Goal: Task Accomplishment & Management: Complete application form

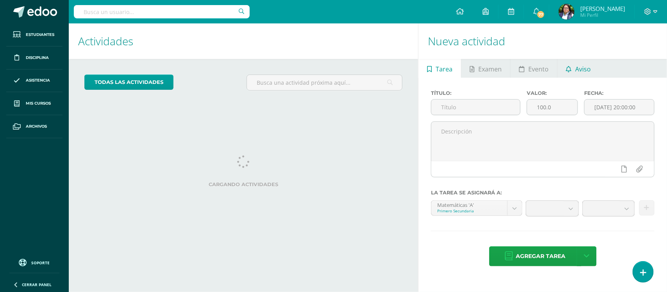
click at [575, 72] on span "Aviso" at bounding box center [583, 69] width 16 height 19
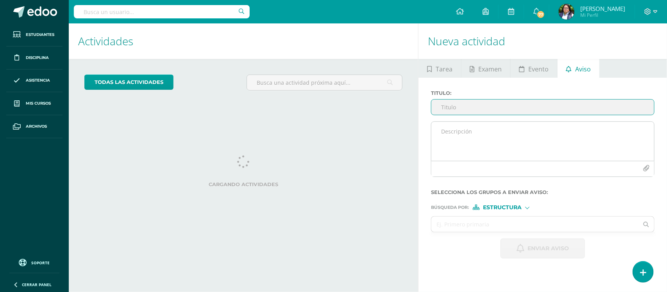
click at [489, 140] on textarea at bounding box center [542, 141] width 223 height 39
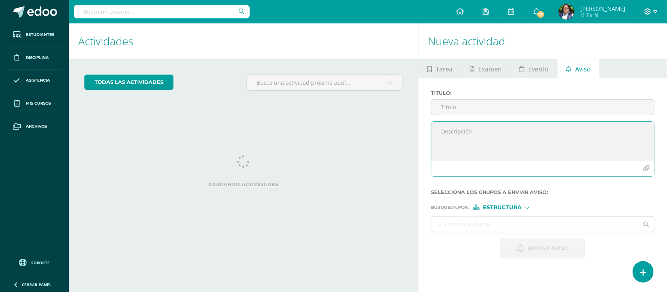
paste textarea "JUEVES 14 DE AGOSTO"
type textarea "JUEVES 14 DE AGOSTO"
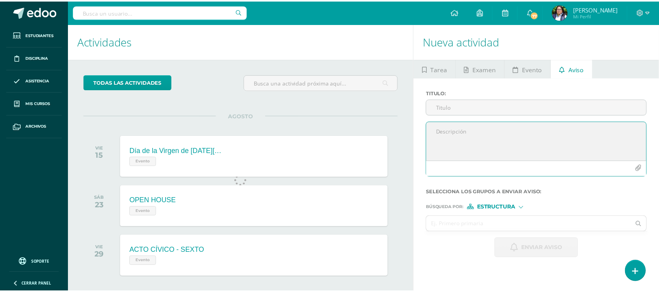
scroll to position [77, 0]
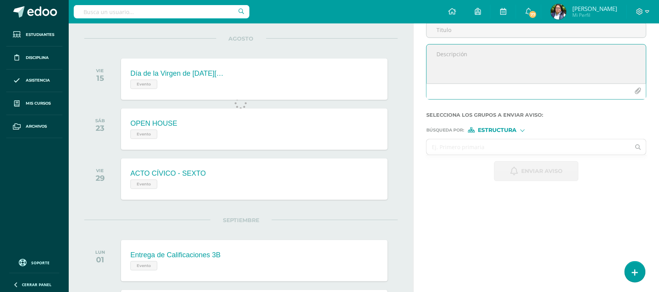
click at [495, 62] on textarea at bounding box center [537, 64] width 220 height 39
paste textarea "RETROALIMENTACIÓN - MATEMÁTICAS Estimado estudiante, por este medio te informo …"
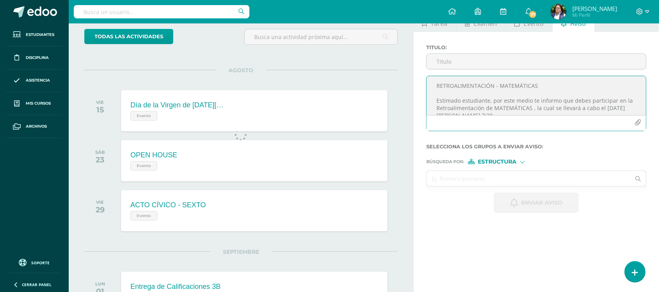
scroll to position [29, 0]
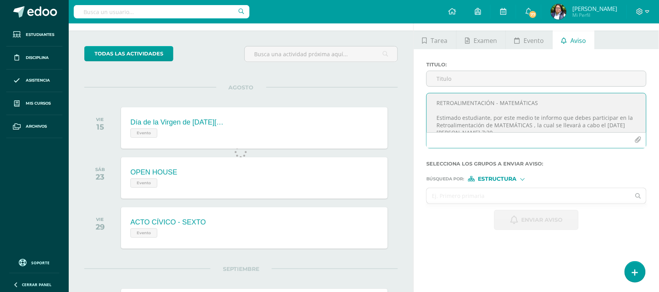
click at [477, 102] on textarea "RETROALIMENTACIÓN - MATEMÁTICAS Estimado estudiante, por este medio te informo …" at bounding box center [537, 112] width 220 height 39
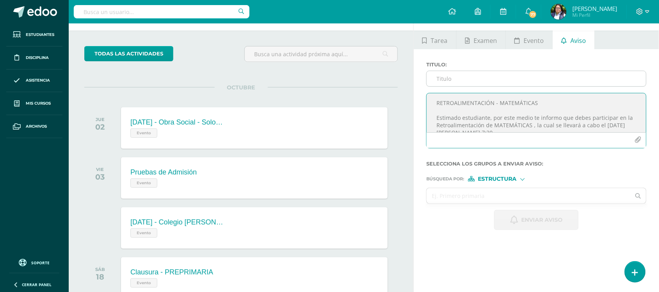
type textarea "RETROALIMENTACIÓN - MATEMÁTICAS Estimado estudiante, por este medio te informo …"
click at [474, 76] on input "Titulo :" at bounding box center [537, 78] width 220 height 15
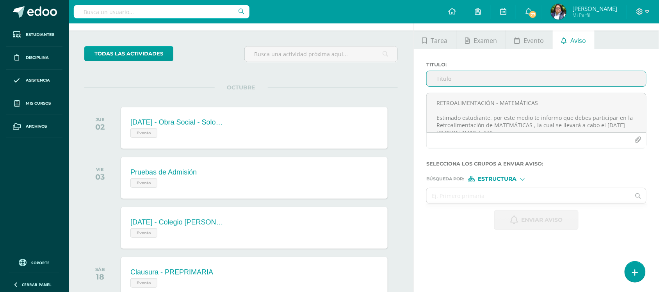
paste input "RETROALIMENTACIÓN - MATEMÁTICAS"
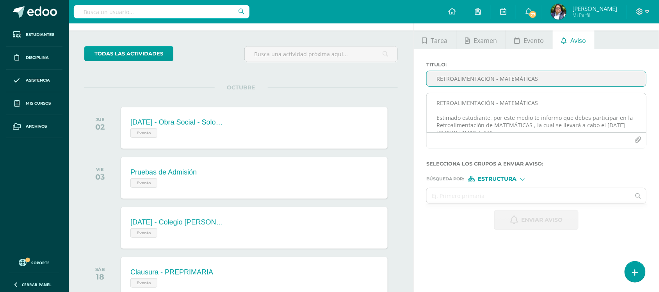
type input "RETROALIMENTACIÓN - MATEMÁTICAS"
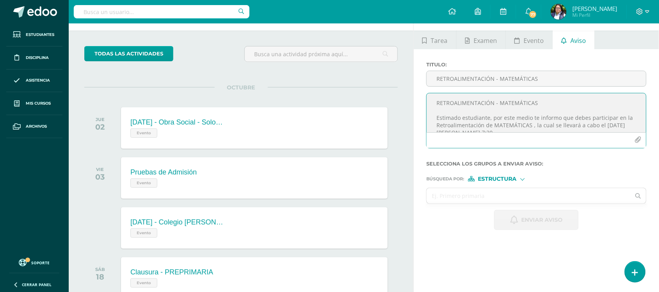
click at [481, 102] on textarea "RETROALIMENTACIÓN - MATEMÁTICAS Estimado estudiante, por este medio te informo …" at bounding box center [537, 112] width 220 height 39
type textarea "Estimado estudiante, por este medio te informo que debes participar en la Retro…"
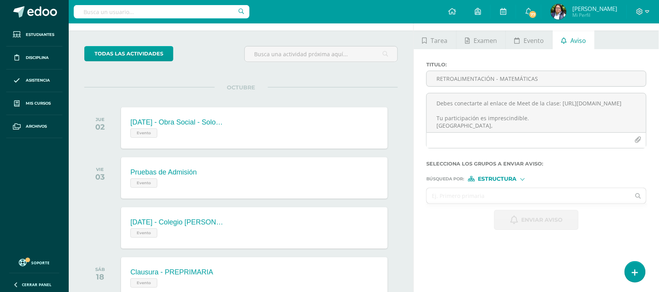
click at [495, 180] on span "Estructura" at bounding box center [498, 179] width 39 height 4
click at [494, 180] on span "Estructura" at bounding box center [498, 179] width 39 height 4
click at [483, 196] on input "text" at bounding box center [529, 195] width 204 height 15
type input "mate"
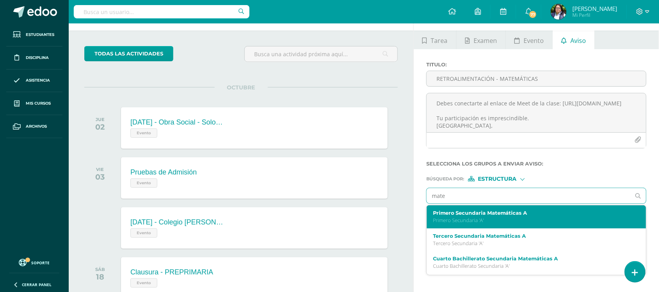
click at [457, 216] on label "Primero Secundaria Matemáticas A" at bounding box center [532, 213] width 198 height 6
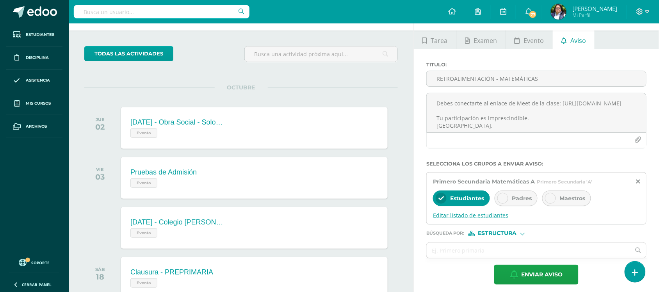
click at [455, 215] on span "Editar listado de estudiantes" at bounding box center [536, 215] width 207 height 7
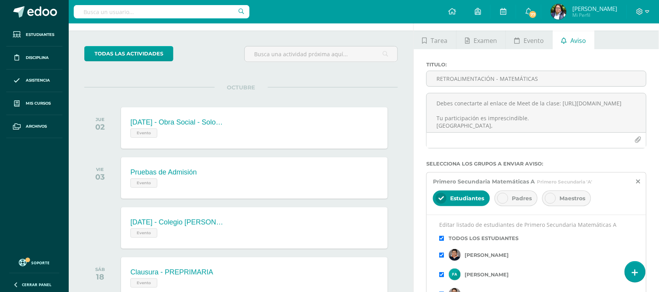
click at [441, 241] on input "checkbox" at bounding box center [441, 238] width 5 height 5
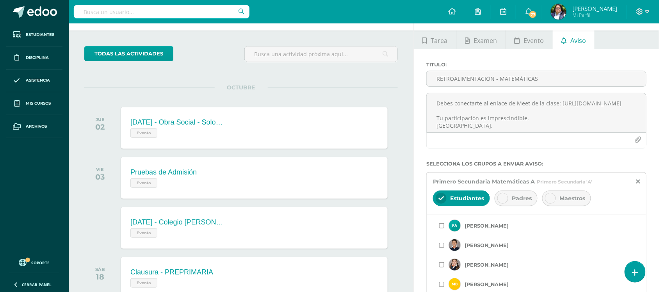
scroll to position [0, 0]
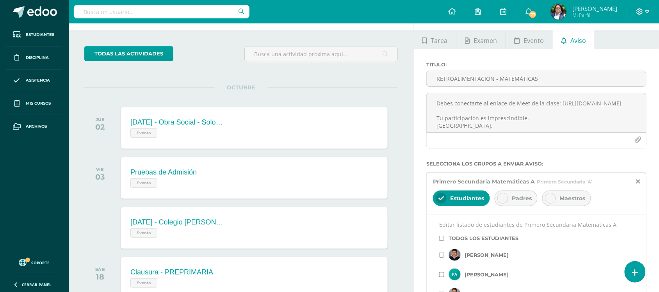
click at [441, 258] on input "checkbox" at bounding box center [441, 255] width 5 height 5
click at [620, 160] on div at bounding box center [536, 158] width 220 height 6
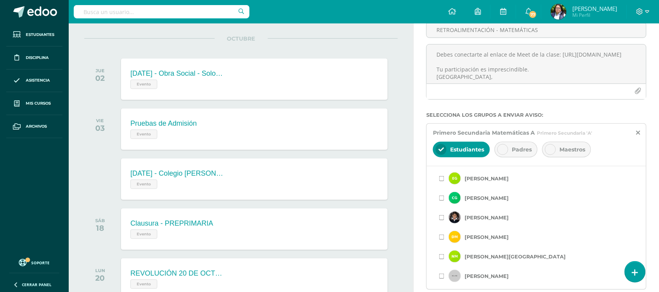
scroll to position [293, 0]
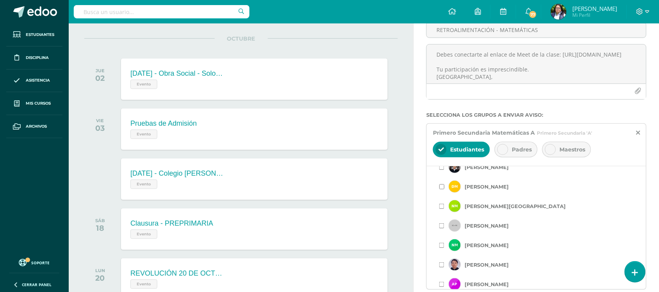
click at [444, 189] on input "checkbox" at bounding box center [441, 186] width 5 height 5
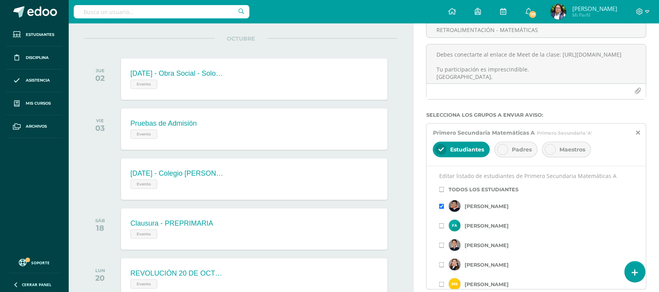
click at [565, 153] on span "Maestros" at bounding box center [573, 149] width 26 height 7
click at [562, 153] on span "Maestros" at bounding box center [573, 149] width 26 height 7
click at [509, 153] on div at bounding box center [503, 149] width 11 height 11
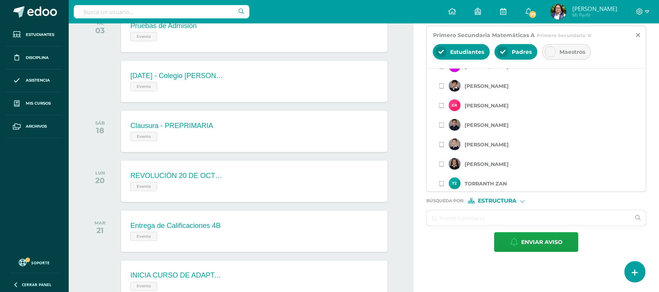
scroll to position [415, 0]
click at [443, 123] on input "checkbox" at bounding box center [441, 123] width 5 height 5
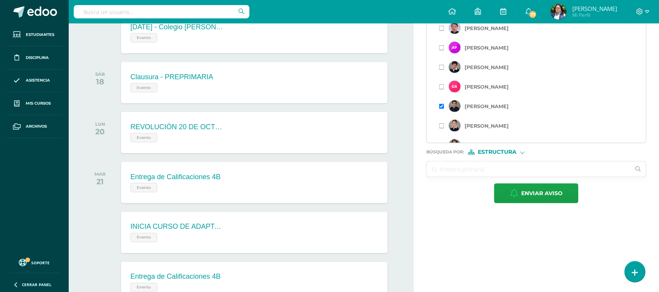
scroll to position [366, 0]
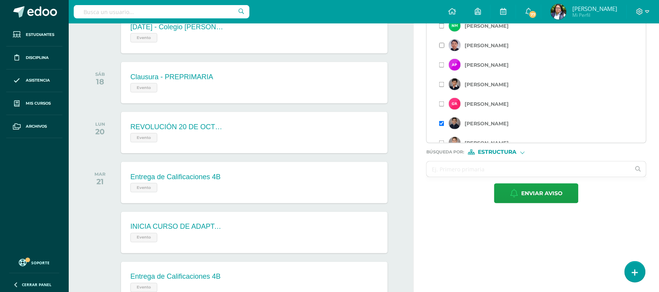
click at [444, 48] on input "checkbox" at bounding box center [441, 45] width 5 height 5
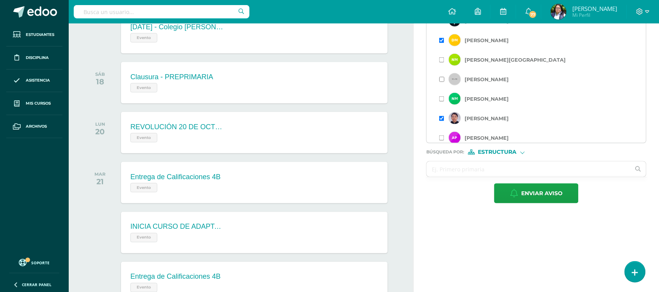
click at [443, 80] on input "checkbox" at bounding box center [441, 79] width 5 height 5
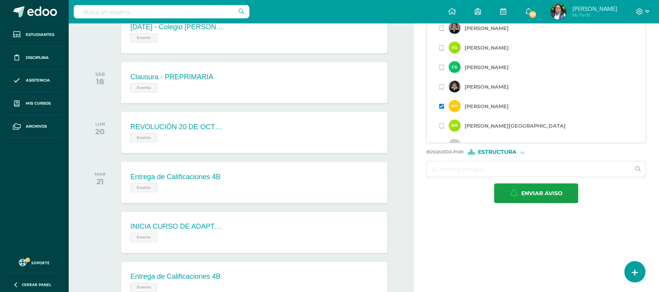
scroll to position [244, 0]
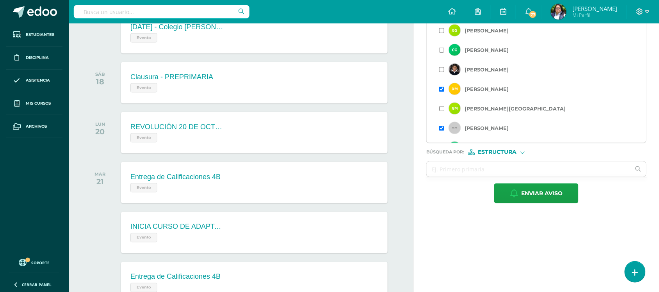
click at [442, 110] on input "checkbox" at bounding box center [441, 108] width 5 height 5
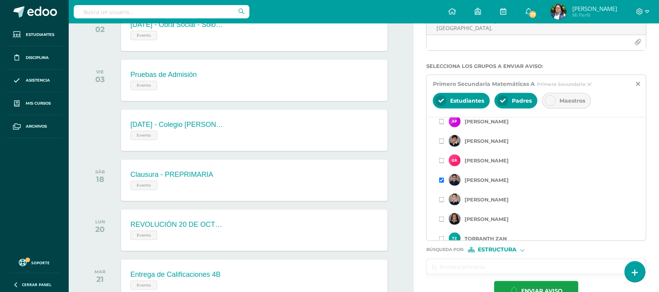
scroll to position [415, 0]
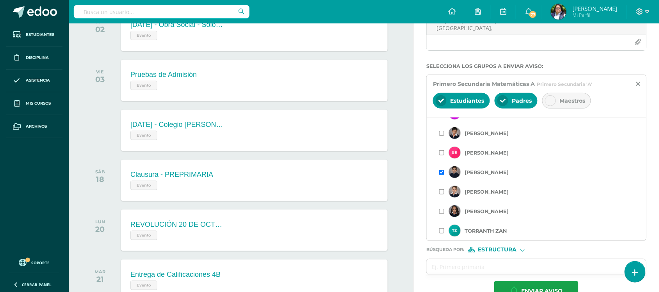
click at [415, 247] on div "Titulo : RETROALIMENTACIÓN - MATEMÁTICAS Estimado estudiante, por este medio te…" at bounding box center [536, 133] width 245 height 362
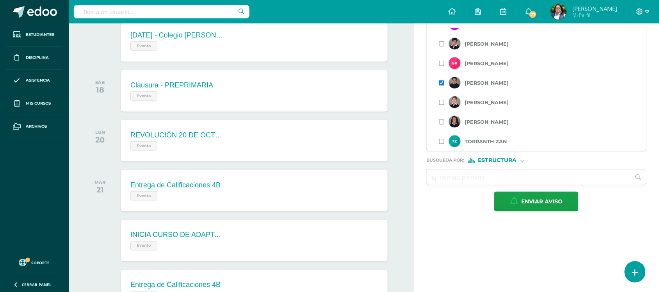
scroll to position [224, 0]
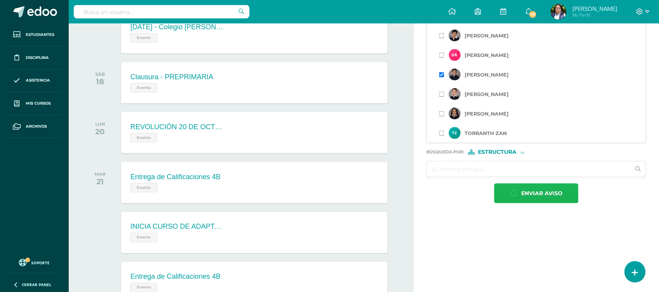
click at [522, 196] on span "Enviar aviso" at bounding box center [542, 193] width 41 height 19
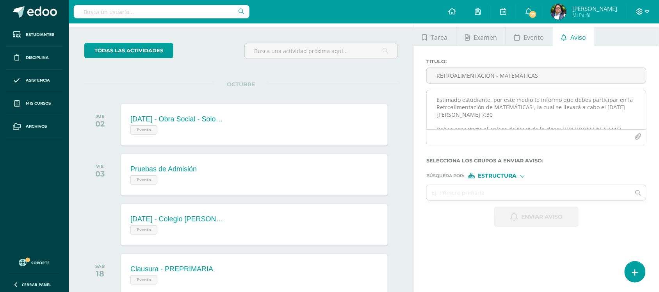
scroll to position [29, 0]
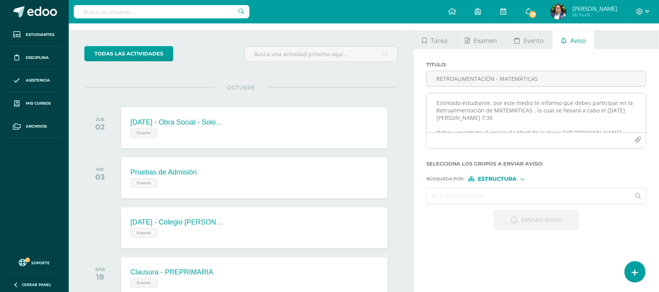
click at [510, 114] on textarea "Estimado estudiante, por este medio te informo que debes participar en la Retro…" at bounding box center [537, 112] width 220 height 39
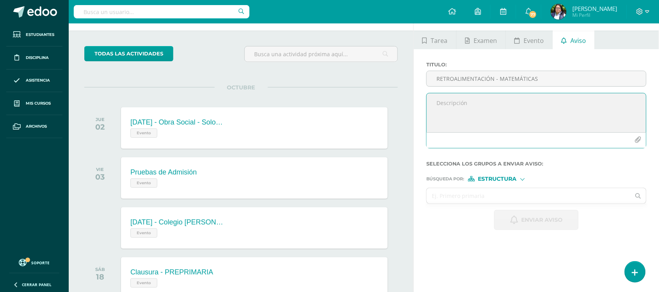
paste textarea "RETROALIMENTACIÓN - MATEMÁTICAS ¡Felicitaciones, aprobaste tu evaluación de MAT…"
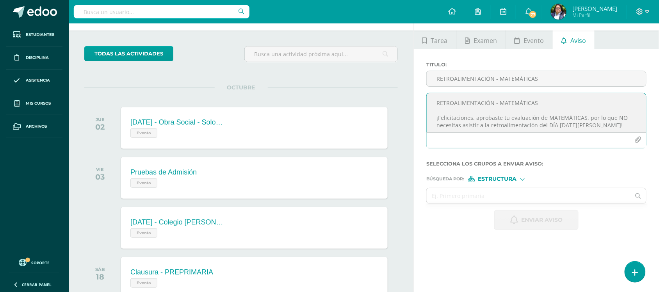
click at [476, 104] on textarea "RETROALIMENTACIÓN - MATEMÁTICAS ¡Felicitaciones, aprobaste tu evaluación de MAT…" at bounding box center [537, 112] width 220 height 39
type textarea "¡Felicitaciones, aprobaste tu evaluación de MATEMÁTICAS, por lo que NO necesita…"
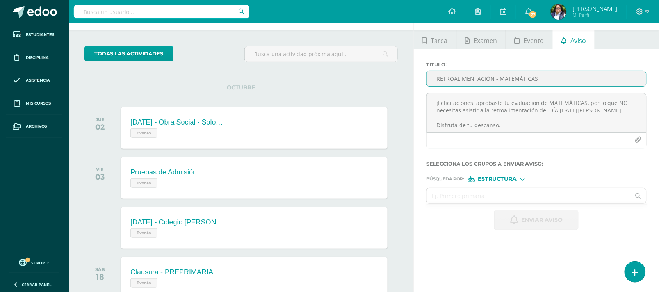
type input "RETROALIMENTACIÓN - MATEMÁTICAS"
click at [510, 178] on span "Estructura" at bounding box center [498, 179] width 39 height 4
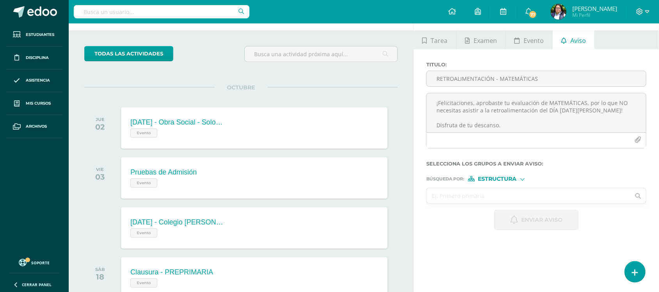
click at [459, 198] on input "text" at bounding box center [529, 195] width 204 height 15
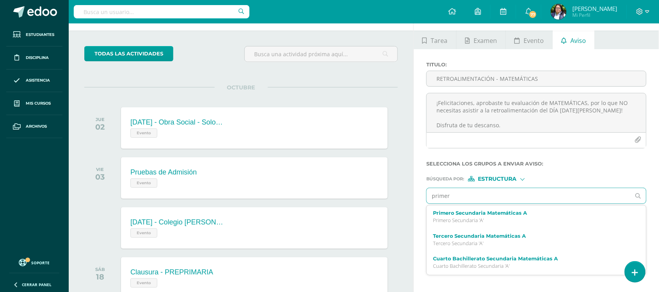
type input "primero"
click at [468, 214] on label "Primero Secundaria A" at bounding box center [532, 213] width 198 height 6
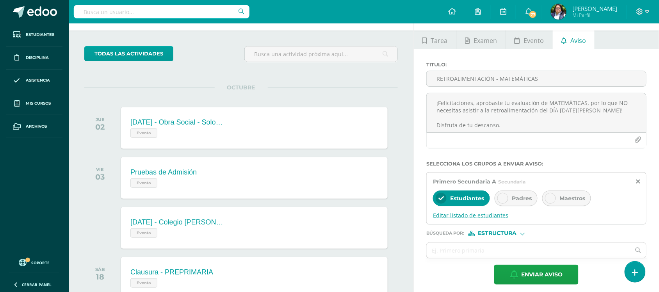
click at [479, 215] on span "Editar listado de estudiantes" at bounding box center [536, 215] width 207 height 7
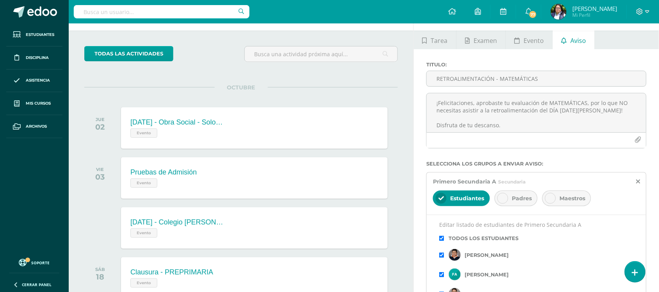
click at [519, 198] on span "Padres" at bounding box center [522, 198] width 20 height 7
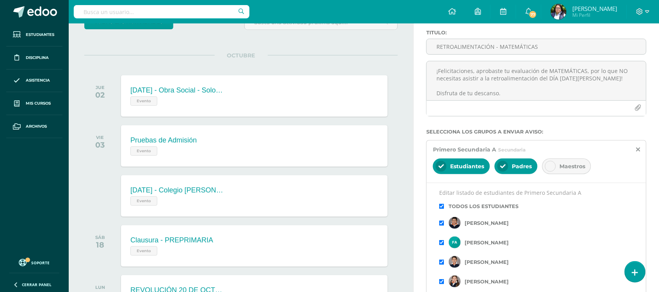
scroll to position [77, 0]
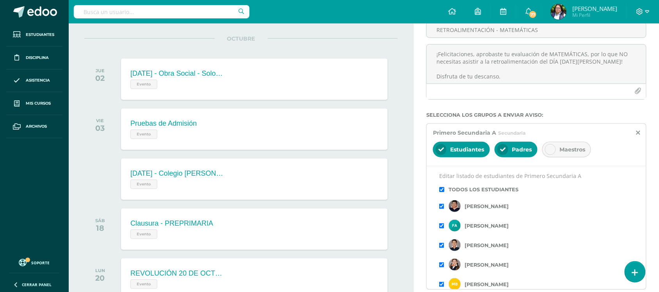
click at [442, 192] on input "checkbox" at bounding box center [441, 189] width 5 height 5
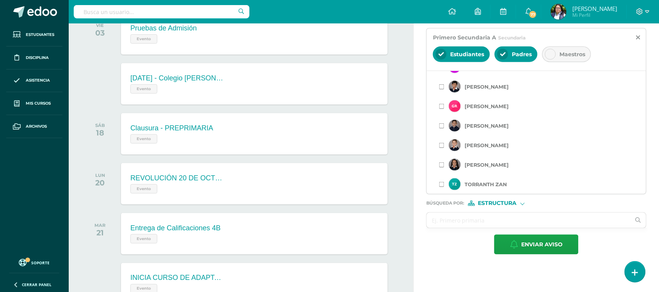
scroll to position [175, 0]
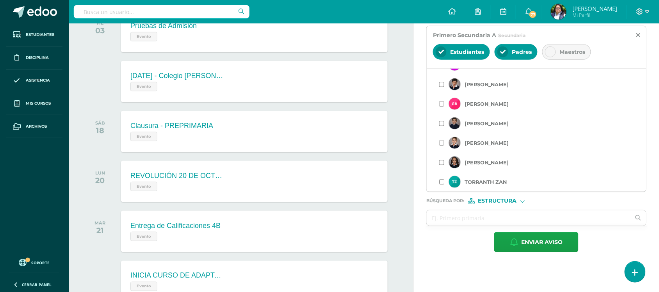
click at [444, 185] on input "checkbox" at bounding box center [441, 182] width 5 height 5
click at [444, 165] on input "checkbox" at bounding box center [441, 162] width 5 height 5
click at [441, 143] on input "checkbox" at bounding box center [441, 143] width 5 height 5
click at [443, 107] on input "checkbox" at bounding box center [441, 104] width 5 height 5
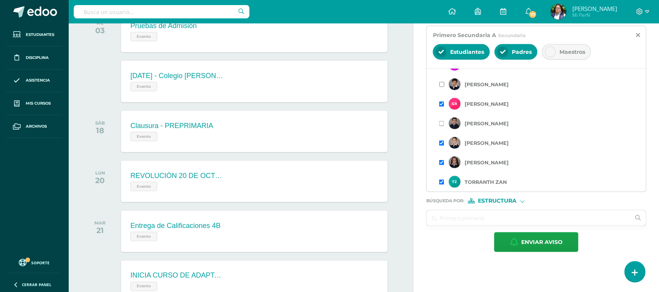
click at [442, 86] on input "checkbox" at bounding box center [441, 84] width 5 height 5
click at [443, 164] on input "checkbox" at bounding box center [441, 162] width 5 height 5
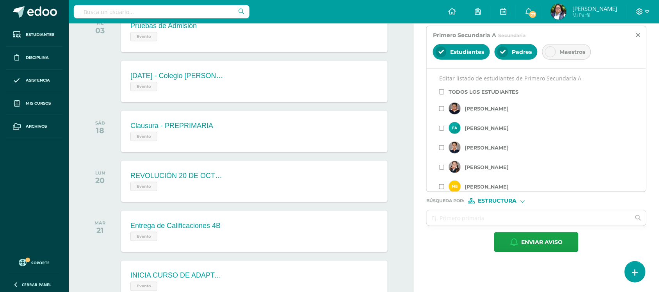
scroll to position [293, 0]
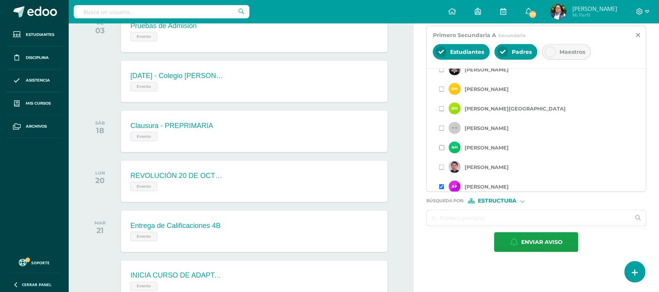
click at [442, 149] on input "checkbox" at bounding box center [441, 147] width 5 height 5
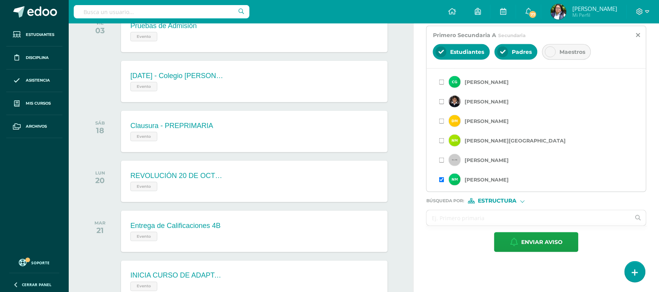
scroll to position [244, 0]
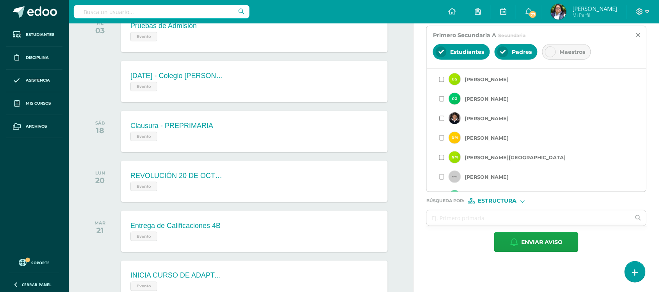
click at [443, 118] on input "checkbox" at bounding box center [441, 118] width 5 height 5
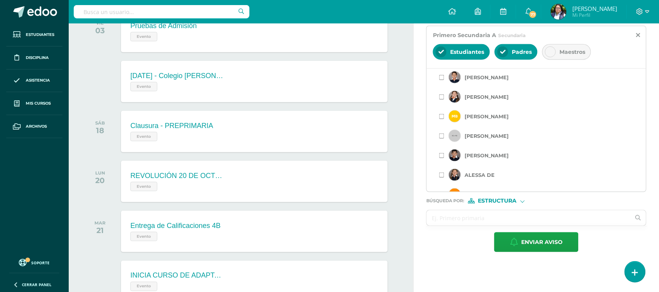
scroll to position [195, 0]
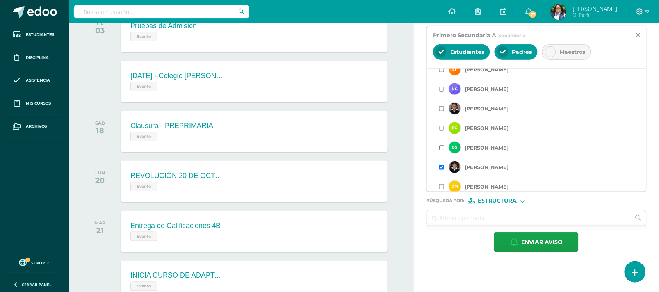
click at [445, 149] on input "checkbox" at bounding box center [441, 147] width 5 height 5
click at [442, 131] on input "checkbox" at bounding box center [441, 128] width 5 height 5
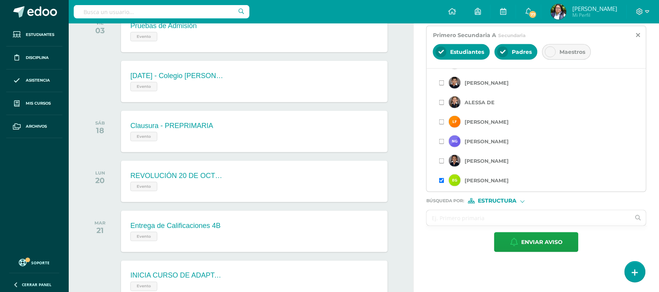
scroll to position [146, 0]
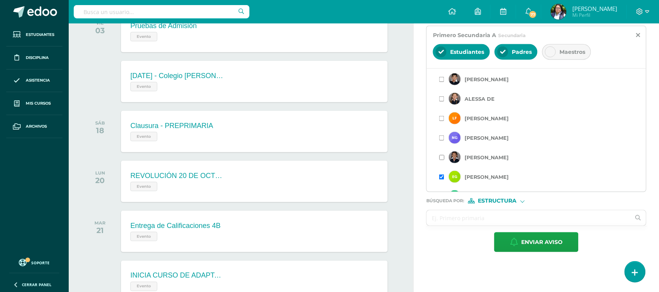
click at [442, 157] on input "checkbox" at bounding box center [441, 157] width 5 height 5
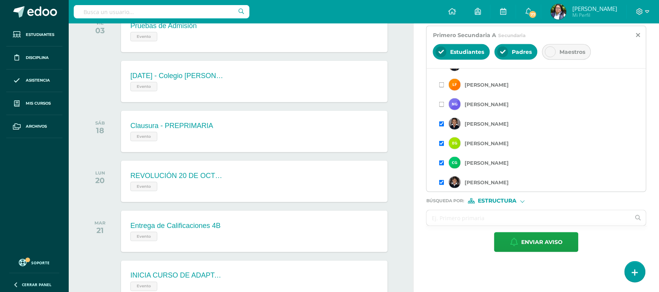
scroll to position [195, 0]
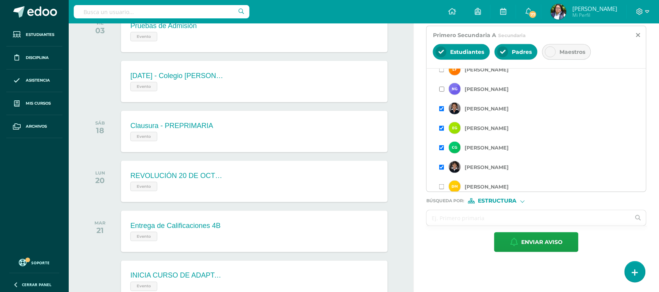
click at [442, 92] on input "checkbox" at bounding box center [441, 89] width 5 height 5
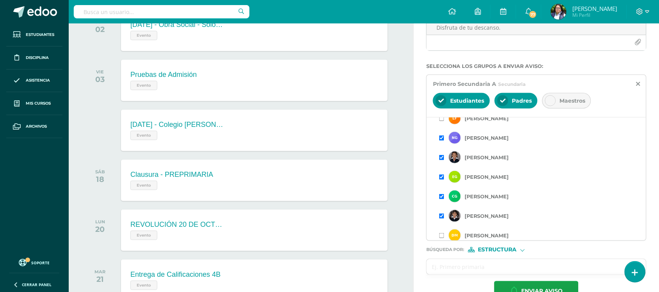
scroll to position [146, 0]
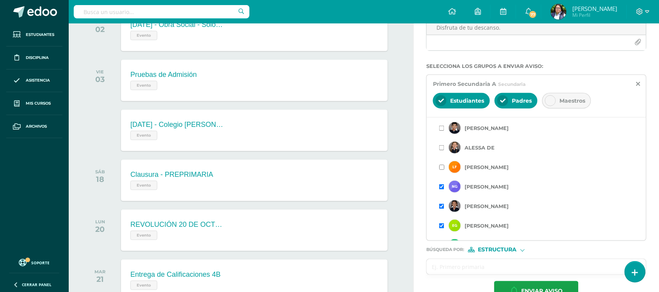
click at [443, 169] on input "checkbox" at bounding box center [441, 167] width 5 height 5
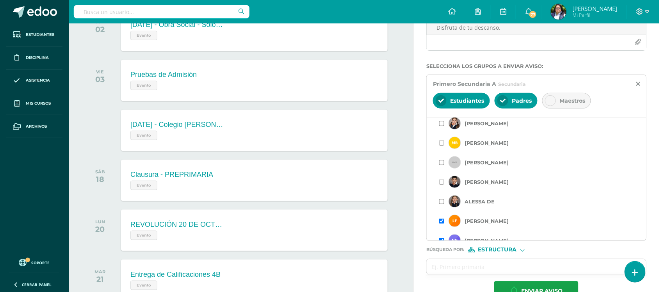
scroll to position [98, 0]
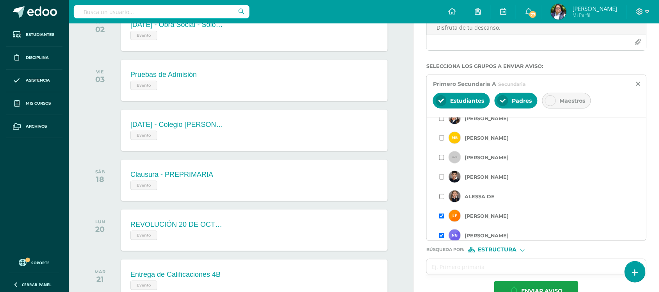
click at [443, 196] on input "checkbox" at bounding box center [441, 196] width 5 height 5
click at [444, 180] on input "checkbox" at bounding box center [441, 177] width 5 height 5
click at [441, 159] on input "checkbox" at bounding box center [441, 157] width 5 height 5
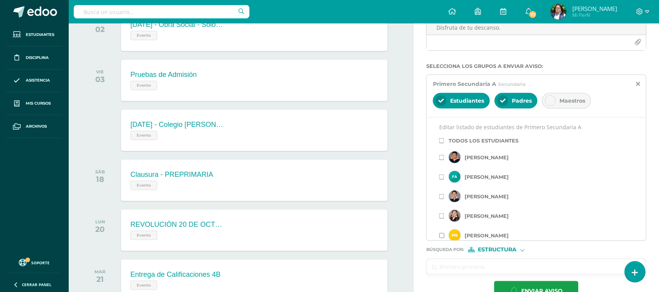
click at [442, 237] on input "checkbox" at bounding box center [441, 235] width 5 height 5
click at [443, 219] on input "checkbox" at bounding box center [441, 216] width 5 height 5
click at [443, 197] on input "checkbox" at bounding box center [441, 196] width 5 height 5
click at [442, 180] on input "checkbox" at bounding box center [441, 177] width 5 height 5
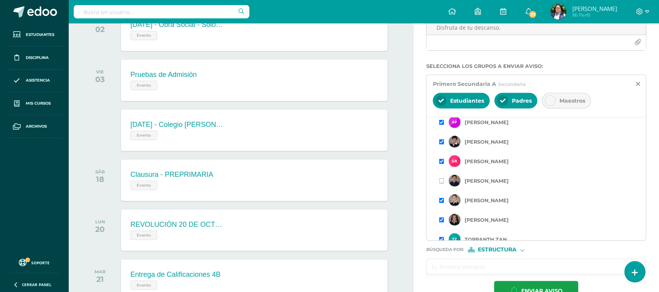
scroll to position [415, 0]
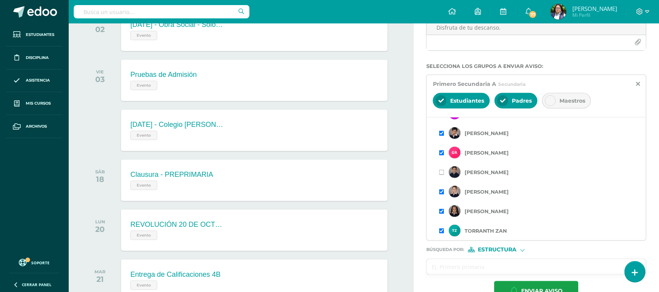
click at [416, 223] on div "Titulo : RETROALIMENTACIÓN - MATEMÁTICAS ¡Felicitaciones, aprobaste tu evaluaci…" at bounding box center [536, 133] width 245 height 362
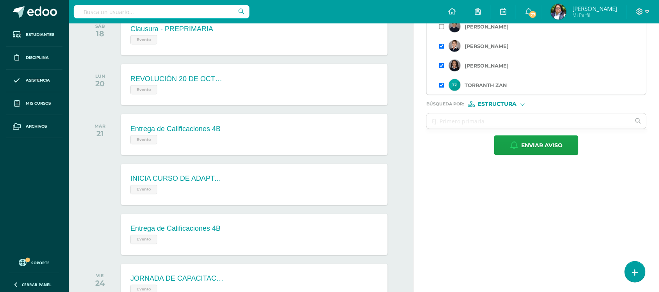
scroll to position [273, 0]
click at [510, 151] on button "Enviar aviso" at bounding box center [537, 145] width 84 height 20
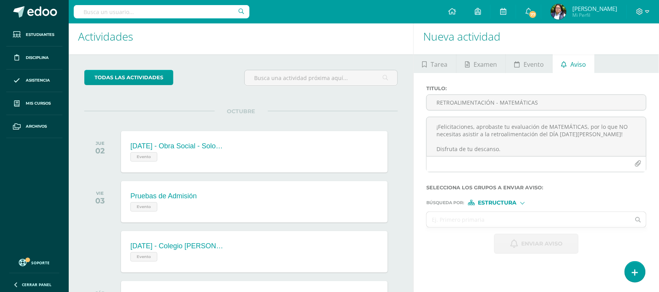
scroll to position [0, 0]
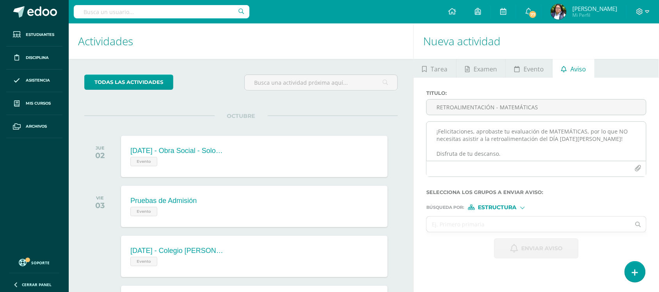
click at [462, 145] on textarea "¡Felicitaciones, aprobaste tu evaluación de MATEMÁTICAS, por lo que NO necesita…" at bounding box center [537, 141] width 220 height 39
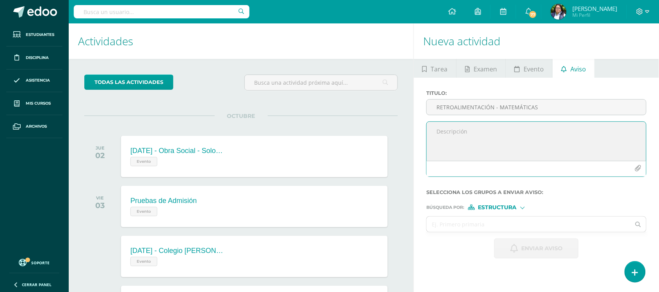
paste textarea "RETROALIMENTACIÓN - MATEMÁTICAS Estimado estudiante, por este medio te informo …"
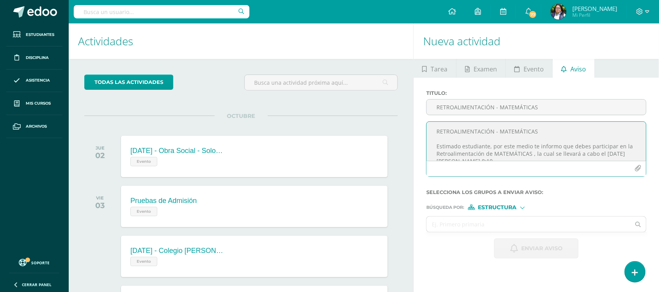
click at [491, 132] on textarea "RETROALIMENTACIÓN - MATEMÁTICAS Estimado estudiante, por este medio te informo …" at bounding box center [537, 141] width 220 height 39
type textarea "Estimado estudiante, por este medio te informo que debes participar en la Retro…"
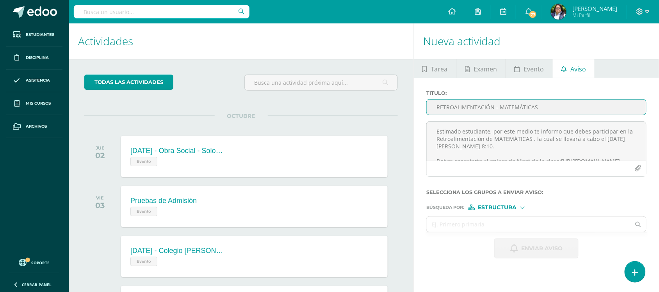
type input "RETROALIMENTACIÓN - MATEMÁTICAS"
click at [474, 229] on input "text" at bounding box center [529, 224] width 204 height 15
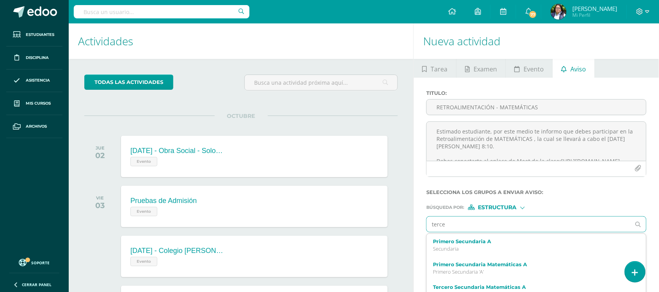
type input "tercer"
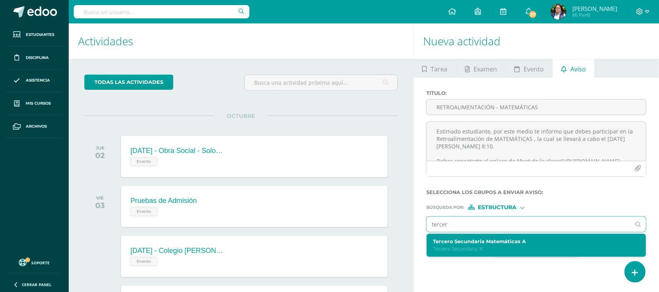
click at [464, 250] on p "Tercero Secundaria 'A'" at bounding box center [532, 249] width 198 height 7
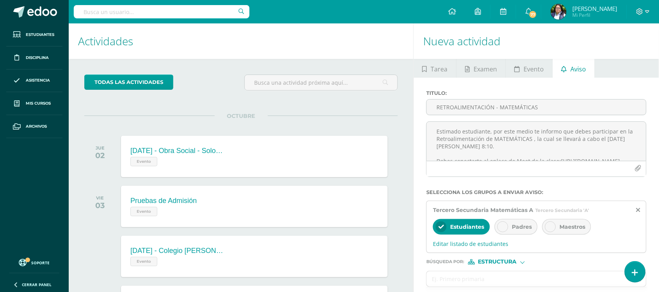
click at [525, 235] on div "Padres" at bounding box center [516, 227] width 43 height 16
click at [482, 248] on span "Editar listado de estudiantes" at bounding box center [536, 243] width 207 height 7
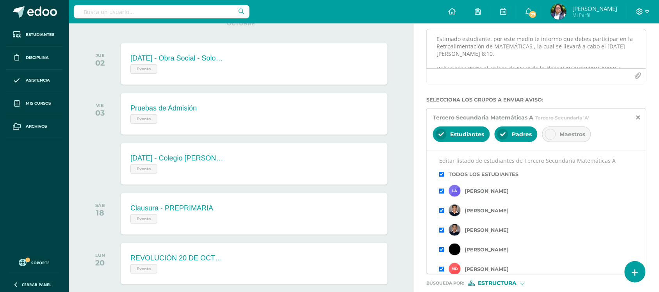
scroll to position [98, 0]
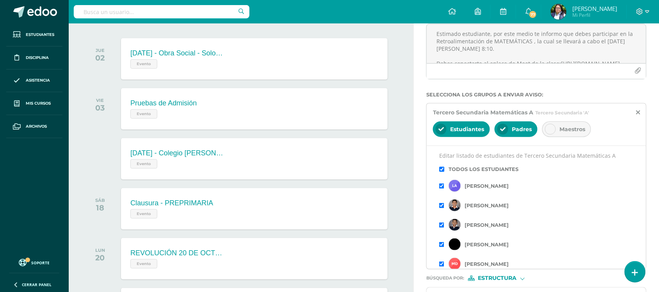
click at [443, 170] on input "checkbox" at bounding box center [441, 169] width 5 height 5
click at [444, 187] on input "checkbox" at bounding box center [441, 186] width 5 height 5
click at [442, 208] on input "checkbox" at bounding box center [441, 205] width 5 height 5
click at [439, 225] on div "Editar listado de estudiantes de Tercero Secundaria Matemáticas A Todos los est…" at bounding box center [537, 207] width 220 height 123
click at [441, 227] on input "checkbox" at bounding box center [441, 225] width 5 height 5
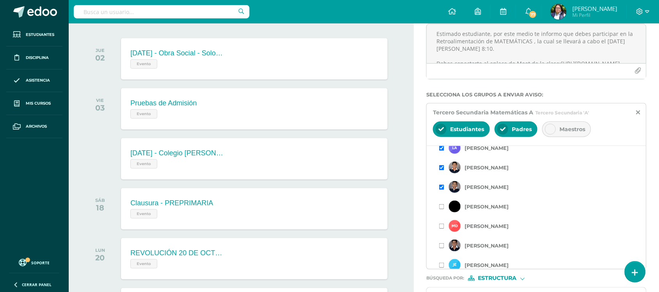
scroll to position [49, 0]
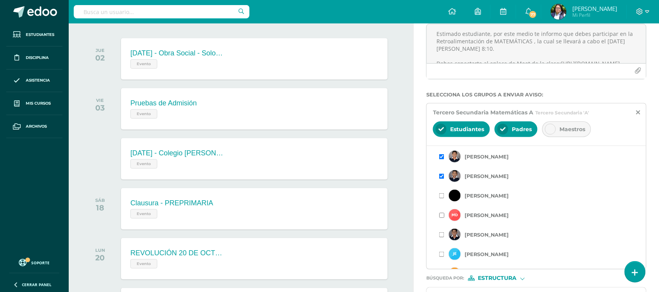
click at [443, 218] on input "checkbox" at bounding box center [441, 215] width 5 height 5
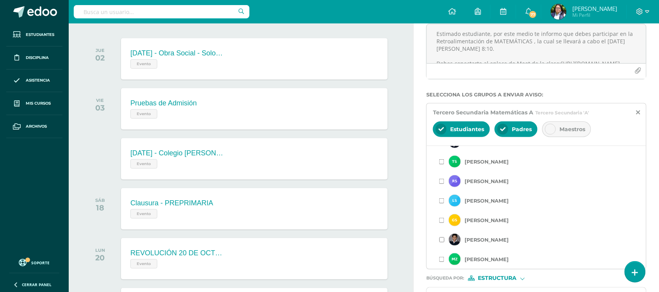
click at [441, 242] on input "checkbox" at bounding box center [441, 240] width 5 height 5
click at [442, 223] on input "checkbox" at bounding box center [441, 220] width 5 height 5
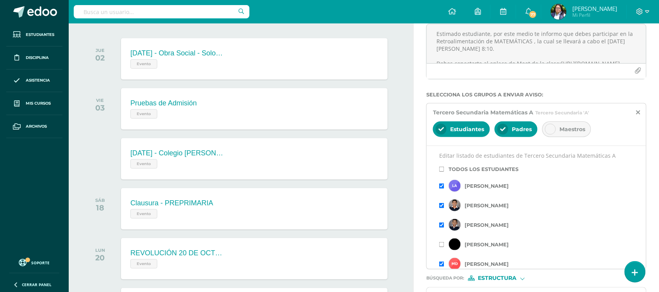
scroll to position [195, 0]
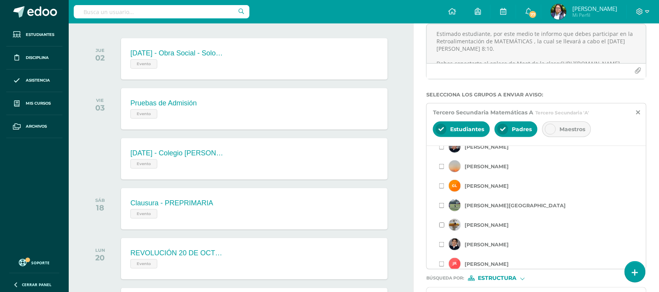
click at [442, 225] on input "checkbox" at bounding box center [441, 225] width 5 height 5
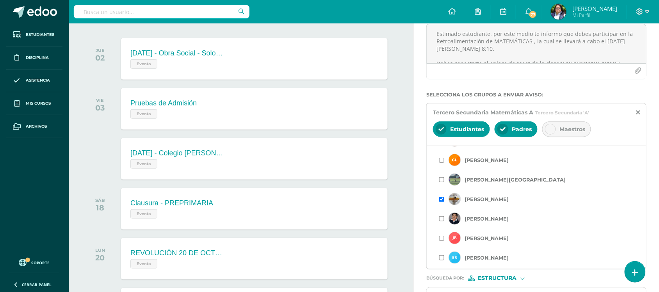
scroll to position [180, 0]
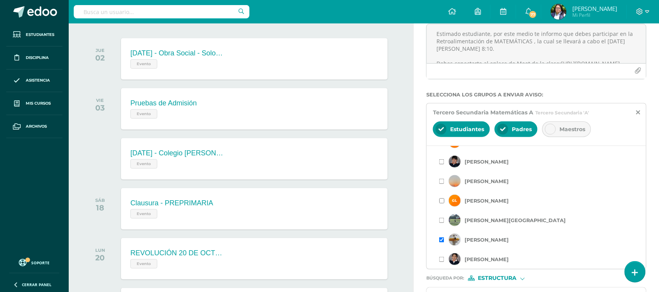
click at [444, 202] on input "checkbox" at bounding box center [441, 200] width 5 height 5
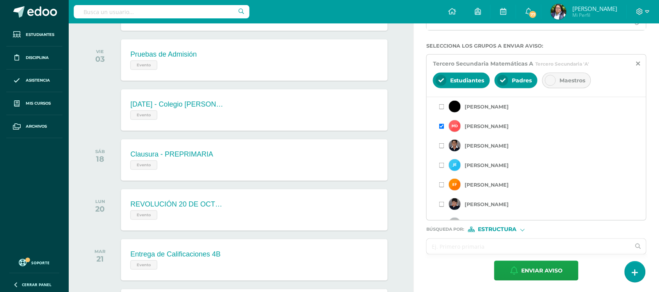
scroll to position [98, 0]
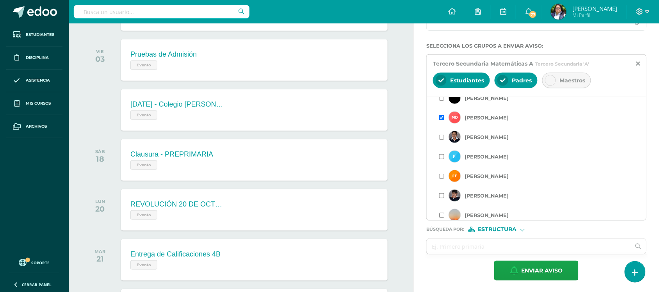
click at [444, 216] on input "checkbox" at bounding box center [441, 215] width 5 height 5
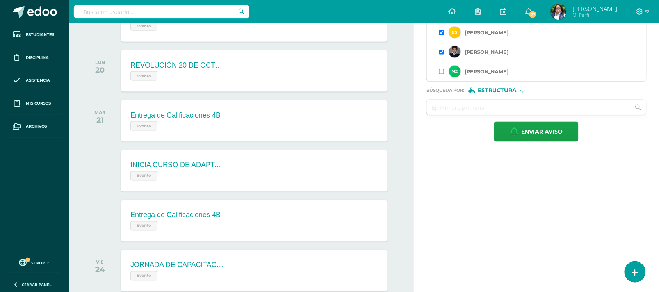
scroll to position [293, 0]
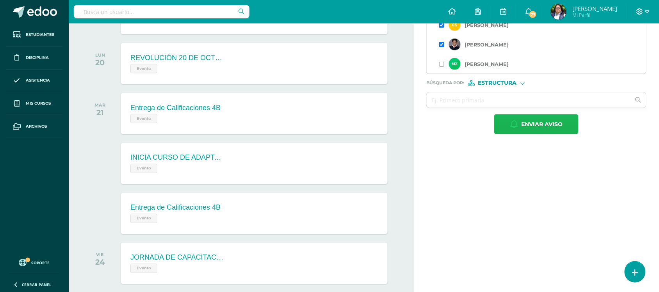
click at [536, 125] on span "Enviar aviso" at bounding box center [542, 124] width 41 height 19
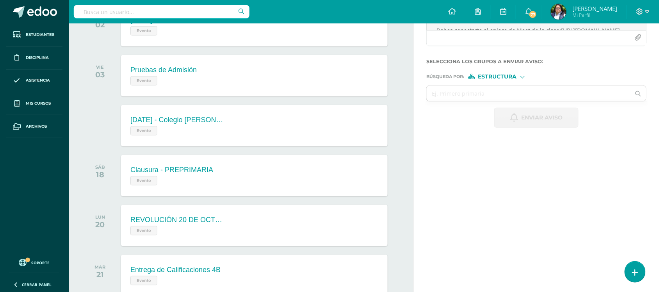
scroll to position [0, 0]
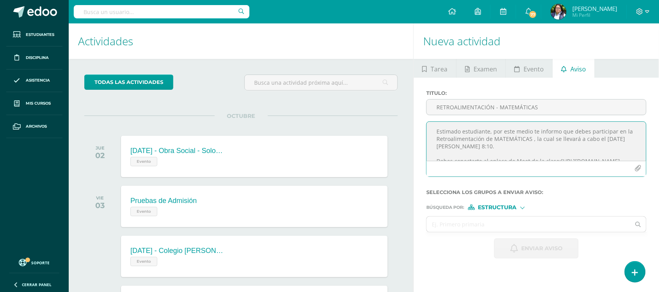
click at [508, 150] on textarea "Estimado estudiante, por este medio te informo que debes participar en la Retro…" at bounding box center [537, 141] width 220 height 39
paste textarea "RETROALIMENTACIÓN - MATEMÁTICAS ¡Felicitaciones, aprobaste tu evaluación de MAT…"
click at [495, 130] on textarea "RETROALIMENTACIÓN - MATEMÁTICAS ¡Felicitaciones, aprobaste tu evaluación de MAT…" at bounding box center [537, 141] width 220 height 39
drag, startPoint x: 495, startPoint y: 130, endPoint x: 475, endPoint y: 133, distance: 19.8
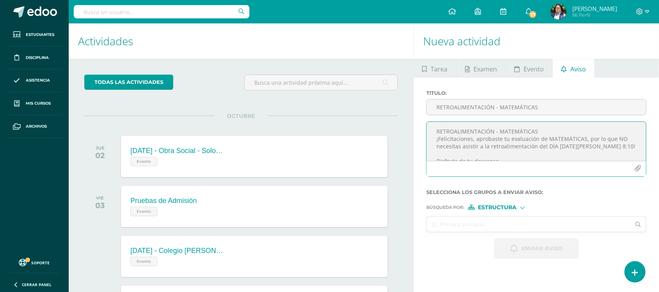
click at [495, 130] on textarea "RETROALIMENTACIÓN - MATEMÁTICAS ¡Felicitaciones, aprobaste tu evaluación de MAT…" at bounding box center [537, 141] width 220 height 39
type textarea "¡Felicitaciones, aprobaste tu evaluación de MATEMÁTICAS, por lo que NO necesita…"
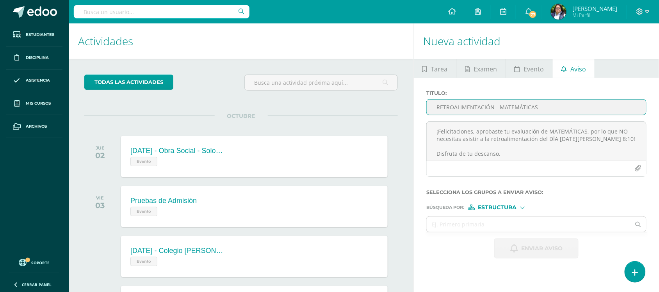
type input "RETROALIMENTACIÓN - MATEMÁTICAS"
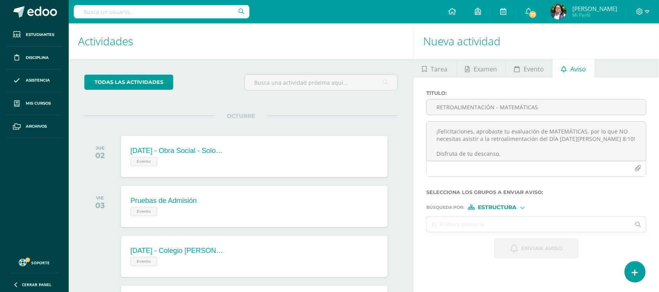
click at [479, 206] on span "Estructura" at bounding box center [498, 207] width 39 height 4
click at [484, 227] on icon at bounding box center [478, 229] width 11 height 5
click at [483, 210] on span "Persona" at bounding box center [491, 207] width 28 height 4
click at [482, 221] on icon at bounding box center [479, 218] width 12 height 5
click at [478, 229] on input "text" at bounding box center [529, 224] width 204 height 15
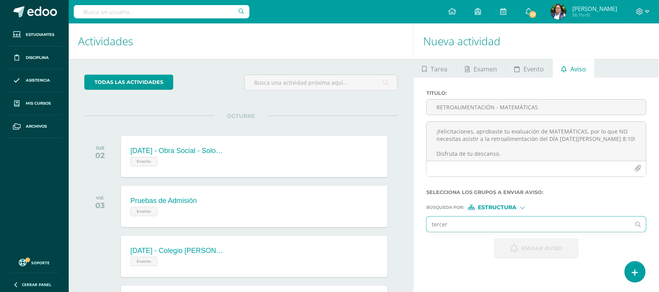
type input "tercero"
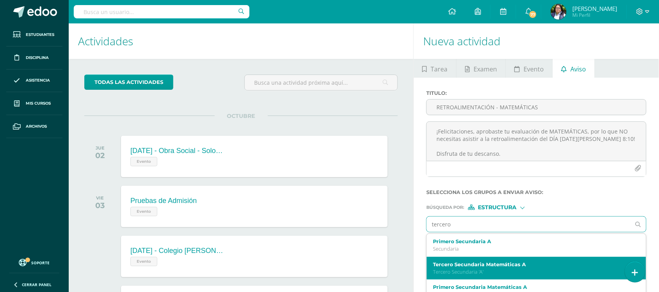
click at [460, 275] on p "Tercero Secundaria 'A'" at bounding box center [532, 272] width 198 height 7
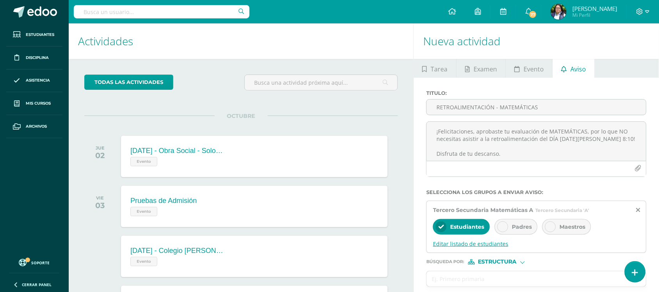
click at [460, 243] on span "Editar listado de estudiantes" at bounding box center [536, 243] width 207 height 7
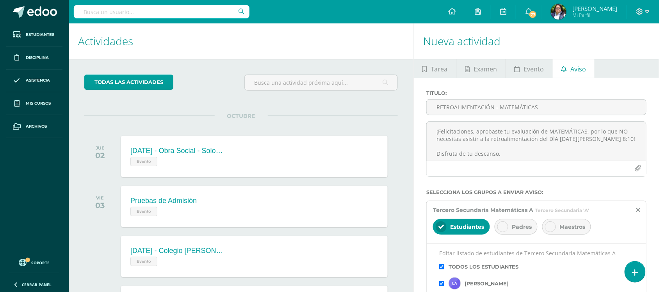
click at [511, 227] on div "Padres" at bounding box center [516, 227] width 43 height 16
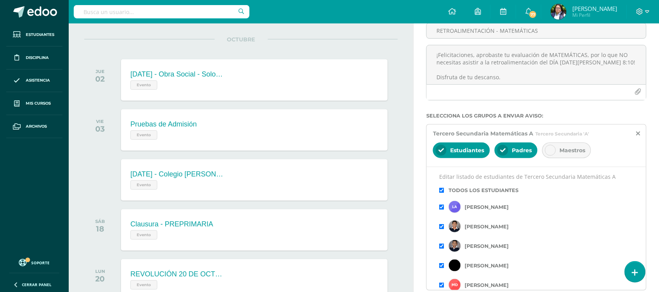
scroll to position [98, 0]
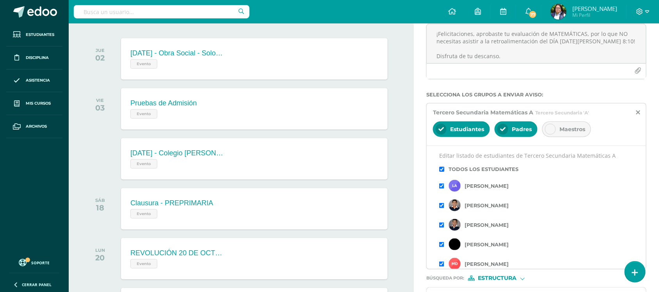
click at [443, 170] on input "checkbox" at bounding box center [441, 169] width 5 height 5
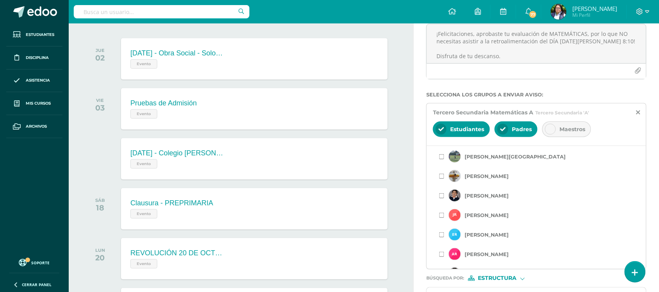
scroll to position [376, 0]
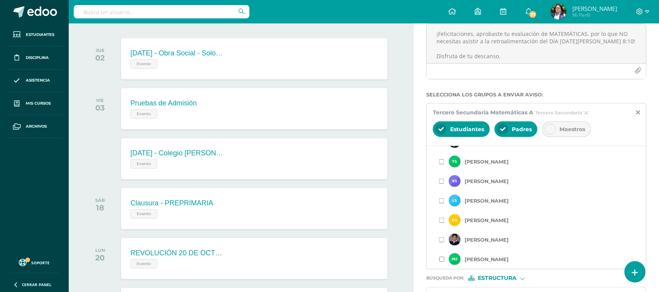
click at [441, 262] on input "checkbox" at bounding box center [441, 259] width 5 height 5
click at [442, 202] on input "checkbox" at bounding box center [441, 200] width 5 height 5
click at [443, 184] on input "checkbox" at bounding box center [441, 181] width 5 height 5
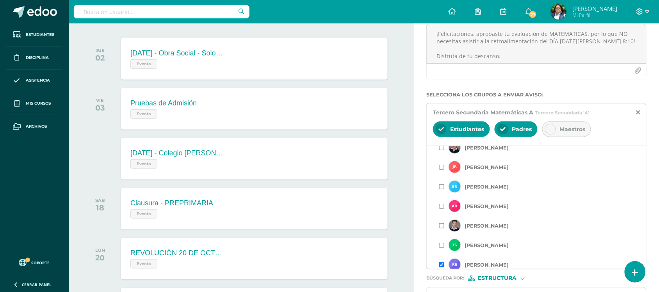
scroll to position [293, 0]
click at [440, 247] on input "checkbox" at bounding box center [441, 244] width 5 height 5
click at [441, 227] on input "checkbox" at bounding box center [441, 225] width 5 height 5
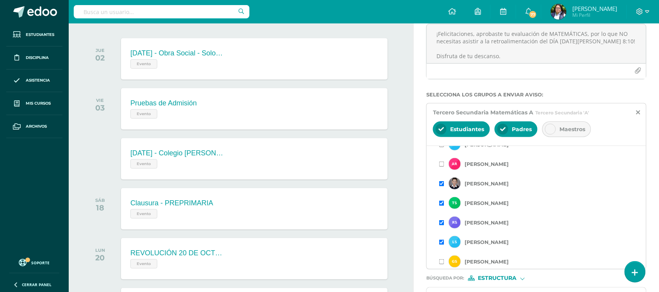
scroll to position [342, 0]
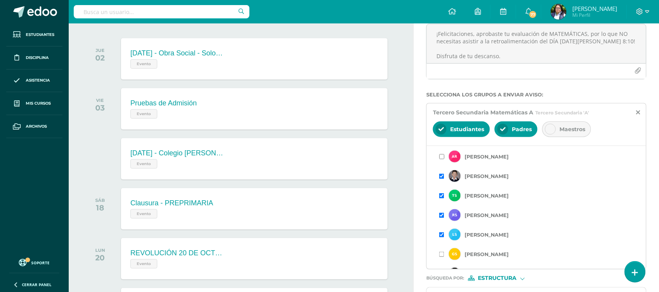
click at [445, 157] on input "checkbox" at bounding box center [441, 156] width 5 height 5
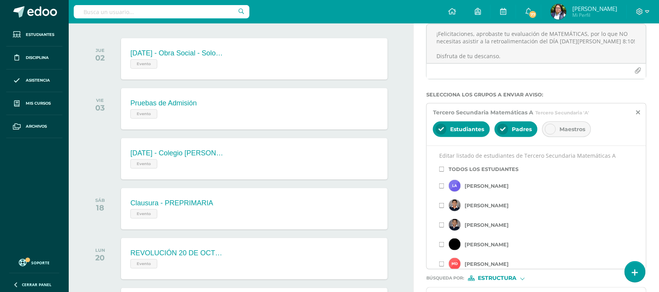
scroll to position [244, 0]
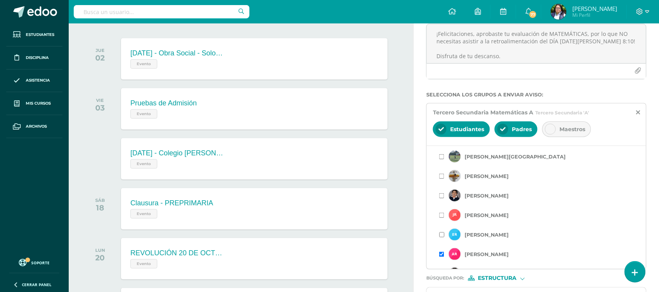
click at [442, 236] on input "checkbox" at bounding box center [441, 234] width 5 height 5
click at [440, 217] on input "checkbox" at bounding box center [441, 215] width 5 height 5
click at [442, 198] on input "checkbox" at bounding box center [441, 195] width 5 height 5
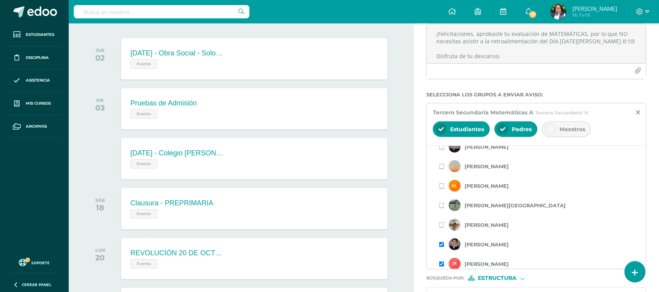
scroll to position [146, 0]
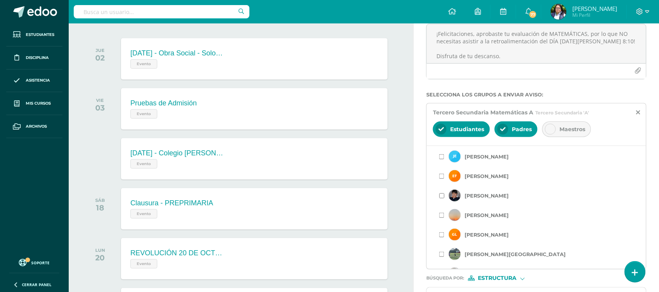
click at [441, 198] on input "checkbox" at bounding box center [441, 195] width 5 height 5
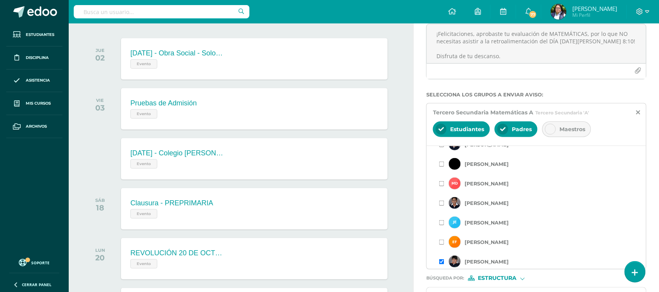
scroll to position [98, 0]
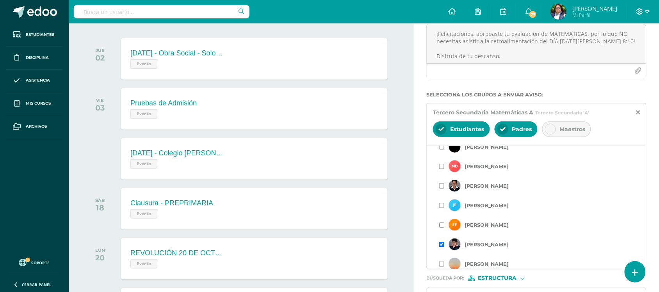
click at [444, 227] on input "checkbox" at bounding box center [441, 225] width 5 height 5
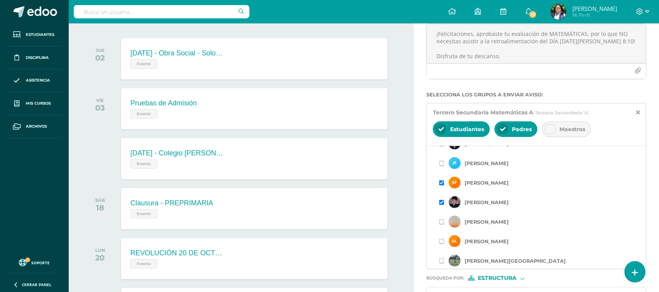
scroll to position [146, 0]
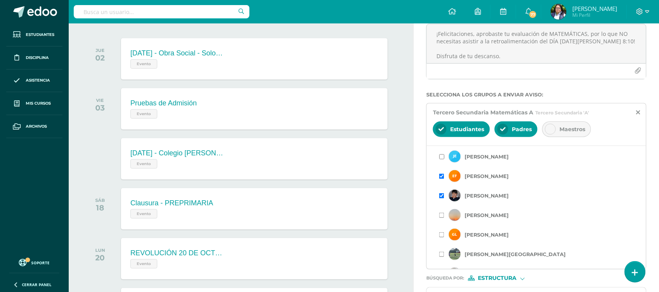
click at [444, 159] on input "checkbox" at bounding box center [441, 156] width 5 height 5
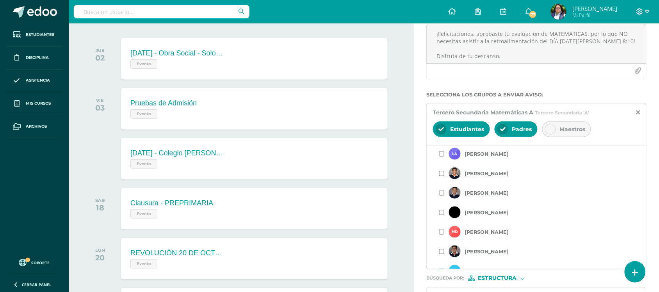
scroll to position [49, 0]
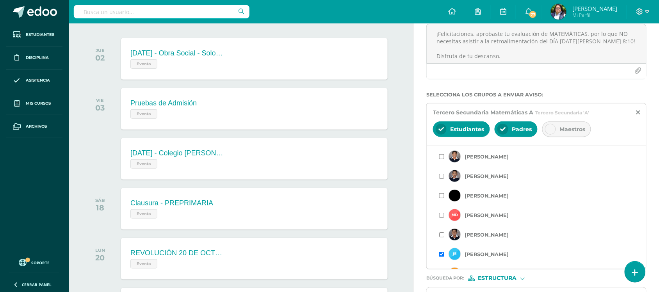
click at [440, 237] on input "checkbox" at bounding box center [441, 234] width 5 height 5
click at [443, 197] on input "checkbox" at bounding box center [441, 195] width 5 height 5
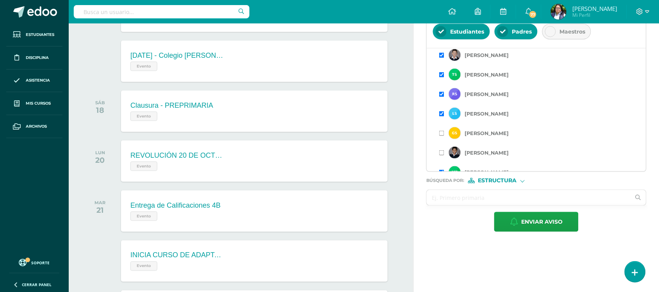
scroll to position [376, 0]
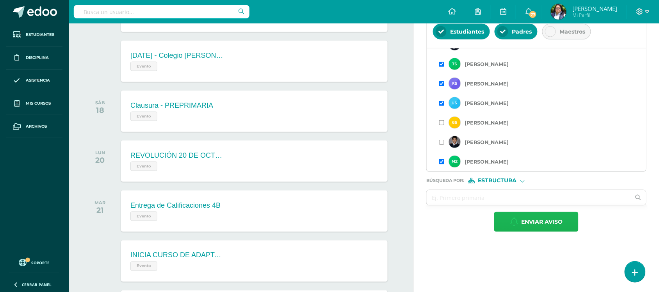
click at [537, 224] on span "Enviar aviso" at bounding box center [542, 222] width 41 height 19
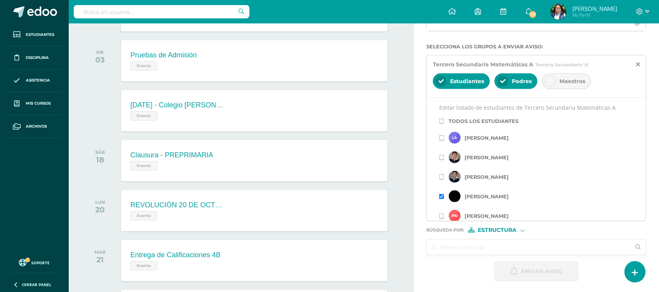
scroll to position [0, 0]
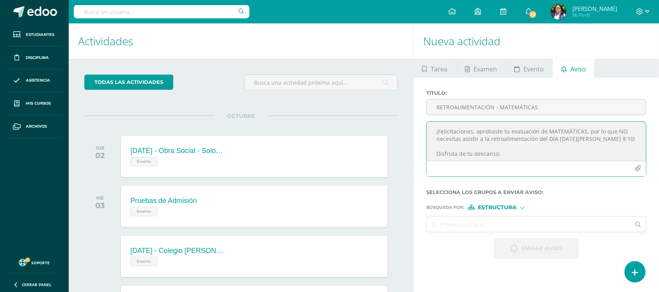
click at [518, 142] on textarea "¡Felicitaciones, aprobaste tu evaluación de MATEMÁTICAS, por lo que NO necesita…" at bounding box center [537, 141] width 220 height 39
paste textarea "RETROALIMENTACIÓN - MATEMÁTICAS Estimado estudiante, por este medio te informo …"
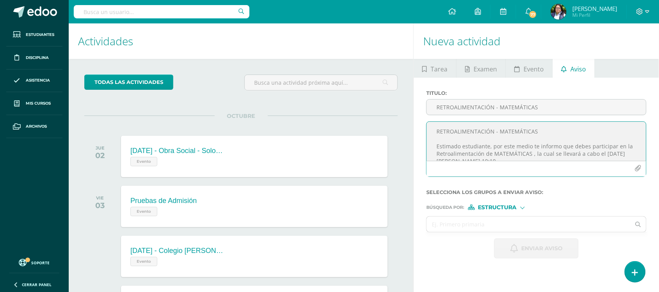
click at [505, 135] on textarea "RETROALIMENTACIÓN - MATEMÁTICAS Estimado estudiante, por este medio te informo …" at bounding box center [537, 141] width 220 height 39
type textarea "Estimado estudiante, por este medio te informo que debes participar en la Retro…"
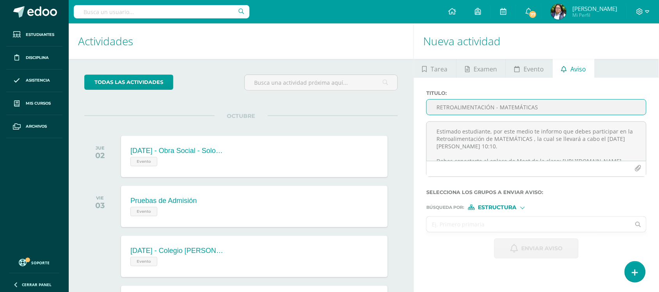
type input "RETROALIMENTACIÓN - MATEMÁTICAS"
click at [493, 226] on input "text" at bounding box center [529, 224] width 204 height 15
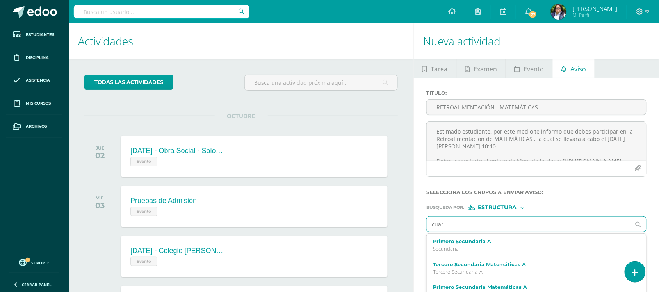
type input "cuart"
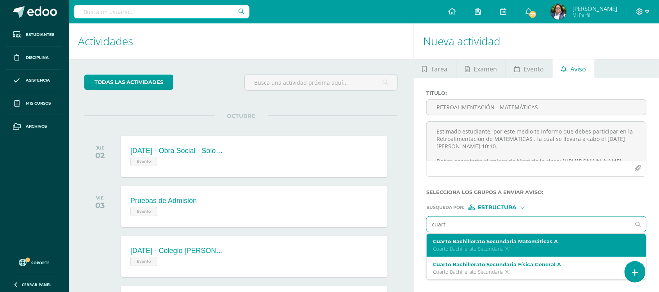
click at [483, 243] on label "Cuarto Bachillerato Secundaria Matemáticas A" at bounding box center [532, 242] width 198 height 6
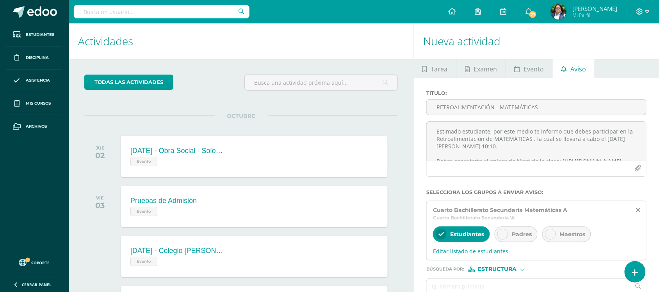
click at [506, 234] on icon at bounding box center [502, 234] width 5 height 5
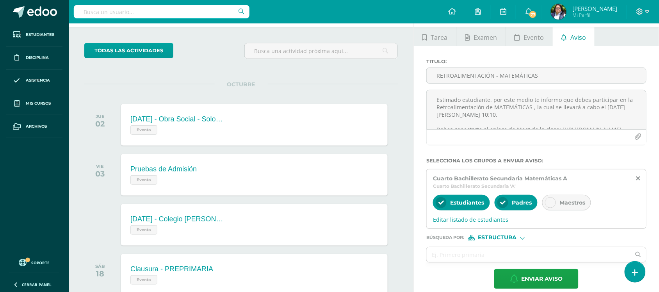
scroll to position [49, 0]
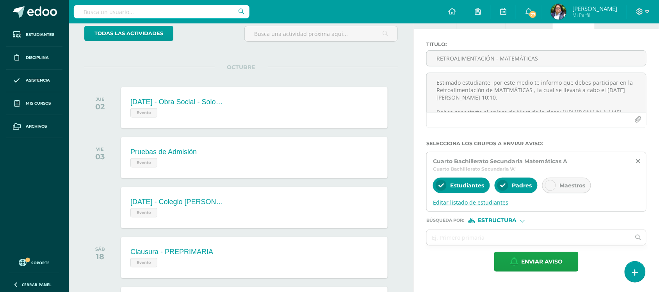
click at [486, 201] on span "Editar listado de estudiantes" at bounding box center [536, 202] width 207 height 7
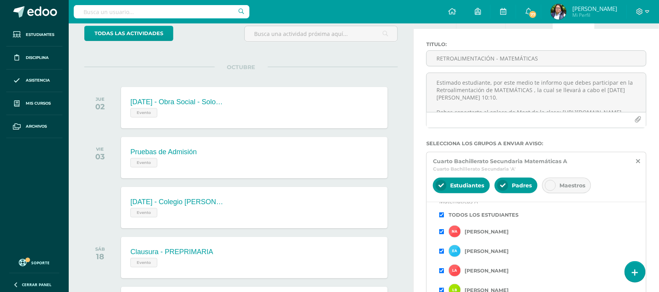
scroll to position [0, 0]
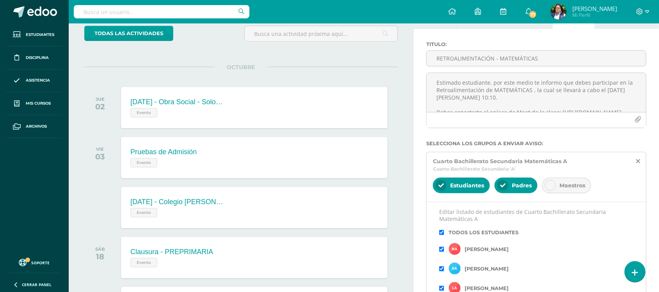
click at [441, 231] on div "Todos los estudiantes" at bounding box center [536, 233] width 195 height 14
click at [441, 235] on input "checkbox" at bounding box center [441, 232] width 5 height 5
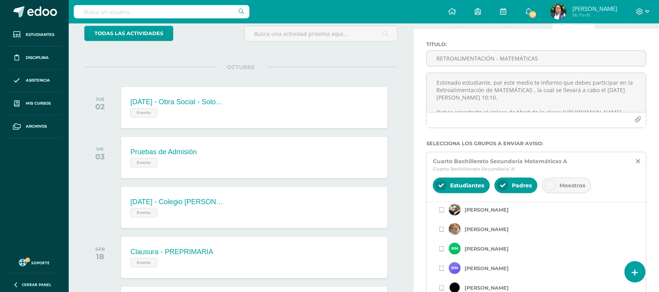
scroll to position [325, 0]
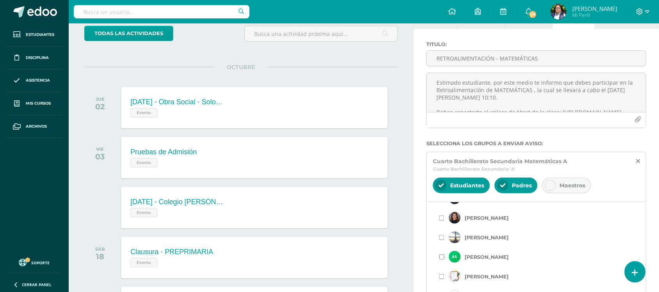
click at [442, 260] on input "checkbox" at bounding box center [441, 257] width 5 height 5
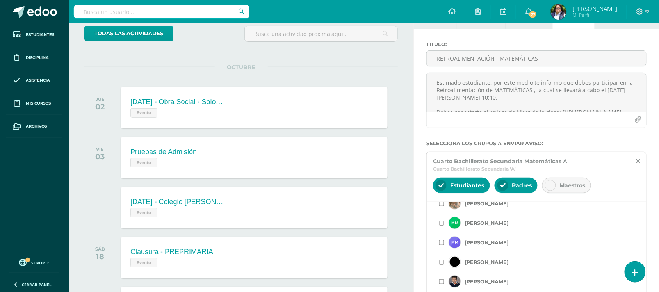
scroll to position [244, 0]
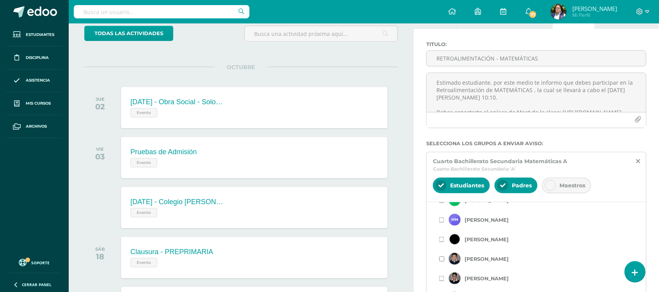
click at [442, 260] on input "checkbox" at bounding box center [441, 259] width 5 height 5
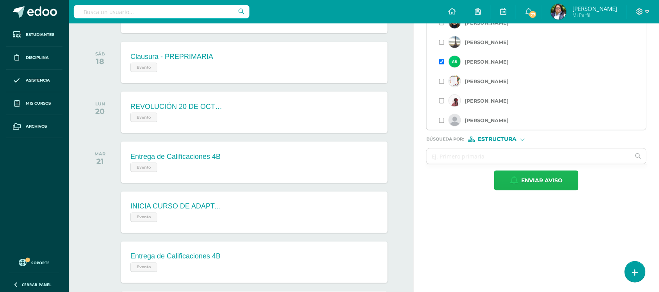
click at [523, 188] on span "Enviar aviso" at bounding box center [542, 180] width 41 height 19
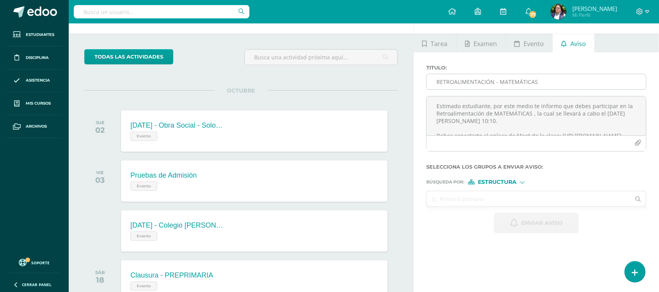
scroll to position [0, 0]
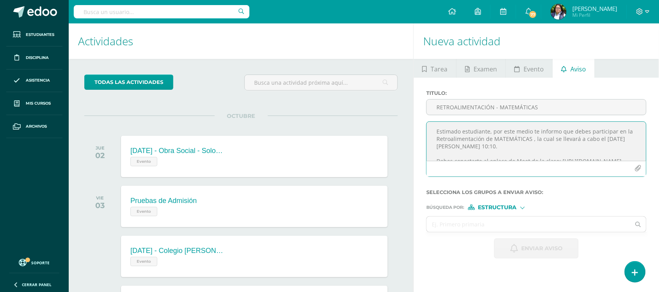
click at [507, 145] on textarea "Estimado estudiante, por este medio te informo que debes participar en la Retro…" at bounding box center [537, 141] width 220 height 39
paste textarea "RETROALIMENTACIÓN - MATEMÁTICAS ¡Felicitaciones, aprobaste tu evaluación de MAT…"
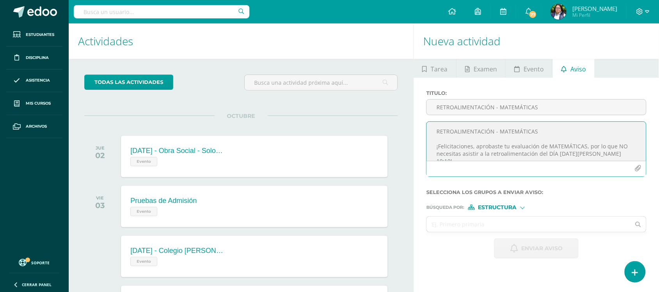
click at [479, 129] on textarea "RETROALIMENTACIÓN - MATEMÁTICAS ¡Felicitaciones, aprobaste tu evaluación de MAT…" at bounding box center [537, 141] width 220 height 39
type textarea "¡Felicitaciones, aprobaste tu evaluación de MATEMÁTICAS, por lo que NO necesita…"
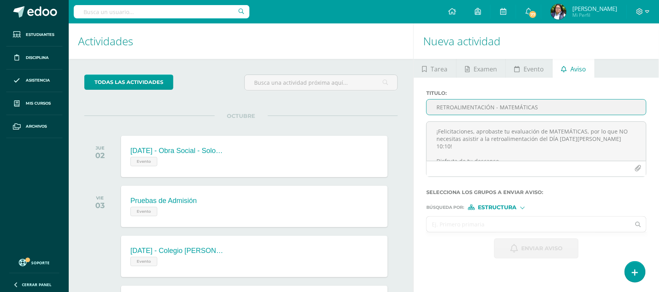
type input "RETROALIMENTACIÓN - MATEMÁTICAS"
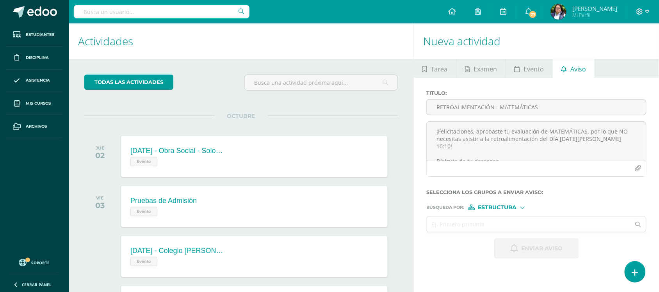
click at [477, 230] on input "text" at bounding box center [529, 224] width 204 height 15
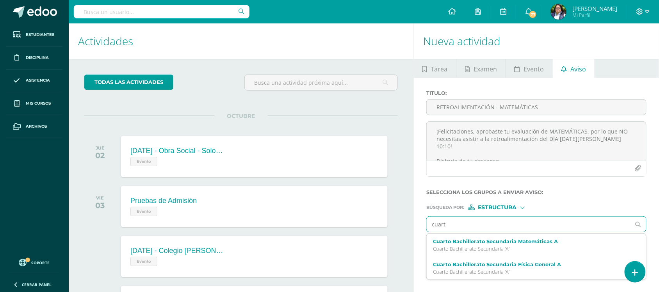
type input "cuarto"
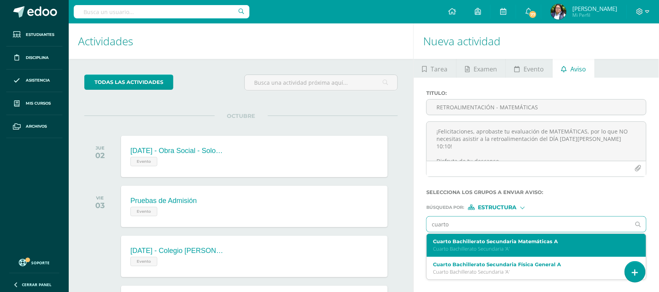
click at [477, 239] on div "Cuarto Bachillerato Secundaria Matemáticas A Cuarto Bachillerato Secundaria 'A'" at bounding box center [537, 245] width 220 height 23
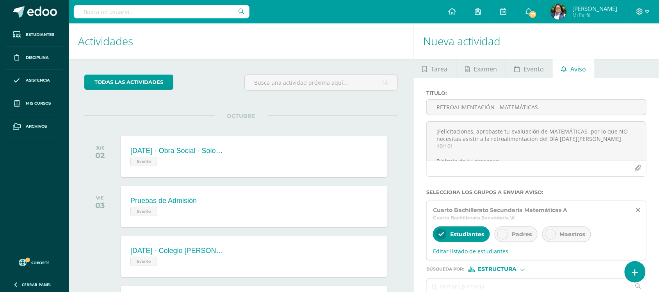
click at [515, 237] on span "Padres" at bounding box center [522, 234] width 20 height 7
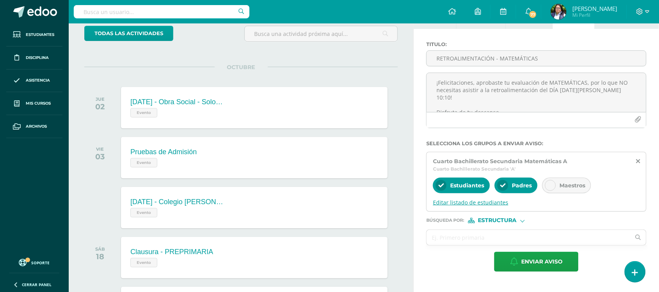
click at [463, 201] on span "Editar listado de estudiantes" at bounding box center [536, 202] width 207 height 7
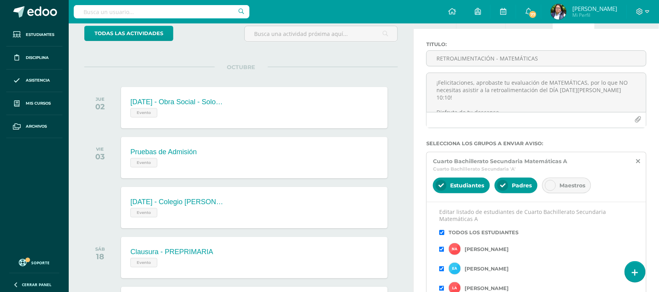
click at [444, 233] on input "checkbox" at bounding box center [441, 232] width 5 height 5
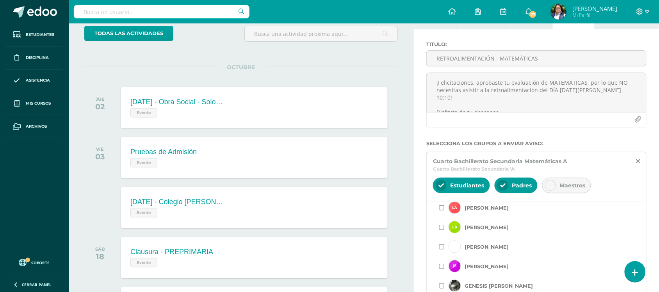
scroll to position [0, 0]
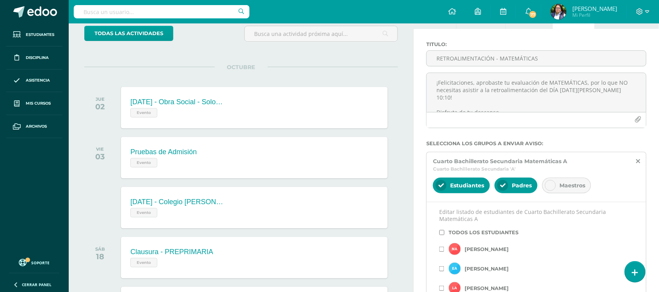
click at [444, 233] on input "checkbox" at bounding box center [441, 232] width 5 height 5
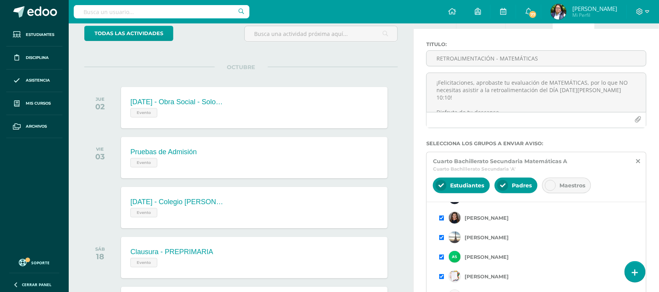
scroll to position [276, 0]
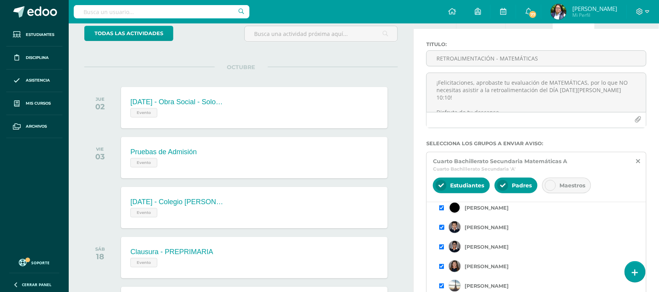
click at [444, 230] on input "checkbox" at bounding box center [441, 227] width 5 height 5
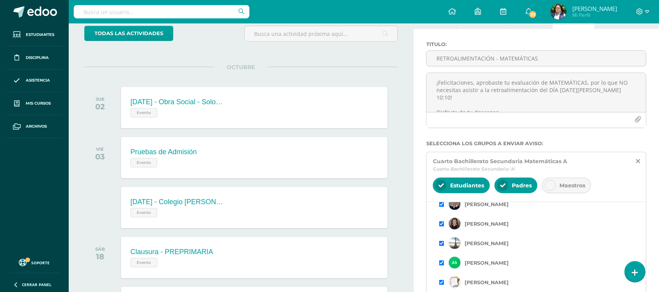
scroll to position [325, 0]
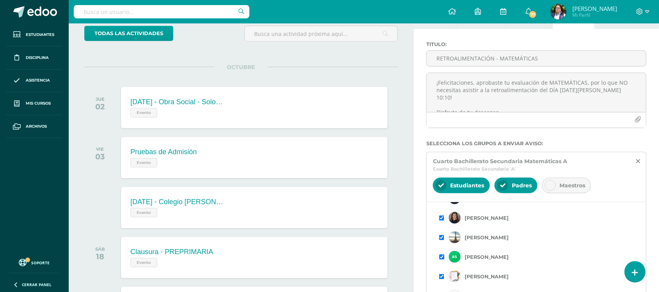
click at [442, 256] on input "checkbox" at bounding box center [441, 257] width 5 height 5
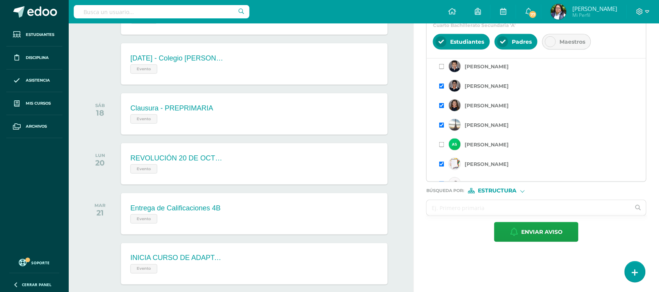
scroll to position [195, 0]
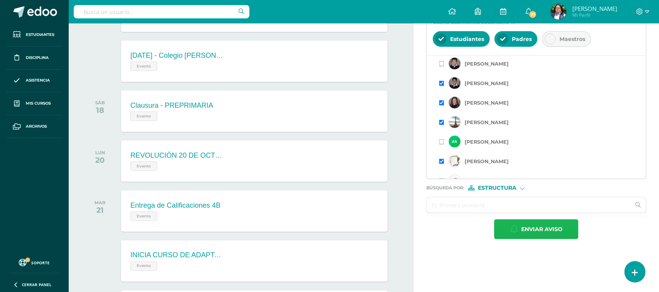
click at [520, 227] on button "Enviar aviso" at bounding box center [537, 230] width 84 height 20
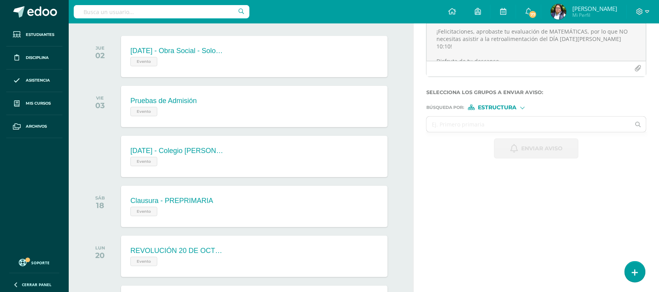
scroll to position [0, 0]
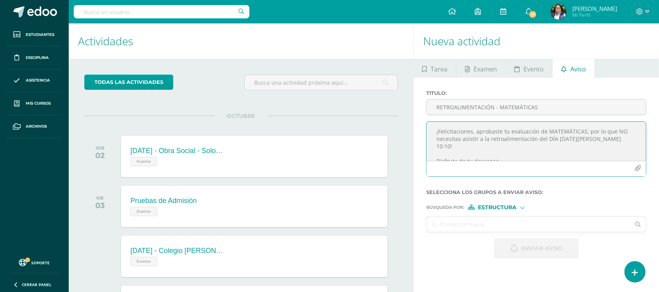
click at [545, 155] on textarea "¡Felicitaciones, aprobaste tu evaluación de MATEMÁTICAS, por lo que NO necesita…" at bounding box center [537, 141] width 220 height 39
paste textarea "RETROALIMENTACIÓN - MATEMÁTICAS Estimado estudiante, por este medio te informo …"
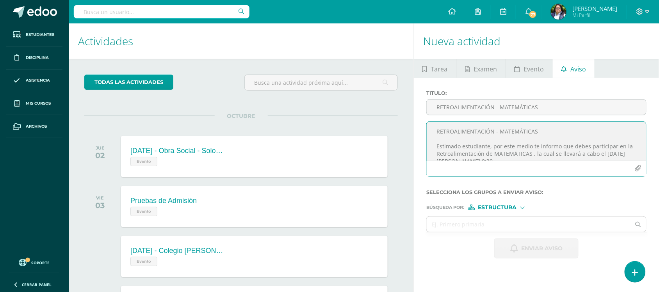
click at [489, 135] on textarea "RETROALIMENTACIÓN - MATEMÁTICAS Estimado estudiante, por este medio te informo …" at bounding box center [537, 141] width 220 height 39
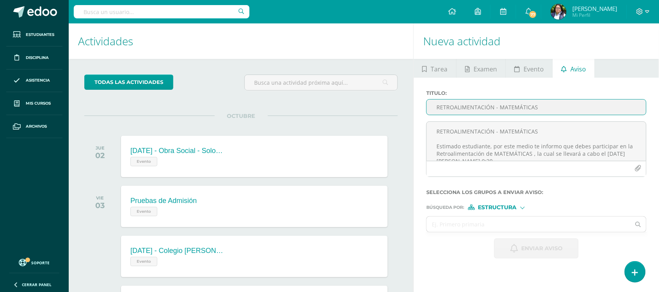
click at [483, 109] on input "RETROALIMENTACIÓN - MATEMÁTICAS" at bounding box center [537, 107] width 220 height 15
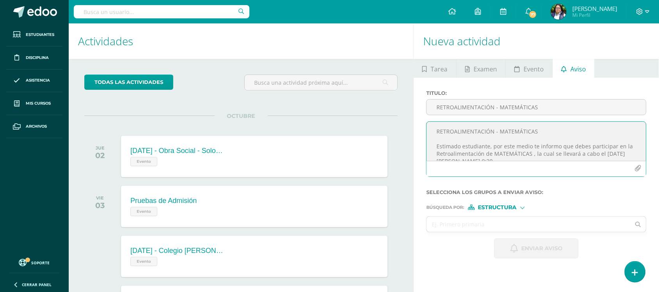
click at [469, 131] on textarea "RETROALIMENTACIÓN - MATEMÁTICAS Estimado estudiante, por este medio te informo …" at bounding box center [537, 141] width 220 height 39
type textarea "Estimado estudiante, por este medio te informo que debes participar en la Retro…"
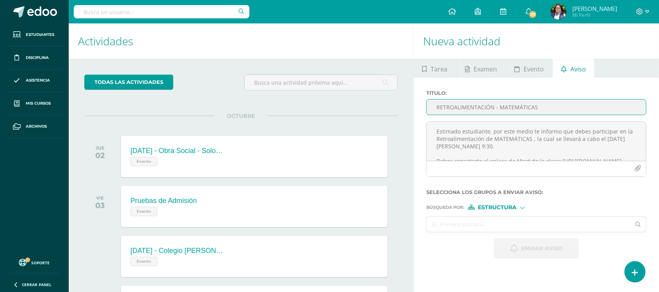
type input "RETROALIMENTACIÓN - MATEMÁTICAS"
click at [487, 209] on span "Estructura" at bounding box center [498, 207] width 39 height 4
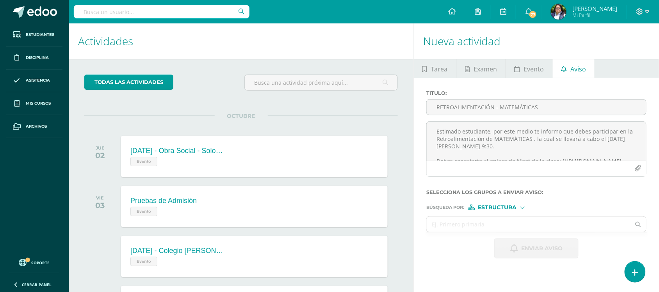
click at [459, 226] on input "text" at bounding box center [529, 224] width 204 height 15
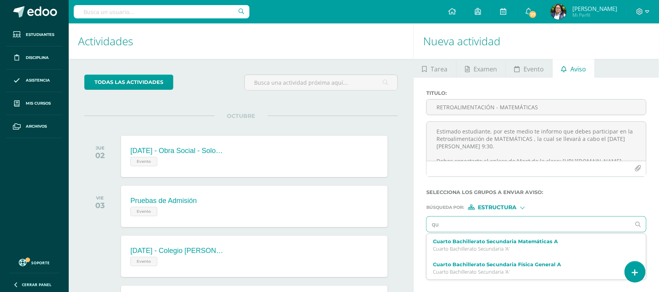
type input "qui"
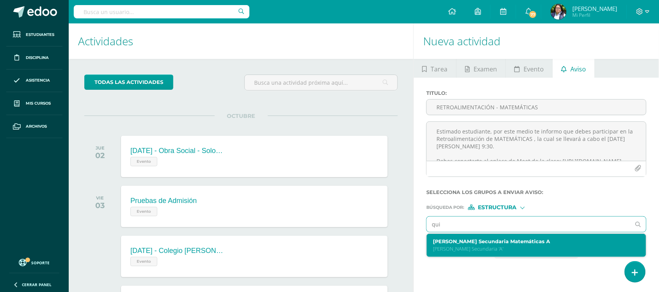
click at [449, 243] on label "Quinto Bachillerato Secundaria Matemáticas A" at bounding box center [532, 242] width 198 height 6
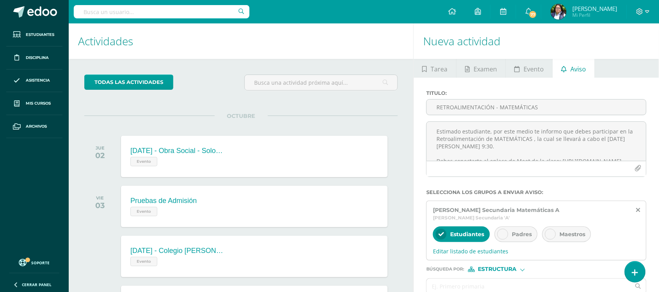
click at [502, 237] on icon at bounding box center [502, 234] width 5 height 5
click at [479, 252] on span "Editar listado de estudiantes" at bounding box center [536, 251] width 207 height 7
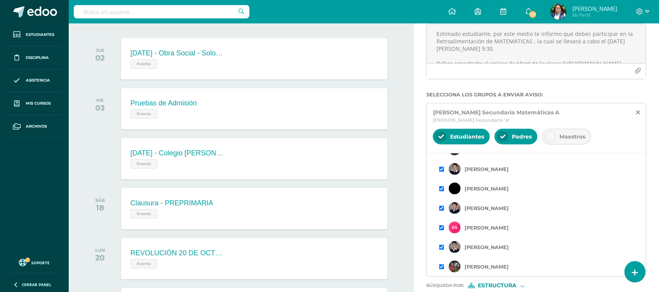
scroll to position [325, 0]
click at [440, 249] on input "checkbox" at bounding box center [441, 247] width 5 height 5
click at [444, 229] on input "checkbox" at bounding box center [441, 227] width 5 height 5
click at [443, 211] on input "checkbox" at bounding box center [441, 208] width 5 height 5
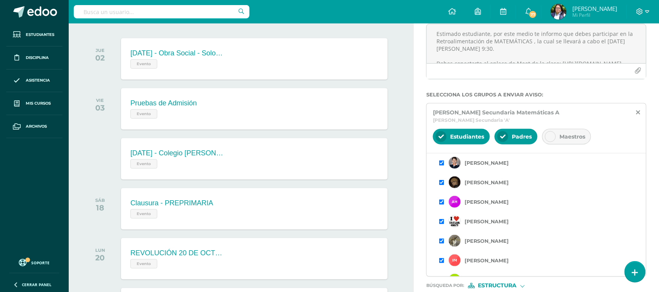
scroll to position [293, 0]
click at [439, 221] on div "Editar listado de estudiantes de Quinto Bachillerato Secundaria Matemáticas A T…" at bounding box center [537, 214] width 220 height 123
click at [443, 222] on input "checkbox" at bounding box center [441, 220] width 5 height 5
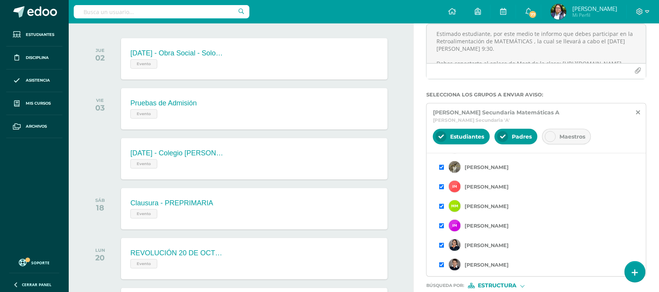
scroll to position [244, 0]
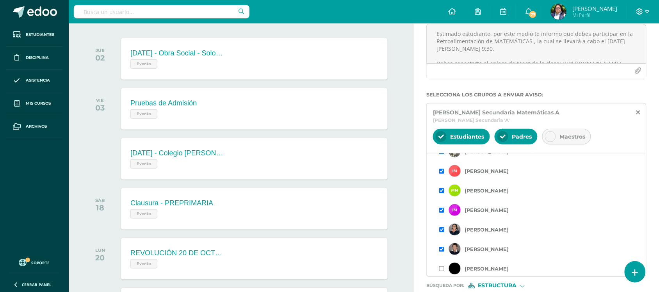
click at [443, 232] on input "checkbox" at bounding box center [441, 229] width 5 height 5
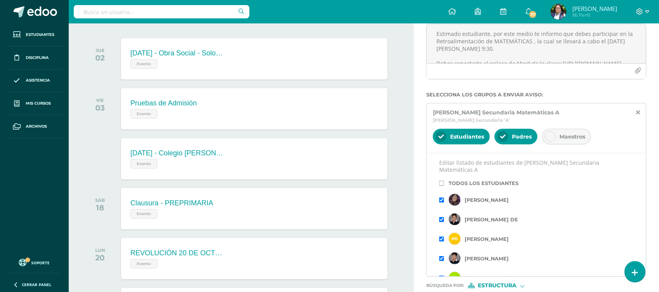
scroll to position [0, 0]
click at [441, 223] on input "checkbox" at bounding box center [441, 220] width 5 height 5
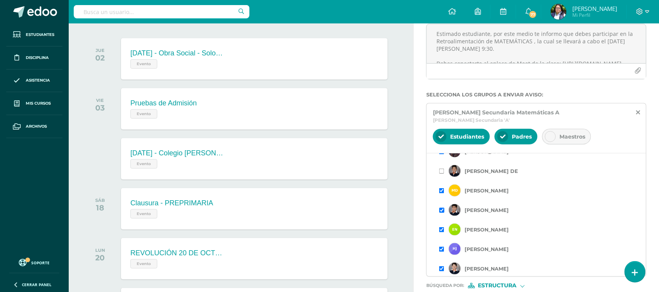
click at [443, 213] on input "checkbox" at bounding box center [441, 210] width 5 height 5
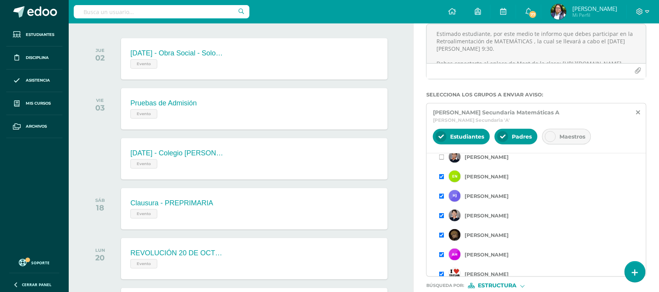
scroll to position [98, 0]
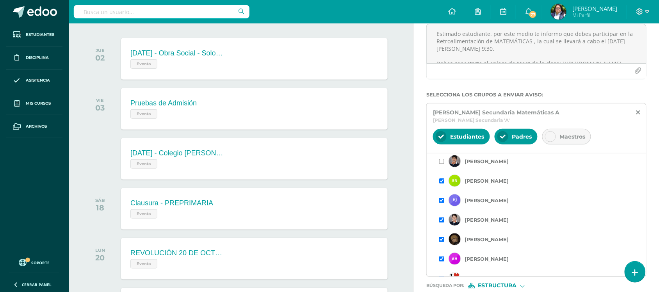
click at [442, 183] on input "checkbox" at bounding box center [441, 181] width 5 height 5
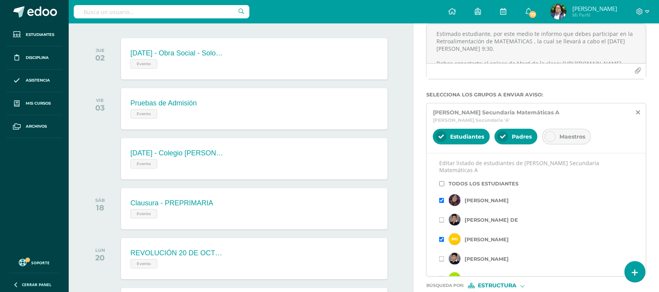
click at [443, 186] on input "checkbox" at bounding box center [441, 183] width 5 height 5
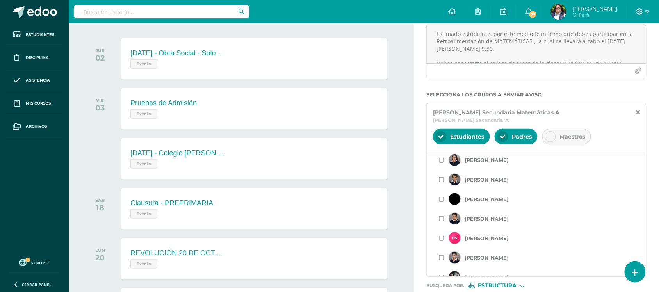
scroll to position [325, 0]
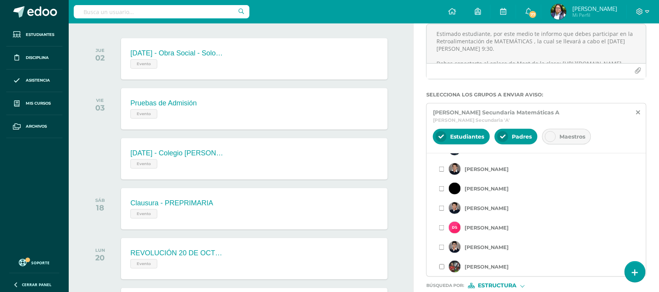
click at [442, 268] on input "checkbox" at bounding box center [441, 266] width 5 height 5
click at [443, 171] on input "checkbox" at bounding box center [441, 169] width 5 height 5
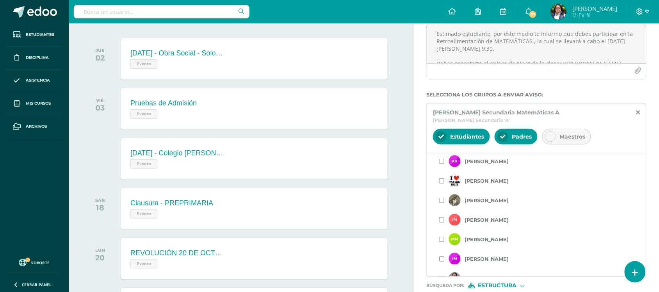
click at [442, 259] on input "checkbox" at bounding box center [441, 259] width 5 height 5
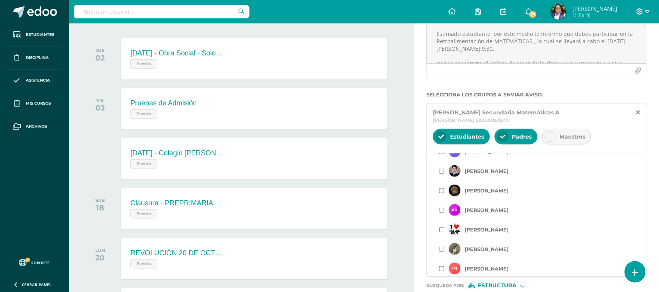
click at [444, 232] on input "checkbox" at bounding box center [441, 229] width 5 height 5
click at [445, 213] on input "checkbox" at bounding box center [441, 210] width 5 height 5
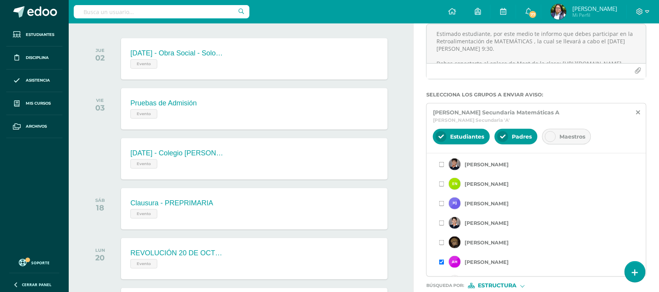
scroll to position [98, 0]
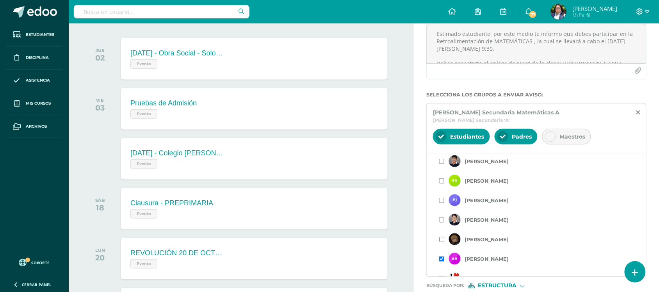
click at [441, 241] on input "checkbox" at bounding box center [441, 239] width 5 height 5
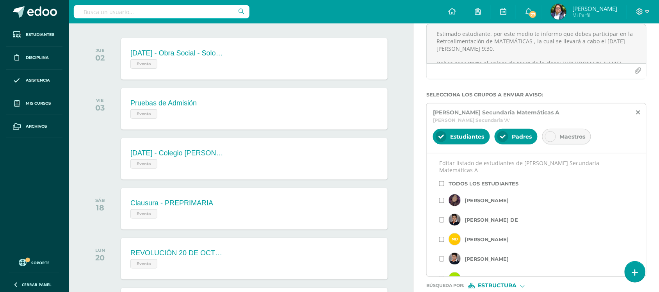
scroll to position [49, 0]
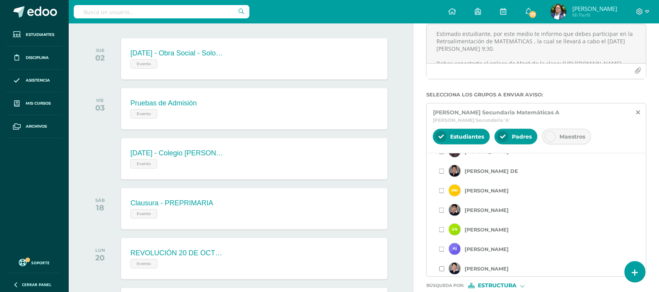
click at [441, 272] on input "checkbox" at bounding box center [441, 268] width 5 height 5
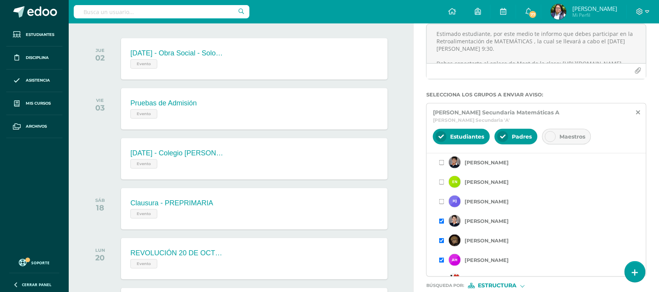
scroll to position [98, 0]
click at [442, 203] on input "checkbox" at bounding box center [441, 200] width 5 height 5
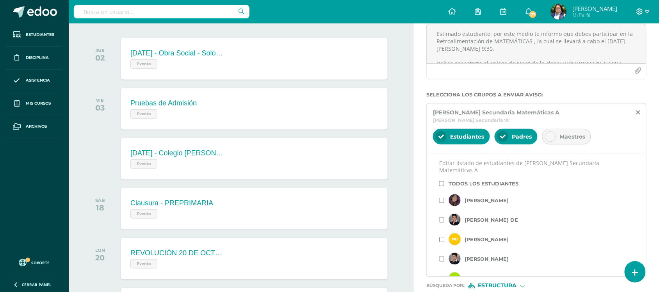
click at [441, 241] on input "checkbox" at bounding box center [441, 239] width 5 height 5
click at [445, 203] on input "checkbox" at bounding box center [441, 200] width 5 height 5
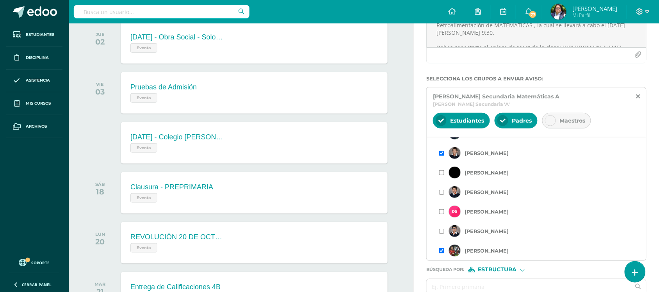
scroll to position [146, 0]
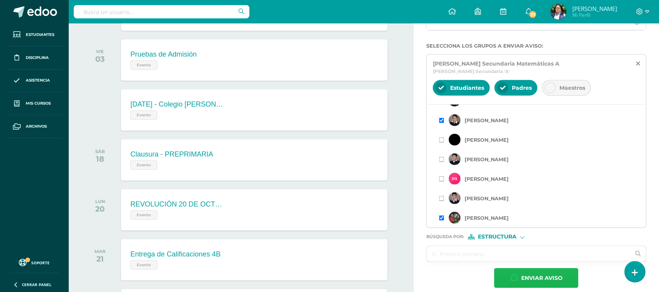
click at [534, 276] on span "Enviar aviso" at bounding box center [542, 278] width 41 height 19
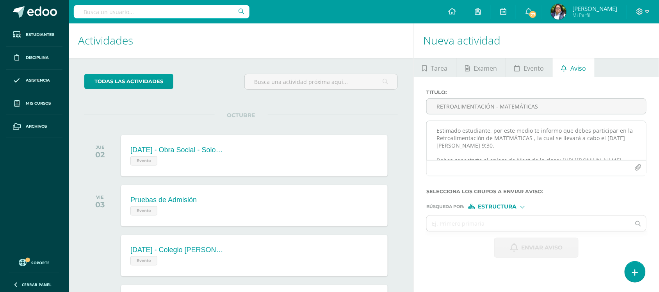
scroll to position [0, 0]
click at [480, 139] on textarea "Estimado estudiante, por este medio te informo que debes participar en la Retro…" at bounding box center [537, 141] width 220 height 39
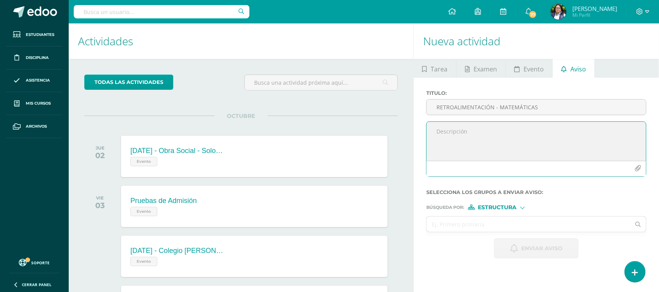
paste textarea "RETROALIMENTACIÓN - MATEMÁTICAS ¡Felicitaciones, aprobaste tu evaluación de MAT…"
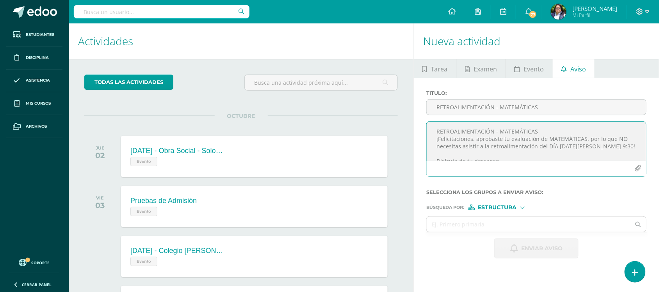
click at [479, 136] on textarea "RETROALIMENTACIÓN - MATEMÁTICAS ¡Felicitaciones, aprobaste tu evaluación de MAT…" at bounding box center [537, 141] width 220 height 39
click at [478, 130] on textarea "RETROALIMENTACIÓN - MATEMÁTICAS ¡Felicitaciones, aprobaste tu evaluación de MAT…" at bounding box center [537, 141] width 220 height 39
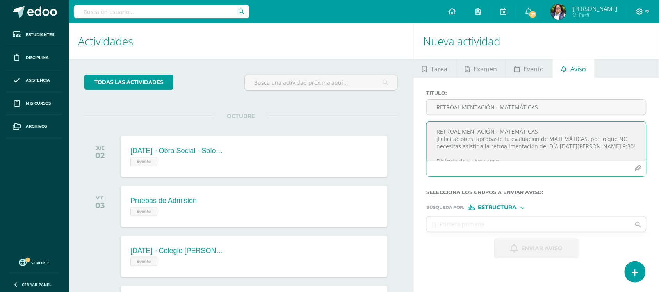
type textarea "¡Felicitaciones, aprobaste tu evaluación de MATEMÁTICAS, por lo que NO necesita…"
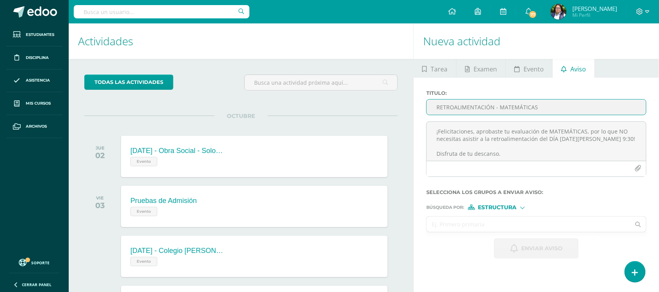
type input "RETROALIMENTACIÓN - MATEMÁTICAS"
click at [468, 227] on input "text" at bounding box center [529, 224] width 204 height 15
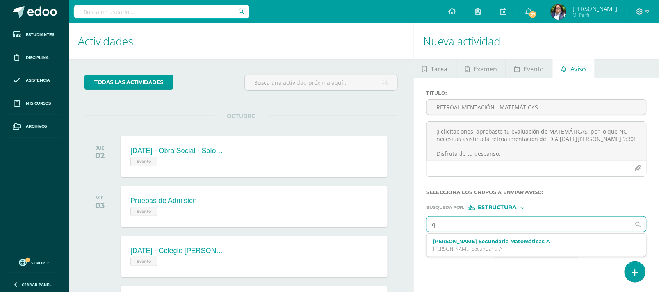
type input "qui"
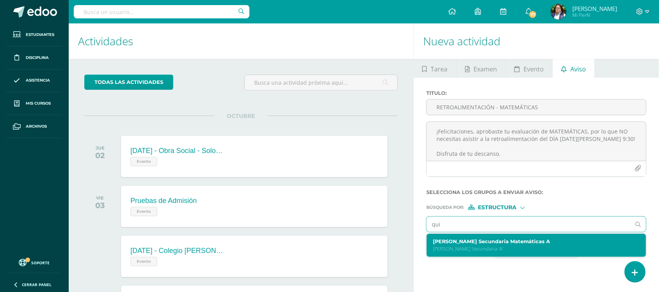
click at [459, 245] on label "Quinto Bachillerato Secundaria Matemáticas A" at bounding box center [532, 242] width 198 height 6
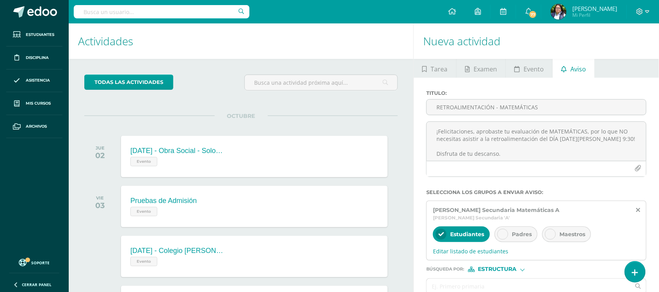
click at [504, 235] on icon at bounding box center [502, 234] width 5 height 5
click at [474, 255] on span "Editar listado de estudiantes" at bounding box center [536, 251] width 207 height 7
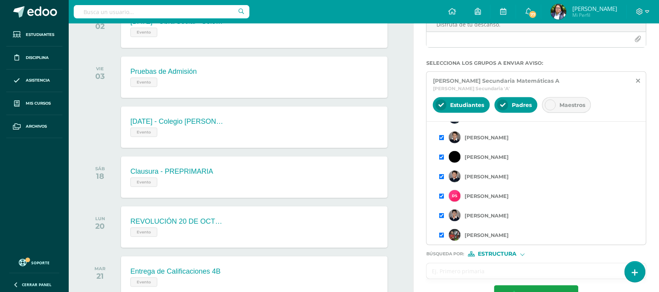
scroll to position [146, 0]
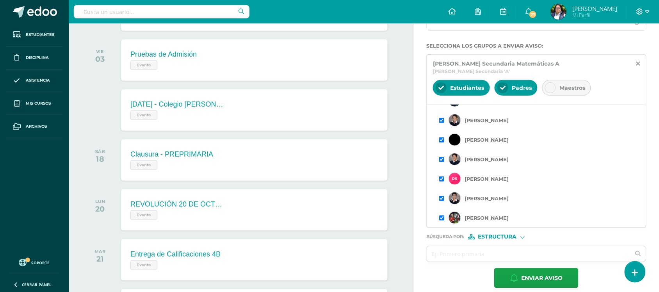
click at [442, 221] on input "checkbox" at bounding box center [441, 218] width 5 height 5
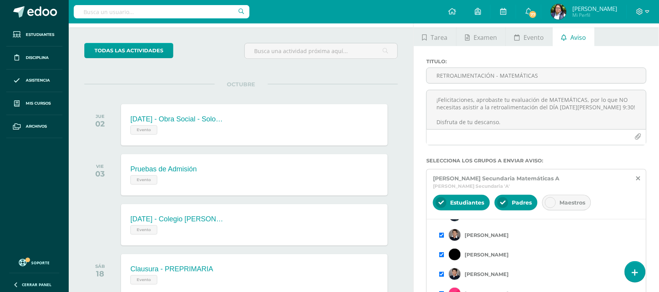
scroll to position [49, 0]
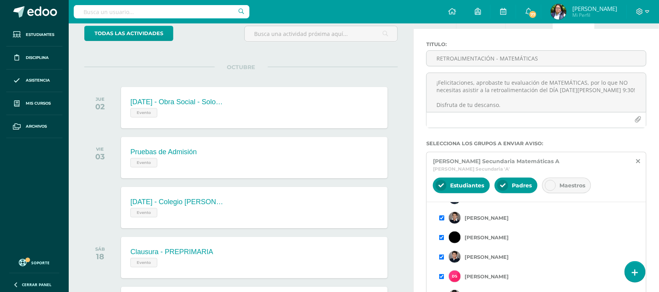
click at [442, 218] on input "checkbox" at bounding box center [441, 218] width 5 height 5
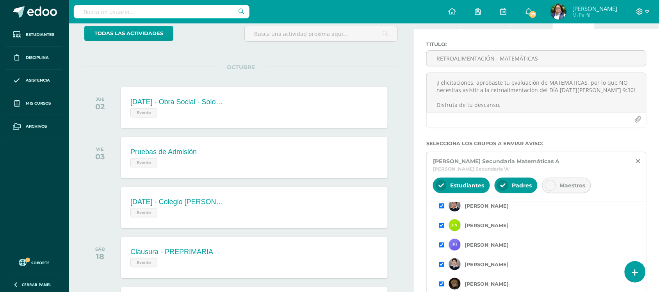
scroll to position [244, 0]
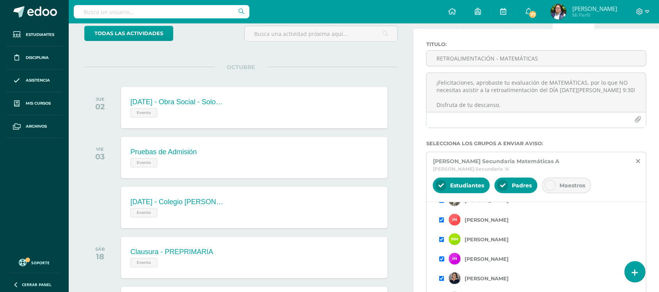
click at [442, 260] on input "checkbox" at bounding box center [441, 259] width 5 height 5
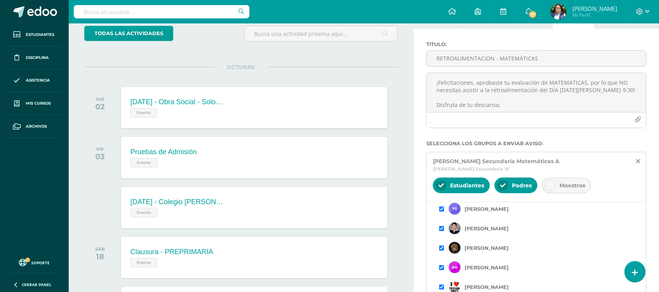
scroll to position [146, 0]
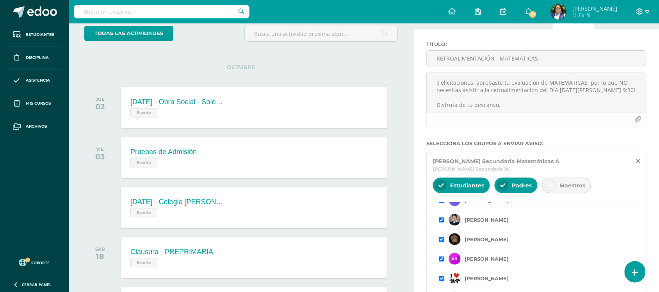
click at [445, 279] on input "checkbox" at bounding box center [441, 278] width 5 height 5
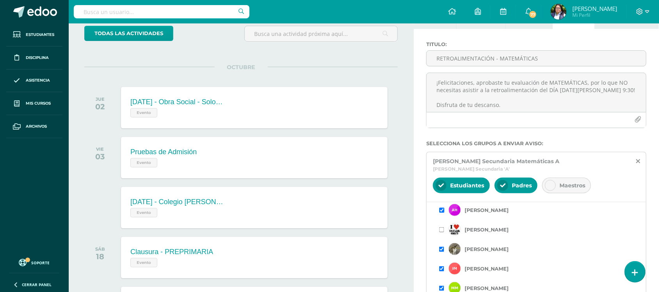
click at [442, 213] on input "checkbox" at bounding box center [441, 210] width 5 height 5
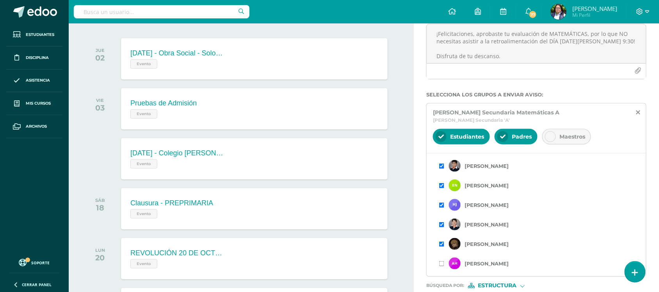
scroll to position [98, 0]
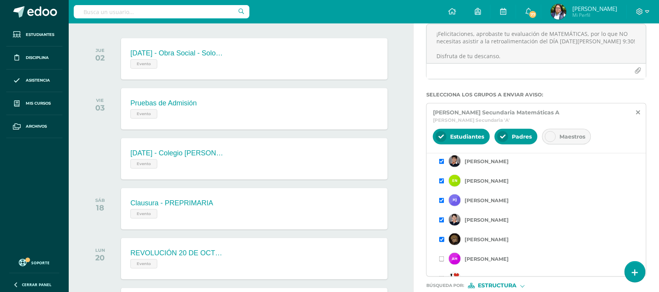
click at [443, 242] on input "checkbox" at bounding box center [441, 239] width 5 height 5
click at [442, 222] on input "checkbox" at bounding box center [441, 220] width 5 height 5
click at [441, 203] on input "checkbox" at bounding box center [441, 200] width 5 height 5
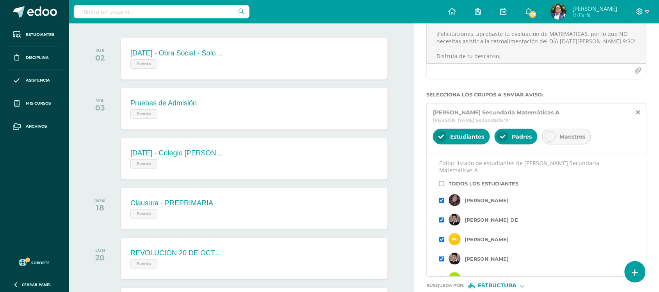
click at [442, 241] on input "checkbox" at bounding box center [441, 239] width 5 height 5
click at [440, 200] on input "checkbox" at bounding box center [441, 200] width 5 height 5
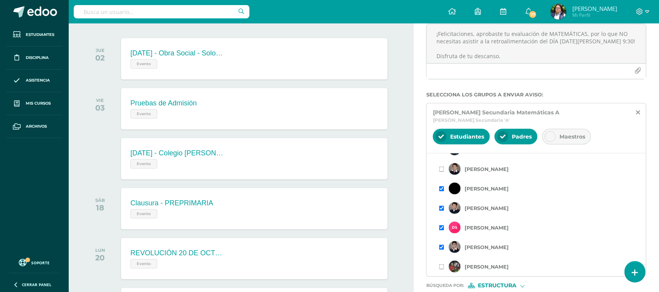
scroll to position [146, 0]
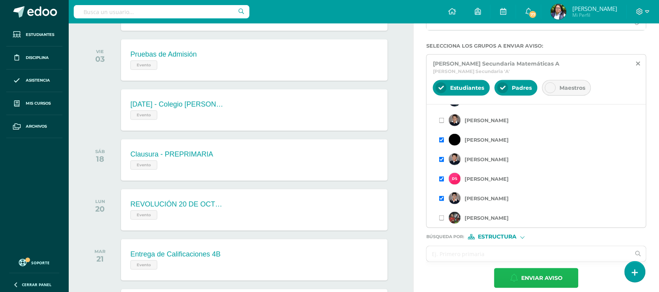
click at [531, 280] on span "Enviar aviso" at bounding box center [542, 278] width 41 height 19
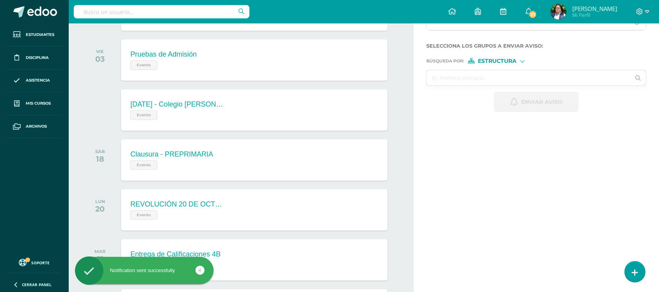
scroll to position [0, 0]
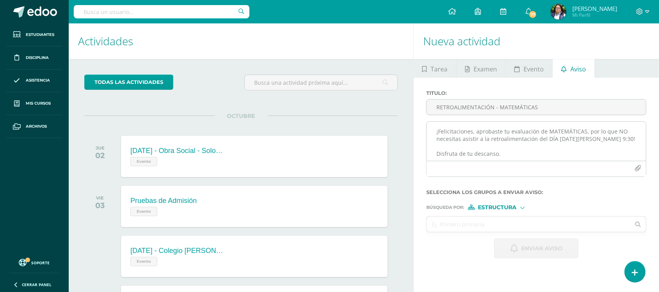
click at [497, 135] on textarea "¡Felicitaciones, aprobaste tu evaluación de MATEMÁTICAS, por lo que NO necesita…" at bounding box center [537, 141] width 220 height 39
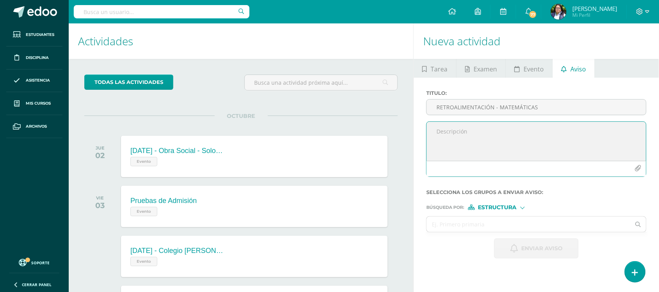
paste textarea "RETROALIMENTACIÓN - FÍSICA GENERAL ¡Felicitaciones, aprobaste tu evaluación de …"
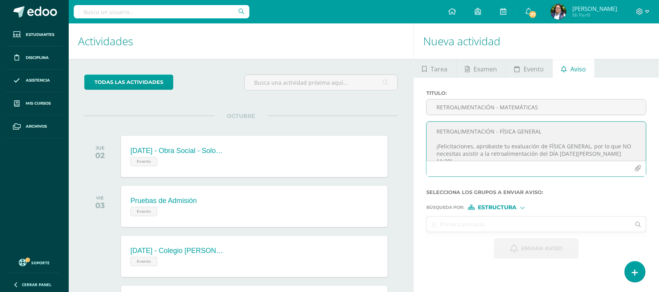
click at [460, 135] on textarea "RETROALIMENTACIÓN - FÍSICA GENERAL ¡Felicitaciones, aprobaste tu evaluación de …" at bounding box center [537, 141] width 220 height 39
type textarea "¡Felicitaciones, aprobaste tu evaluación de FÍSICA GENERAL, por lo que NO neces…"
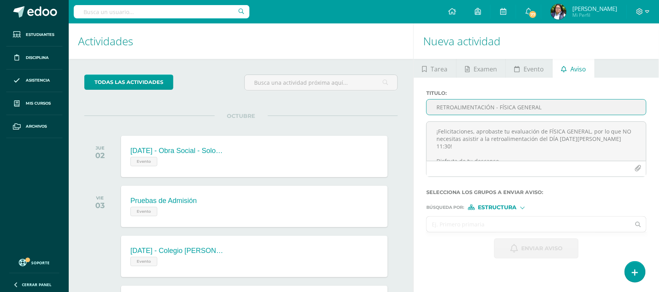
type input "RETROALIMENTACIÓN - FÍSICA GENERAL"
click at [491, 223] on input "text" at bounding box center [529, 224] width 204 height 15
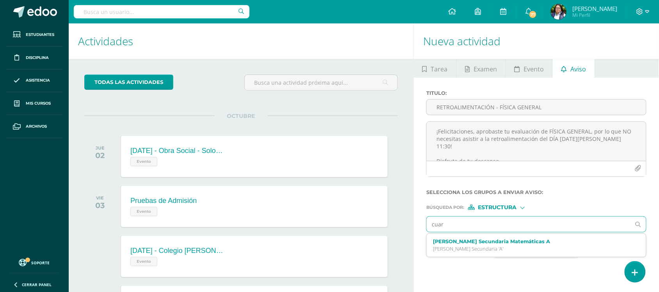
type input "cuart"
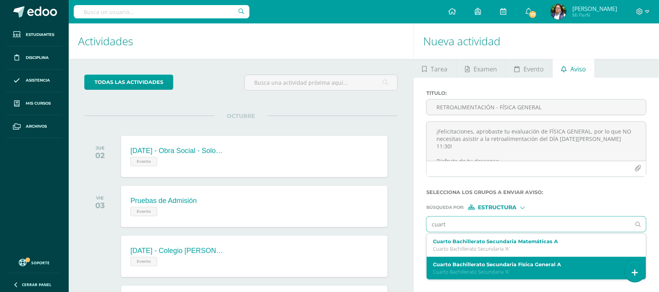
click at [477, 268] on label "Cuarto Bachillerato Secundaria Física General A" at bounding box center [532, 265] width 198 height 6
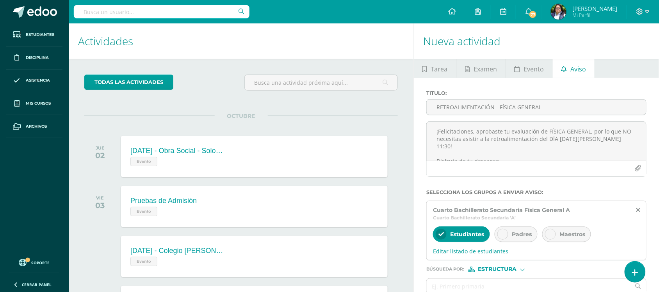
click at [506, 237] on icon at bounding box center [502, 234] width 5 height 5
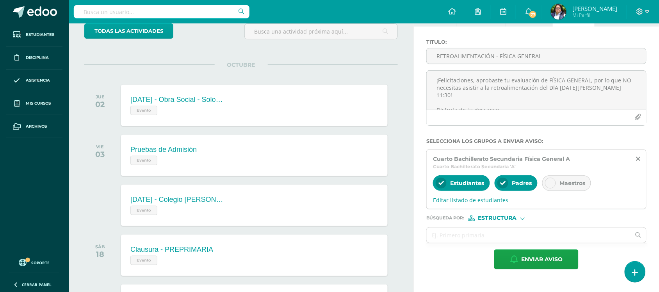
scroll to position [98, 0]
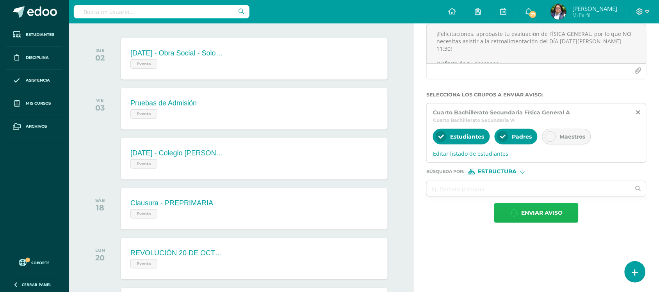
click at [516, 219] on button "Enviar aviso" at bounding box center [537, 213] width 84 height 20
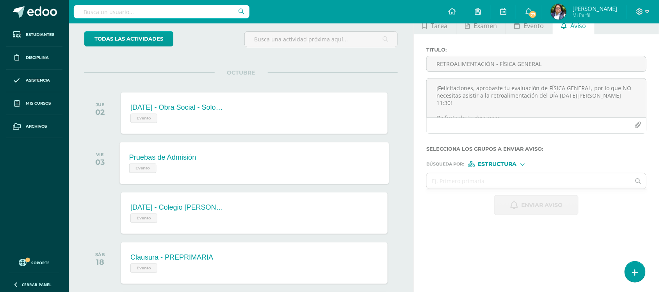
scroll to position [0, 0]
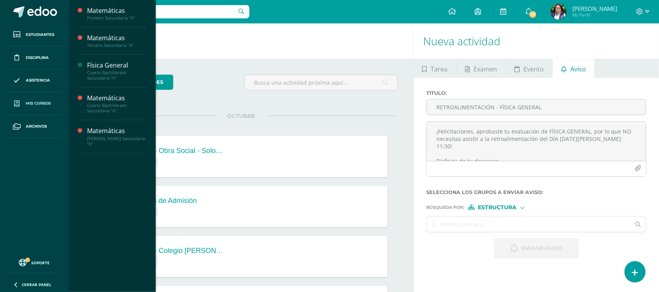
click at [21, 104] on span at bounding box center [17, 103] width 14 height 14
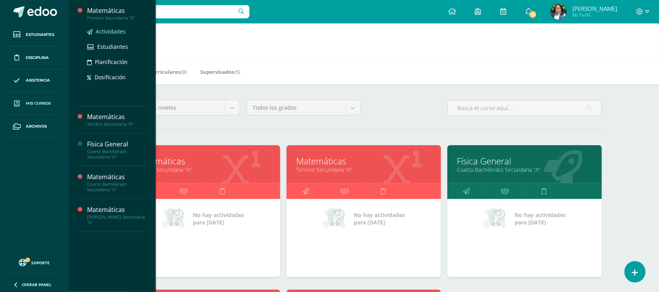
click at [100, 29] on span "Actividades" at bounding box center [111, 31] width 30 height 7
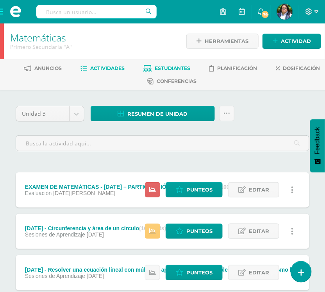
click at [163, 65] on span "Estudiantes" at bounding box center [173, 68] width 36 height 6
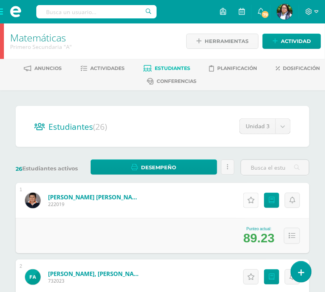
click at [253, 193] on link "Actitudinales" at bounding box center [250, 200] width 15 height 15
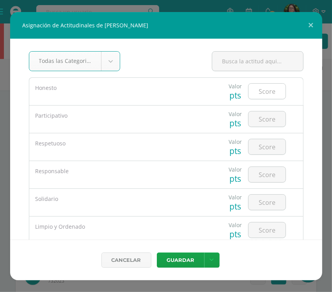
click at [257, 89] on input "number" at bounding box center [267, 91] width 37 height 15
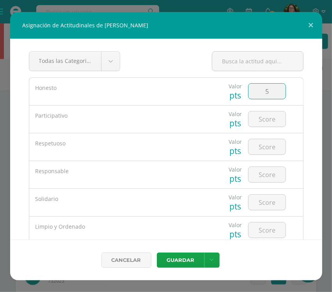
type input "5"
type input "4"
type input "5"
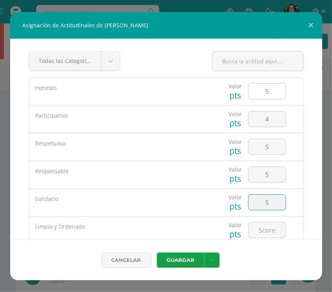
type input "5"
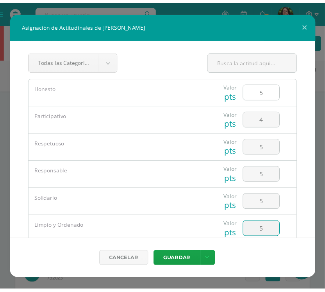
scroll to position [74, 0]
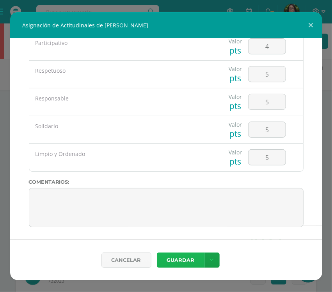
click at [201, 260] on button "Guardar" at bounding box center [181, 259] width 48 height 15
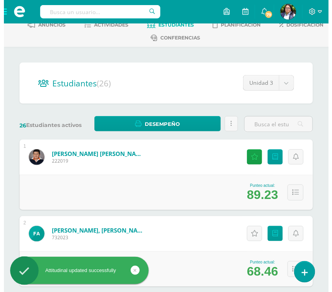
scroll to position [98, 0]
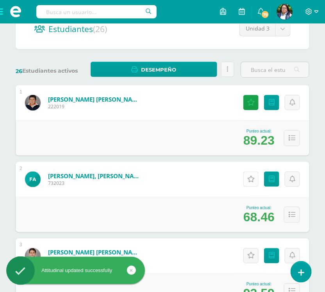
click at [245, 173] on link "Actitudinales" at bounding box center [250, 179] width 15 height 15
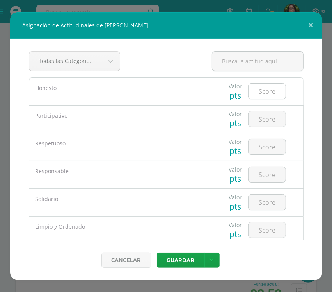
click at [275, 92] on input "number" at bounding box center [267, 91] width 37 height 15
type input "2"
type input "5"
type input "3"
type input "2"
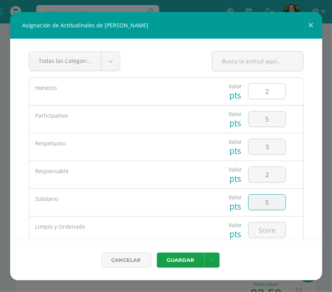
type input "5"
type input "3"
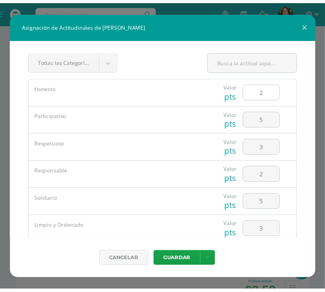
scroll to position [74, 0]
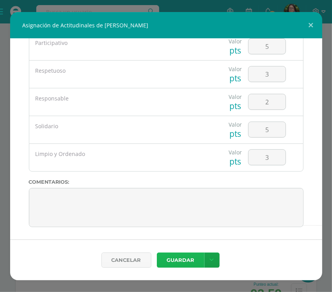
click at [192, 259] on button "Guardar" at bounding box center [181, 259] width 48 height 15
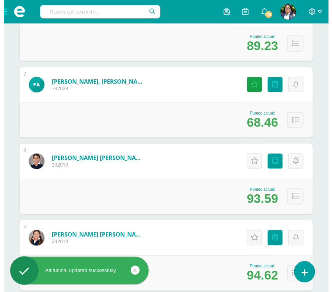
scroll to position [195, 0]
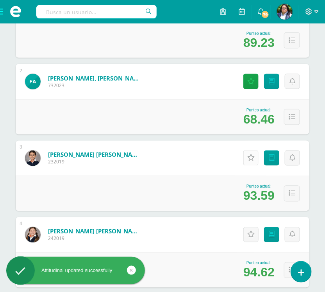
click at [254, 153] on link "Actitudinales" at bounding box center [250, 157] width 15 height 15
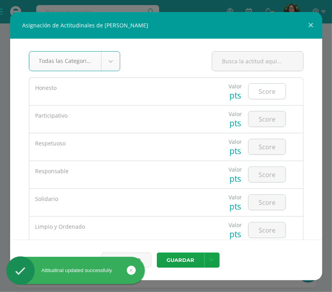
click at [270, 91] on input "number" at bounding box center [267, 91] width 37 height 15
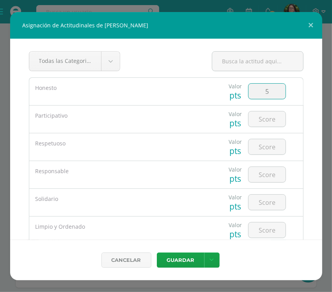
type input "5"
type input "3"
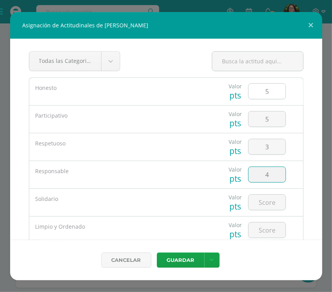
type input "4"
type input "5"
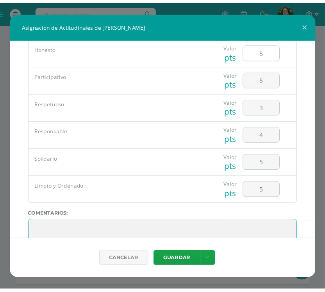
scroll to position [25, 0]
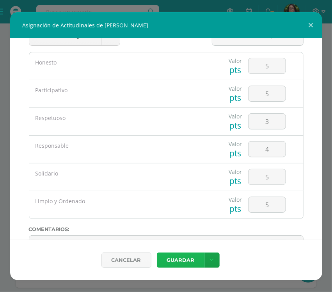
click at [178, 263] on button "Guardar" at bounding box center [181, 259] width 48 height 15
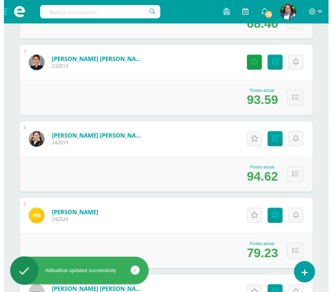
scroll to position [293, 0]
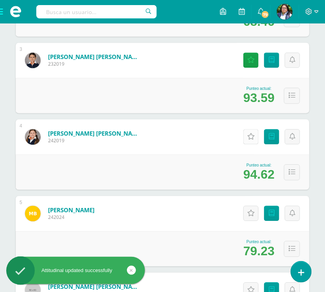
click at [257, 133] on link "Actitudinales" at bounding box center [250, 136] width 15 height 15
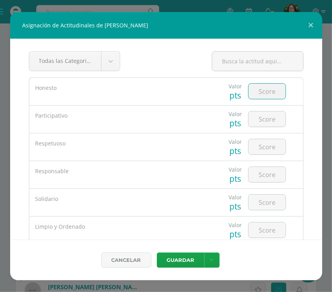
click at [258, 85] on input "number" at bounding box center [267, 91] width 37 height 15
type input "4"
type input "5"
type input "3"
type input "4"
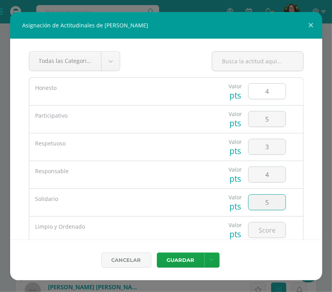
type input "5"
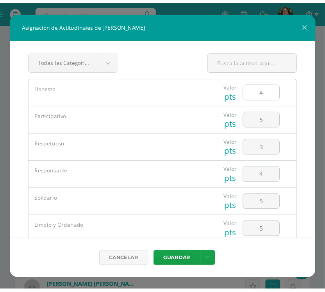
scroll to position [74, 0]
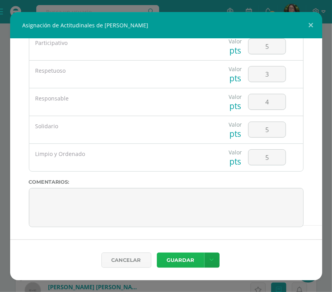
click at [186, 258] on button "Guardar" at bounding box center [181, 259] width 48 height 15
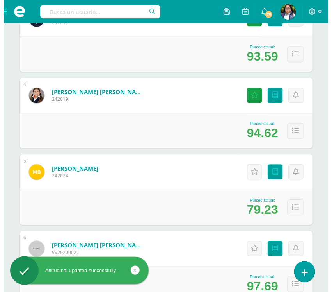
scroll to position [391, 0]
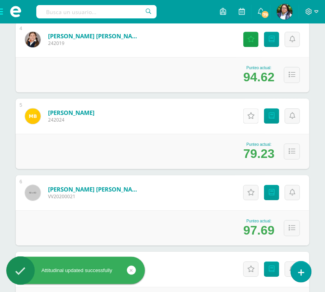
click at [251, 111] on link "Actitudinales" at bounding box center [250, 115] width 15 height 15
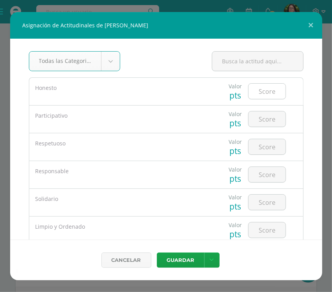
click at [255, 96] on input "number" at bounding box center [267, 91] width 37 height 15
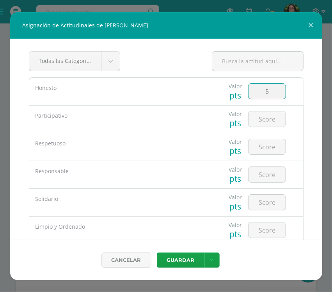
type input "5"
type input "3"
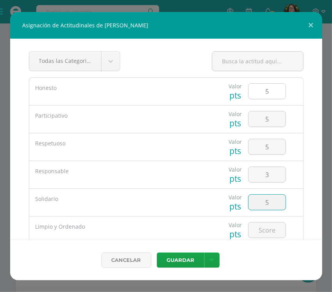
type input "5"
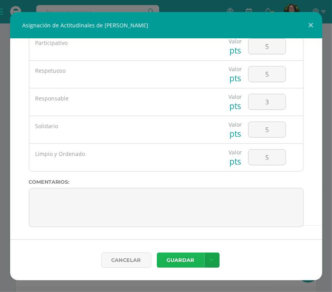
click at [160, 262] on button "Guardar" at bounding box center [181, 259] width 48 height 15
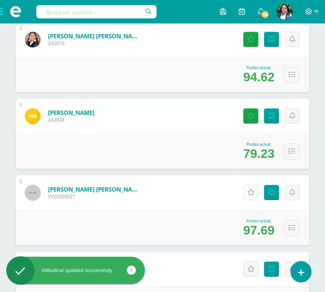
click at [251, 193] on icon at bounding box center [250, 192] width 7 height 7
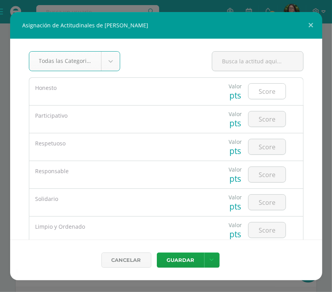
click at [261, 88] on input "number" at bounding box center [267, 91] width 37 height 15
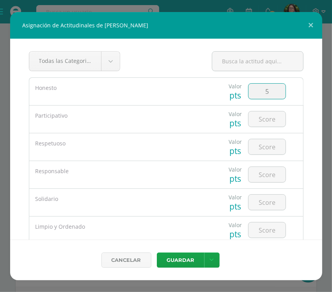
type input "5"
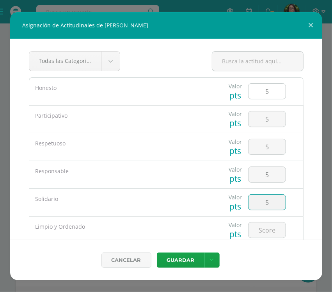
type input "5"
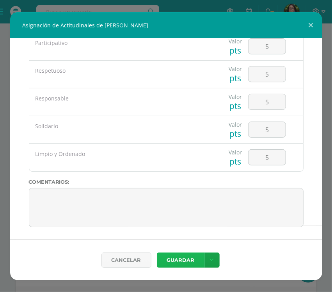
click at [182, 259] on button "Guardar" at bounding box center [181, 259] width 48 height 15
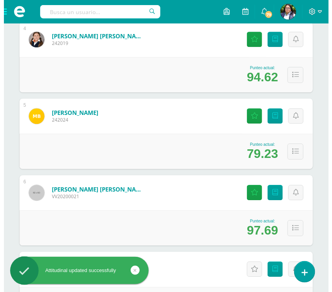
scroll to position [488, 0]
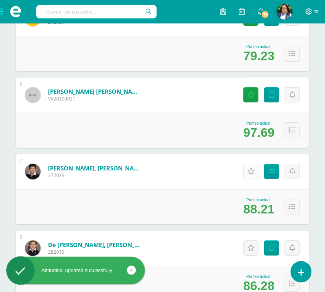
click at [243, 167] on link "Actitudinales" at bounding box center [250, 171] width 15 height 15
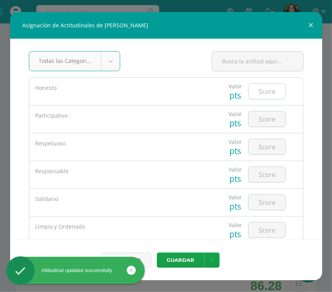
click at [268, 92] on input "number" at bounding box center [267, 91] width 37 height 15
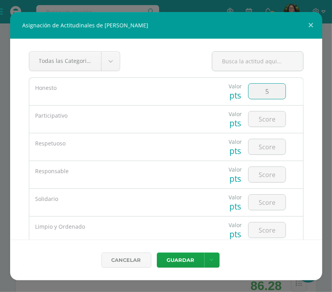
type input "5"
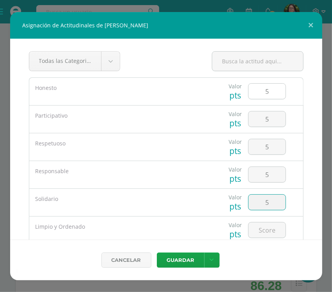
type input "5"
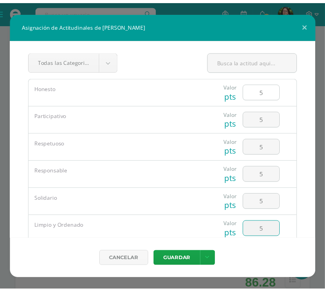
scroll to position [74, 0]
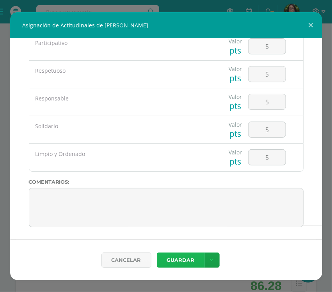
click at [184, 255] on button "Guardar" at bounding box center [181, 259] width 48 height 15
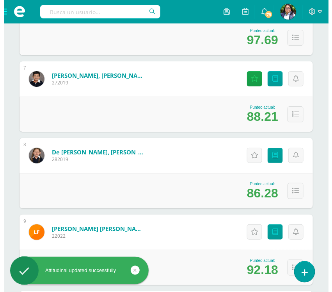
scroll to position [586, 0]
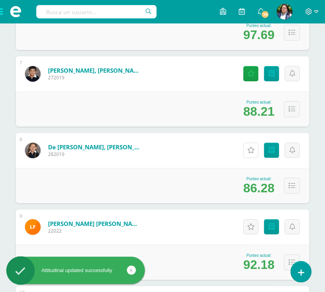
click at [253, 147] on icon at bounding box center [250, 150] width 7 height 7
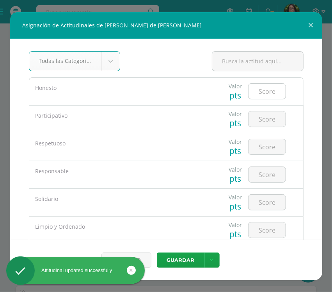
click at [259, 93] on input "number" at bounding box center [267, 91] width 37 height 15
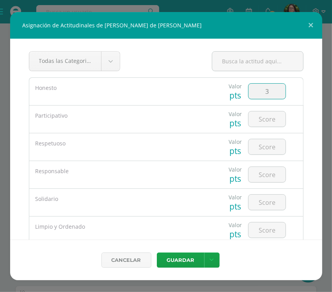
type input "3"
type input "5"
type input "2"
type input "3"
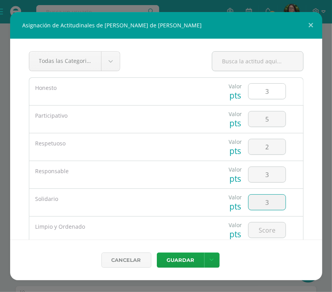
type input "3"
type input "5"
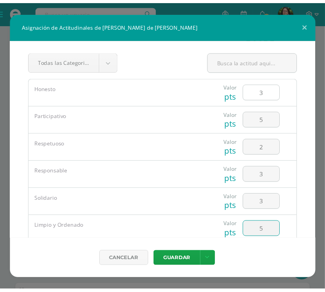
scroll to position [74, 0]
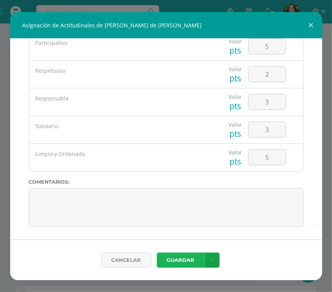
click at [194, 259] on button "Guardar" at bounding box center [181, 259] width 48 height 15
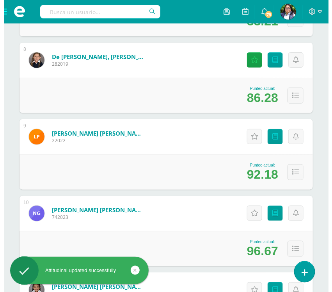
scroll to position [684, 0]
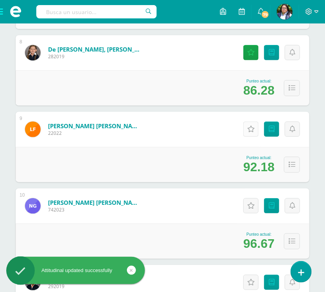
click at [257, 124] on link "Actitudinales" at bounding box center [250, 128] width 15 height 15
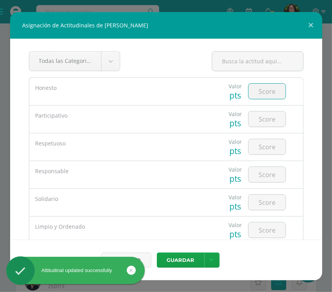
click at [267, 95] on input "number" at bounding box center [267, 91] width 37 height 15
type input "5"
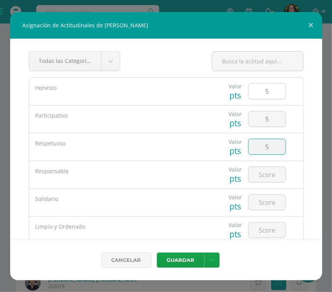
type input "5"
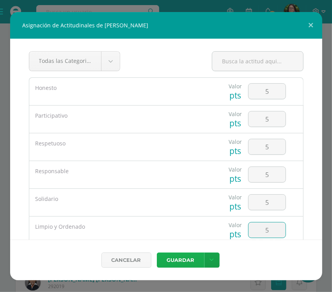
type input "5"
click at [186, 257] on button "Guardar" at bounding box center [181, 259] width 48 height 15
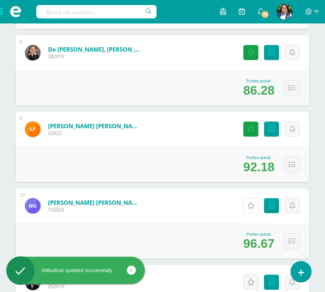
click at [253, 204] on icon at bounding box center [250, 205] width 7 height 7
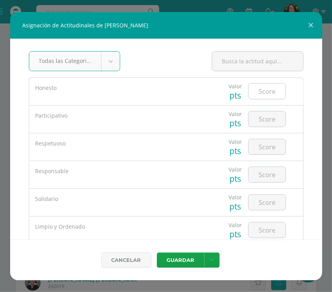
click at [266, 94] on input "number" at bounding box center [267, 91] width 37 height 15
click at [268, 96] on input "number" at bounding box center [267, 91] width 37 height 15
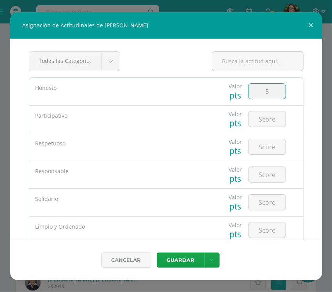
type input "5"
type input "3"
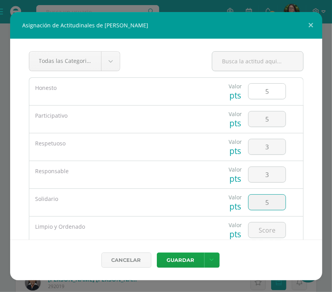
type input "5"
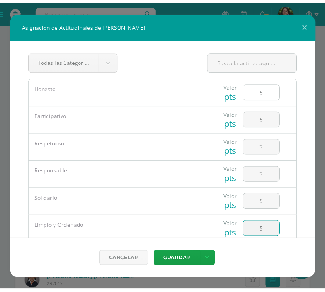
scroll to position [74, 0]
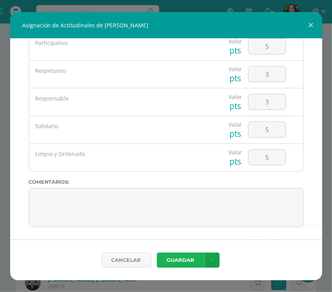
click at [184, 261] on button "Guardar" at bounding box center [181, 259] width 48 height 15
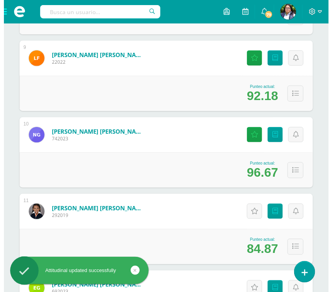
scroll to position [781, 0]
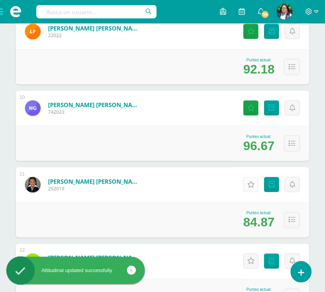
click at [249, 181] on icon at bounding box center [250, 184] width 7 height 7
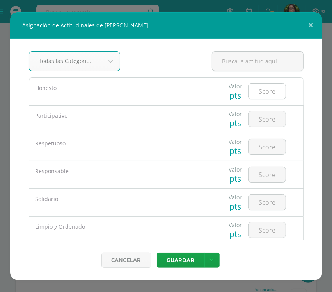
click at [252, 87] on input "number" at bounding box center [267, 91] width 37 height 15
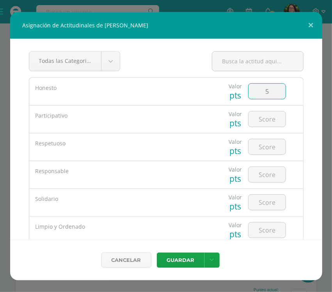
type input "5"
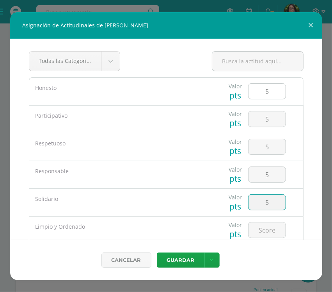
type input "5"
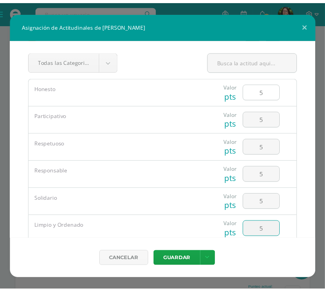
scroll to position [74, 0]
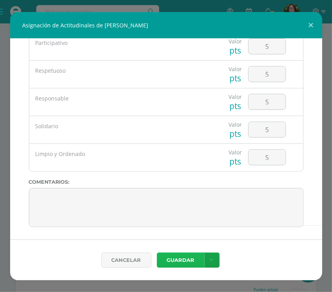
click at [181, 258] on button "Guardar" at bounding box center [181, 259] width 48 height 15
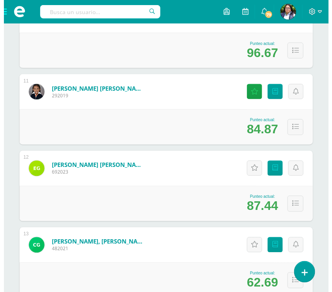
scroll to position [879, 0]
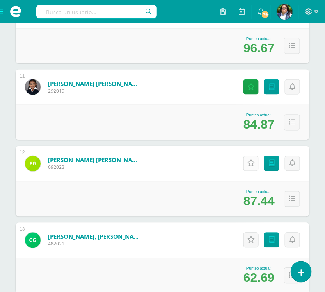
click at [248, 160] on icon at bounding box center [250, 163] width 7 height 7
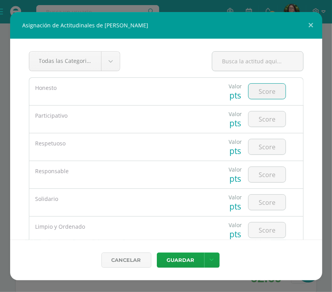
click at [269, 86] on input "number" at bounding box center [267, 91] width 37 height 15
type input "5"
type input "3"
type input "5"
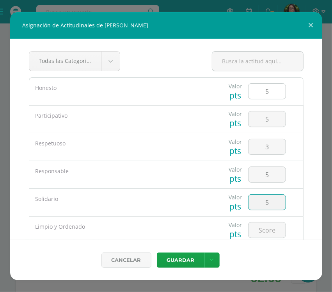
type input "5"
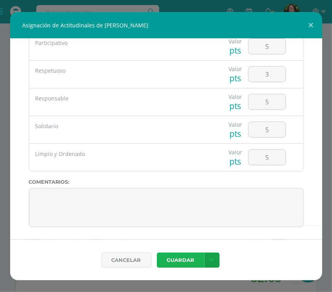
click at [169, 256] on button "Guardar" at bounding box center [181, 259] width 48 height 15
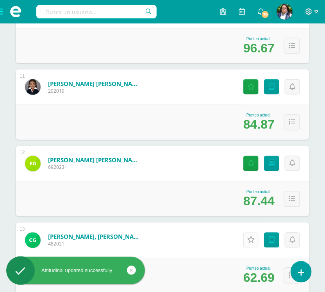
click at [252, 238] on icon at bounding box center [250, 240] width 7 height 7
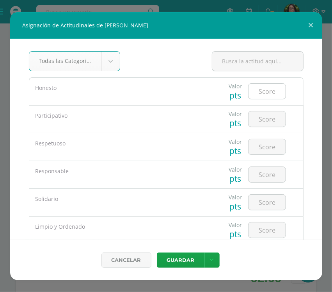
click at [271, 96] on input "number" at bounding box center [267, 91] width 37 height 15
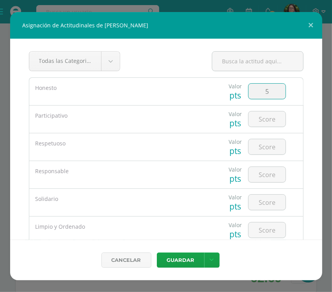
type input "5"
type input "3"
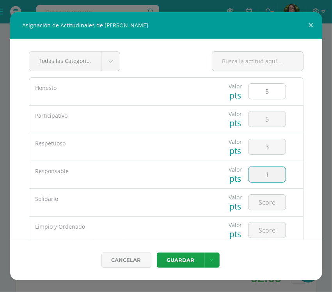
type input "1"
type input "5"
type input "3"
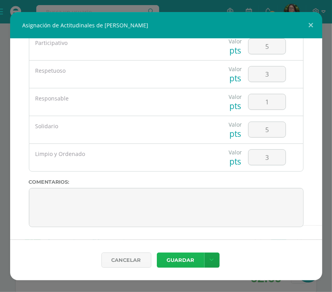
click at [202, 260] on button "Guardar" at bounding box center [181, 259] width 48 height 15
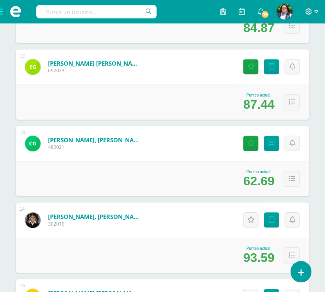
scroll to position [977, 0]
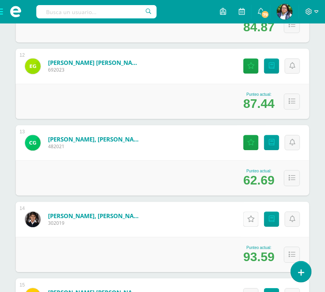
click at [252, 219] on icon at bounding box center [250, 219] width 7 height 7
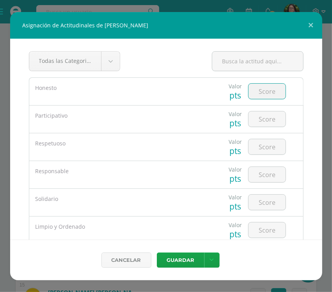
click at [263, 88] on input "number" at bounding box center [267, 91] width 37 height 15
type input "5"
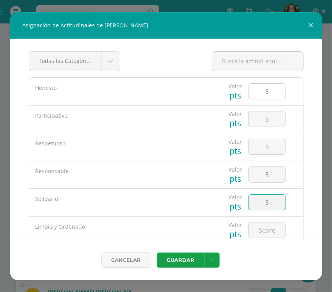
type input "5"
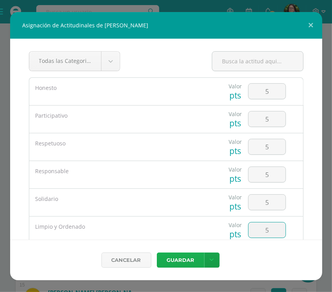
type input "5"
click at [180, 260] on button "Guardar" at bounding box center [181, 259] width 48 height 15
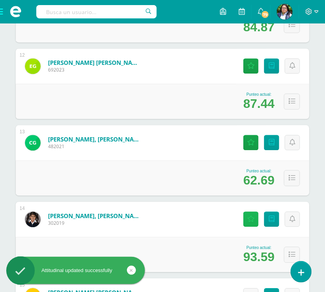
scroll to position [1123, 0]
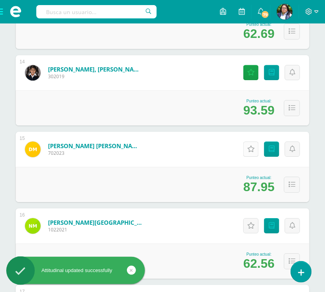
click at [253, 147] on icon at bounding box center [250, 149] width 7 height 7
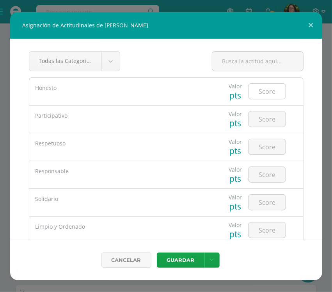
click at [274, 94] on input "number" at bounding box center [267, 91] width 37 height 15
type input "5"
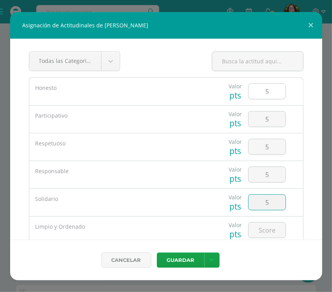
type input "5"
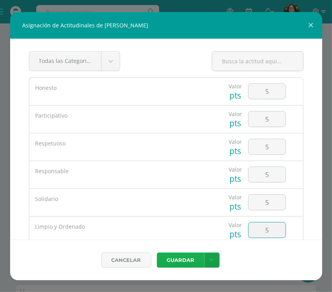
type input "5"
click at [169, 259] on button "Guardar" at bounding box center [181, 259] width 48 height 15
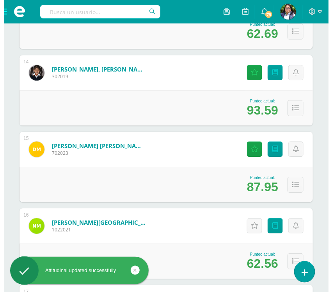
scroll to position [1270, 0]
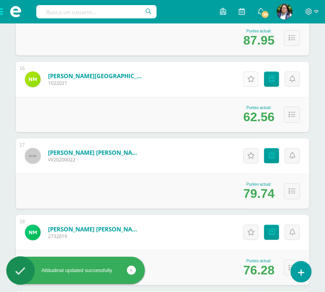
click at [243, 79] on link "Actitudinales" at bounding box center [250, 78] width 15 height 15
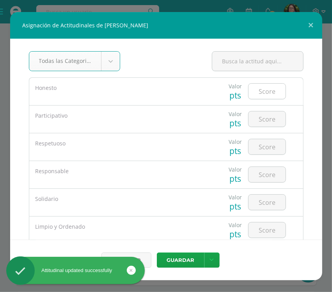
click at [256, 89] on input "number" at bounding box center [267, 91] width 37 height 15
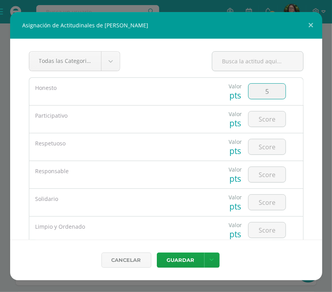
type input "5"
type input "3"
type input "4"
type input "1"
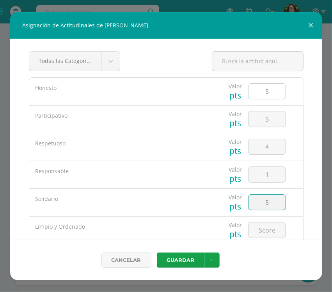
type input "5"
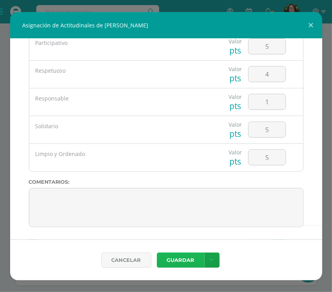
click at [171, 262] on button "Guardar" at bounding box center [181, 259] width 48 height 15
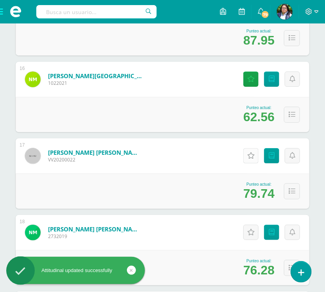
click at [247, 155] on icon at bounding box center [250, 155] width 7 height 7
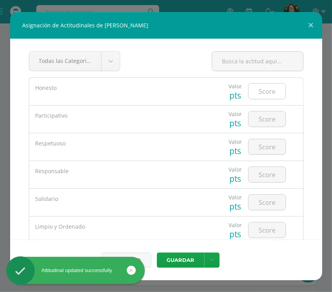
click at [259, 96] on input "number" at bounding box center [267, 91] width 37 height 15
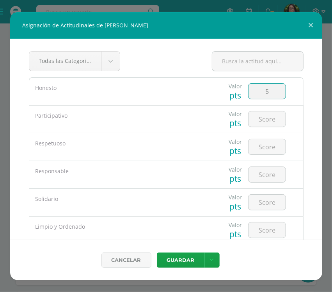
type input "5"
type input "4"
type input "2"
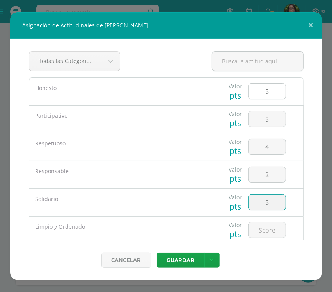
type input "5"
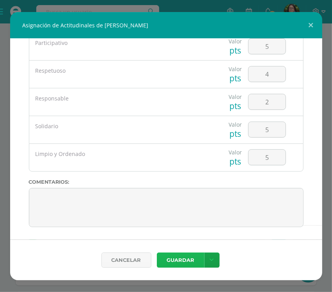
click at [188, 263] on button "Guardar" at bounding box center [181, 259] width 48 height 15
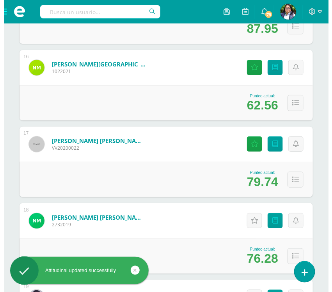
scroll to position [1367, 0]
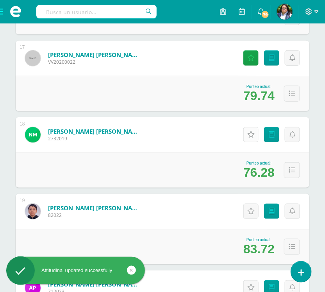
click at [250, 131] on icon at bounding box center [250, 134] width 7 height 7
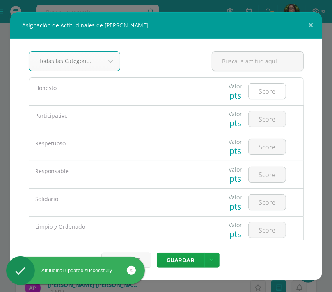
click at [271, 94] on input "number" at bounding box center [267, 91] width 37 height 15
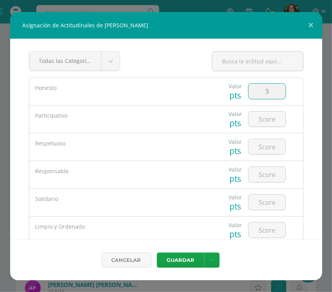
type input "3"
type input "5"
type input "2"
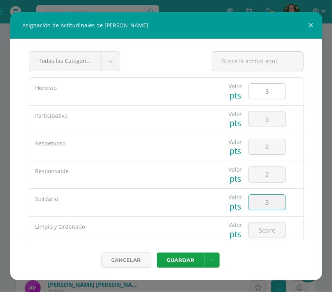
type input "3"
type input "4"
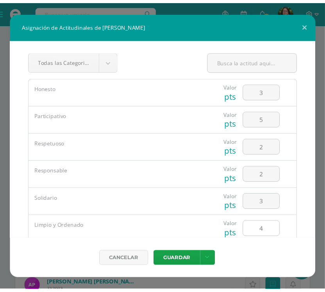
scroll to position [74, 0]
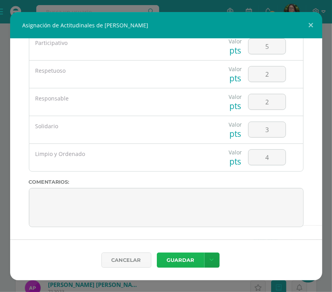
click at [191, 258] on button "Guardar" at bounding box center [181, 259] width 48 height 15
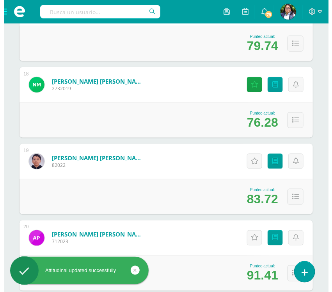
scroll to position [1465, 0]
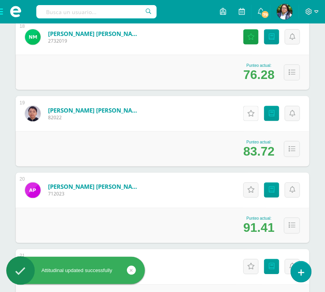
click at [247, 116] on link "Actitudinales" at bounding box center [250, 113] width 15 height 15
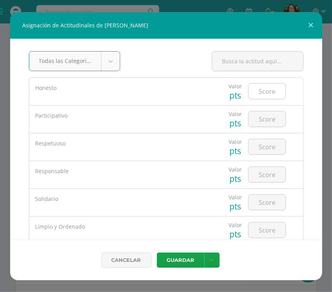
click at [264, 95] on input "number" at bounding box center [267, 91] width 37 height 15
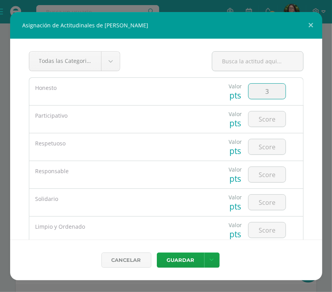
type input "3"
type input "4"
type input "1"
type input "2"
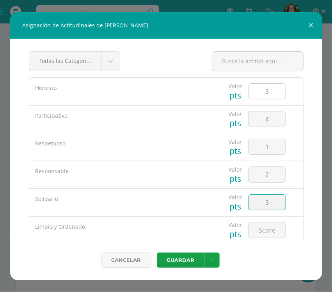
type input "3"
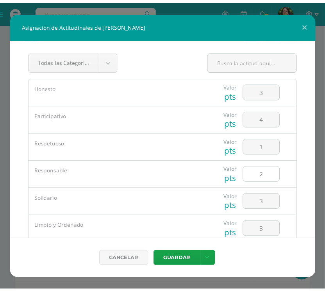
scroll to position [74, 0]
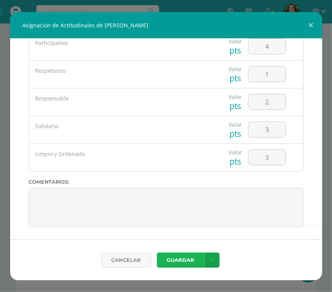
click at [177, 254] on button "Guardar" at bounding box center [181, 259] width 48 height 15
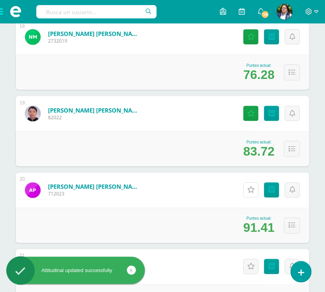
drag, startPoint x: 251, startPoint y: 191, endPoint x: 250, endPoint y: 187, distance: 4.7
click at [251, 191] on icon at bounding box center [250, 190] width 7 height 7
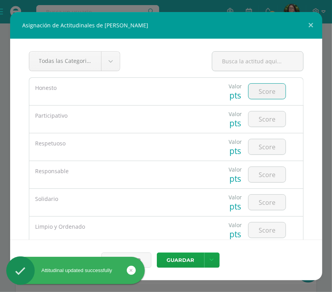
click at [270, 88] on input "number" at bounding box center [267, 91] width 37 height 15
type input "5"
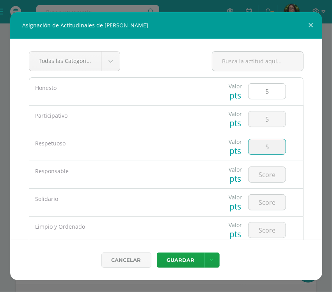
type input "5"
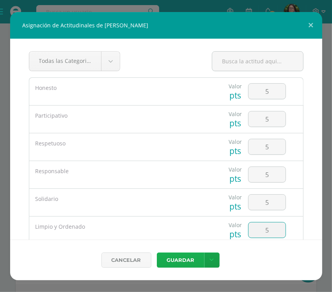
type input "5"
click at [196, 256] on button "Guardar" at bounding box center [181, 259] width 48 height 15
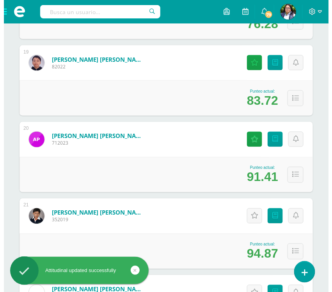
scroll to position [1563, 0]
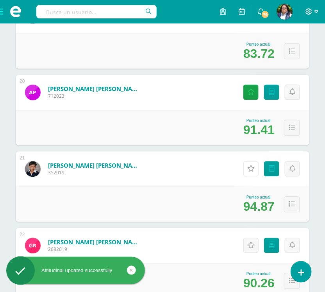
click at [249, 171] on icon at bounding box center [250, 169] width 7 height 7
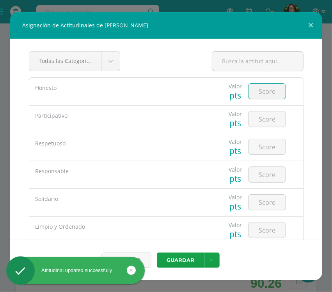
click at [269, 94] on input "number" at bounding box center [267, 91] width 37 height 15
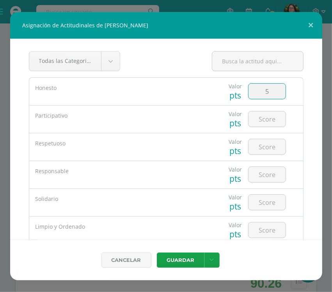
type input "5"
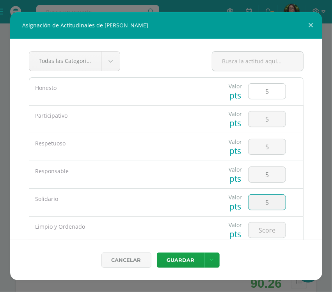
type input "5"
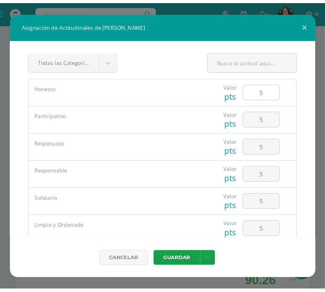
scroll to position [74, 0]
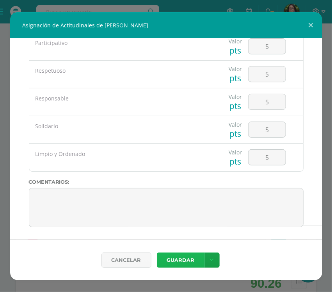
click at [186, 255] on button "Guardar" at bounding box center [181, 259] width 48 height 15
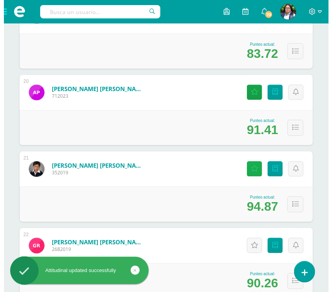
scroll to position [1709, 0]
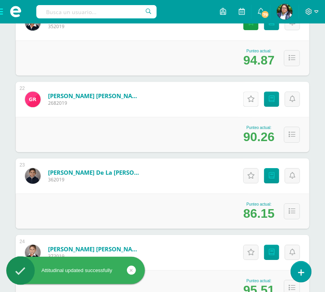
click at [243, 98] on link "Actitudinales" at bounding box center [250, 98] width 15 height 15
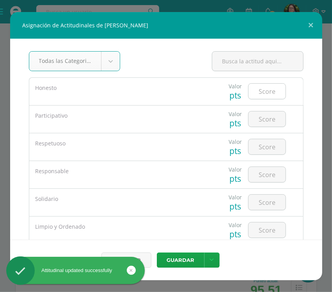
click at [269, 95] on input "number" at bounding box center [267, 91] width 37 height 15
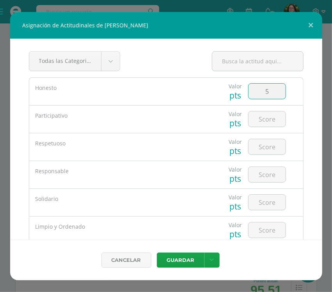
type input "5"
type input "3"
type input "5"
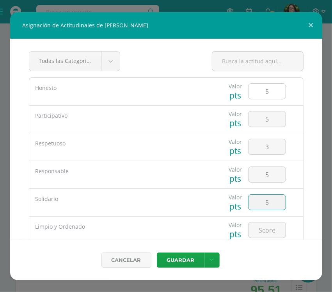
type input "5"
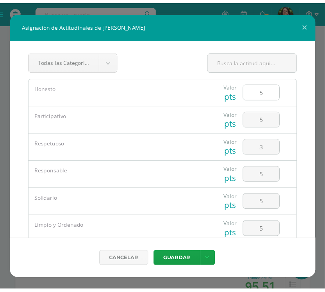
scroll to position [74, 0]
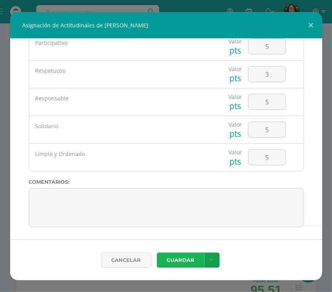
click at [176, 261] on button "Guardar" at bounding box center [181, 259] width 48 height 15
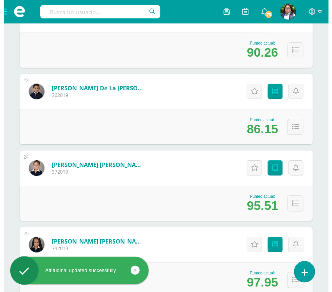
scroll to position [1807, 0]
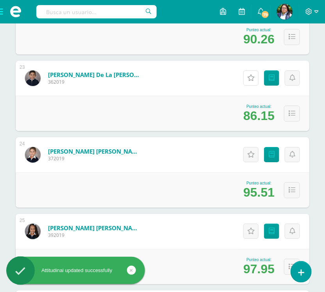
click at [244, 75] on link "Actitudinales" at bounding box center [250, 77] width 15 height 15
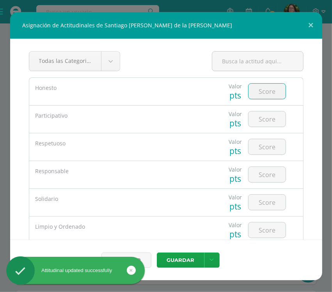
click at [255, 93] on input "number" at bounding box center [267, 91] width 37 height 15
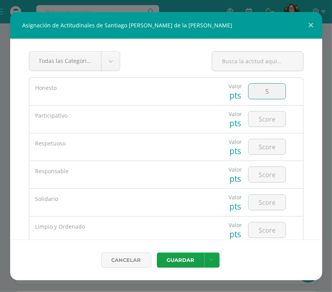
type input "5"
type input "1"
type input "3"
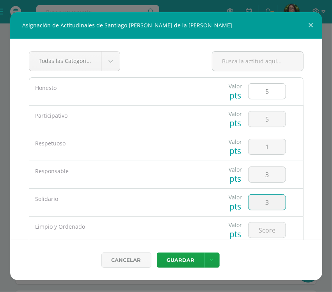
type input "3"
type input "5"
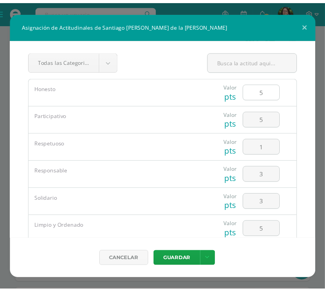
scroll to position [74, 0]
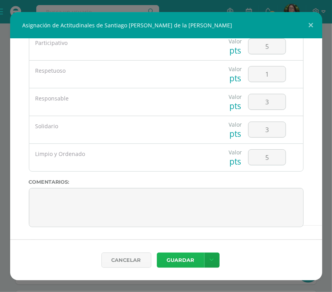
click at [180, 266] on button "Guardar" at bounding box center [181, 259] width 48 height 15
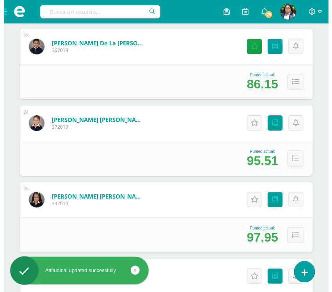
scroll to position [1856, 0]
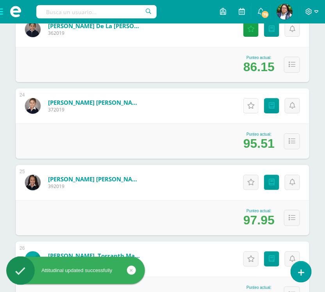
click at [248, 101] on link "Actitudinales" at bounding box center [250, 105] width 15 height 15
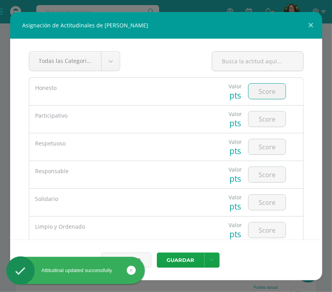
click at [268, 96] on input "number" at bounding box center [267, 91] width 37 height 15
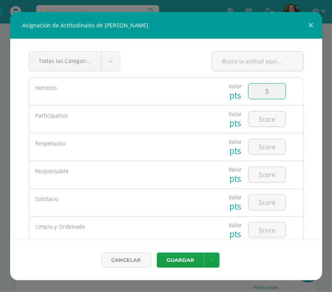
type input "5"
type input "3"
type input "5"
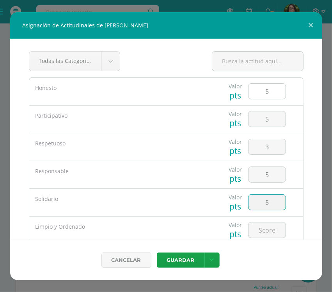
type input "5"
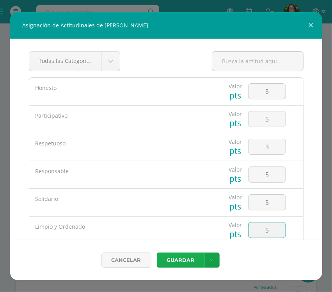
type input "5"
click at [178, 258] on button "Guardar" at bounding box center [181, 259] width 48 height 15
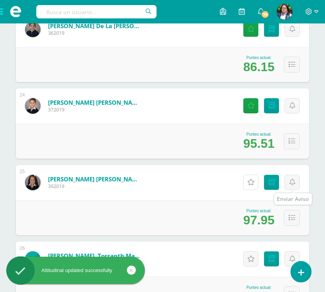
click at [252, 179] on icon at bounding box center [250, 182] width 7 height 7
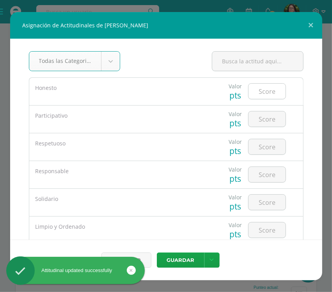
click at [272, 99] on div at bounding box center [267, 91] width 38 height 16
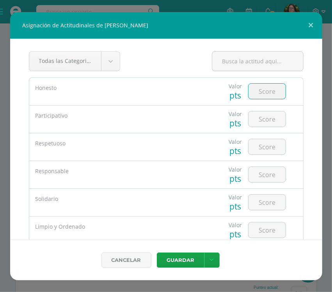
click at [263, 95] on input "number" at bounding box center [267, 91] width 37 height 15
type input "5"
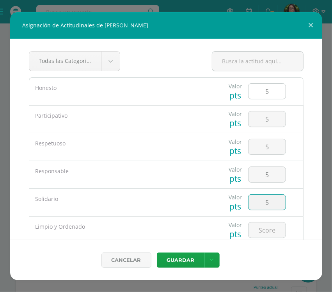
type input "5"
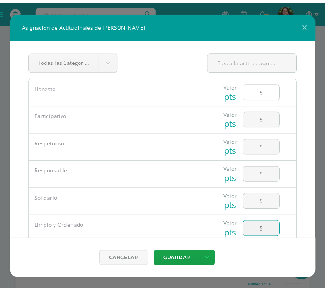
scroll to position [74, 0]
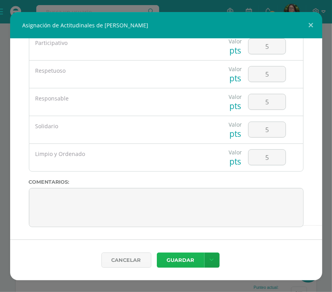
click at [184, 259] on button "Guardar" at bounding box center [181, 259] width 48 height 15
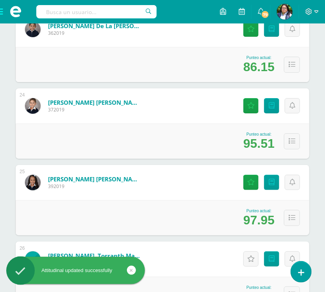
scroll to position [1927, 0]
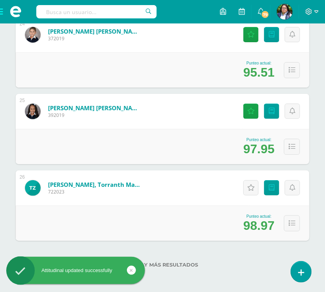
click at [250, 212] on div "Punteo actual: 98.97" at bounding box center [163, 222] width 294 height 35
click at [253, 186] on icon at bounding box center [250, 187] width 7 height 7
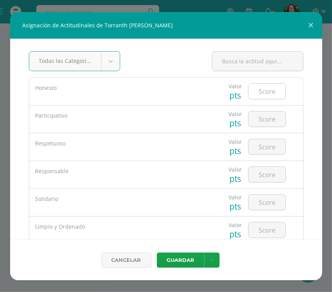
click at [270, 99] on input "number" at bounding box center [267, 91] width 37 height 15
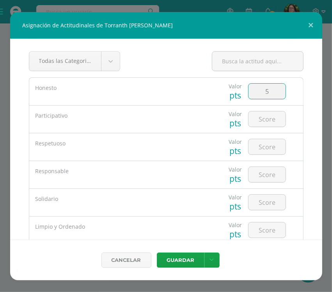
type input "5"
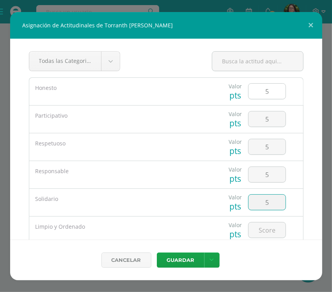
type input "5"
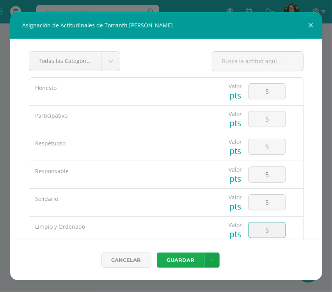
type input "5"
click at [165, 257] on button "Guardar" at bounding box center [181, 259] width 48 height 15
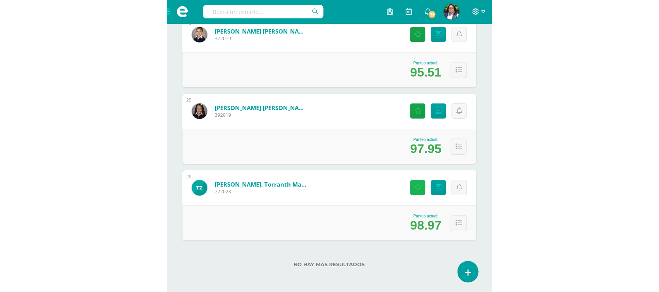
scroll to position [1000, 0]
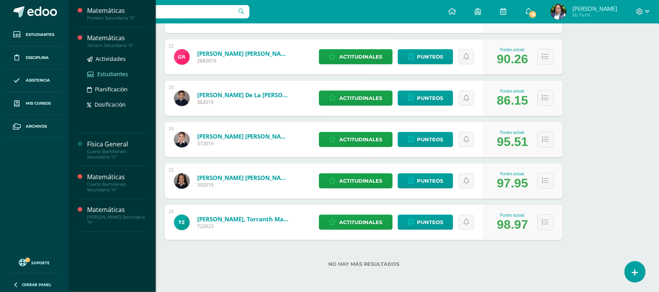
click at [96, 75] on link "Estudiantes" at bounding box center [116, 74] width 59 height 9
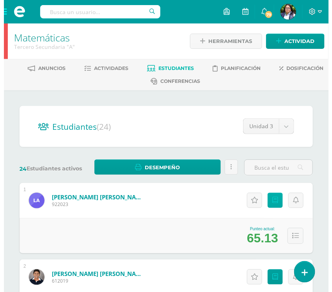
scroll to position [49, 0]
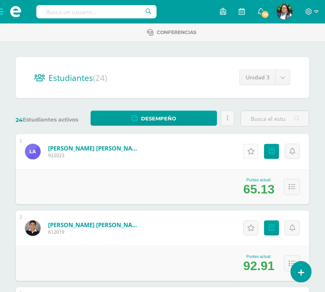
click at [248, 153] on icon at bounding box center [250, 151] width 7 height 7
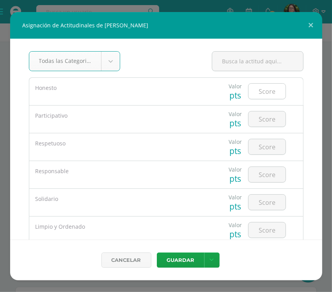
click at [266, 89] on input "number" at bounding box center [267, 91] width 37 height 15
click at [245, 87] on div at bounding box center [267, 91] width 44 height 27
click at [262, 87] on input "number" at bounding box center [267, 91] width 37 height 15
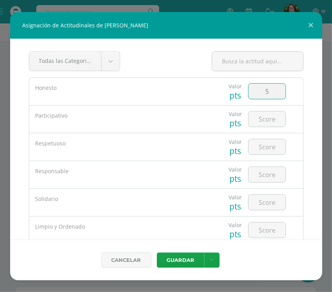
type input "5"
type input "4"
type input "5"
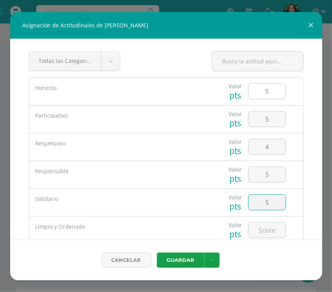
type input "5"
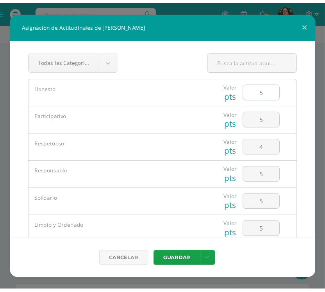
scroll to position [74, 0]
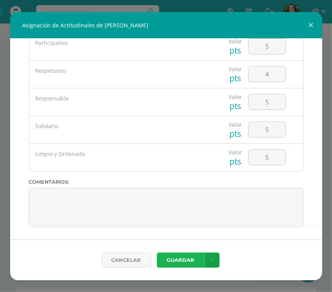
click at [182, 256] on button "Guardar" at bounding box center [181, 259] width 48 height 15
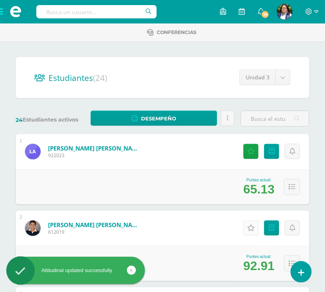
click at [248, 227] on icon at bounding box center [250, 228] width 7 height 7
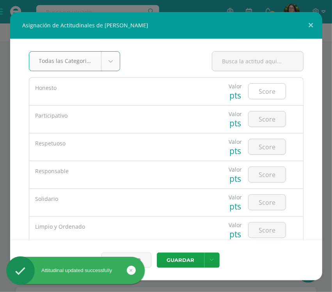
click at [258, 95] on input "number" at bounding box center [267, 91] width 37 height 15
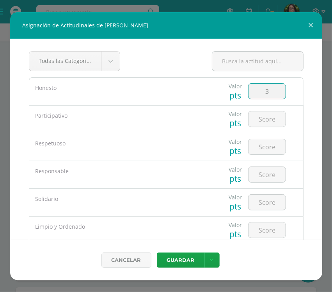
type input "3"
type input "5"
type input "4"
type input "2"
type input "1"
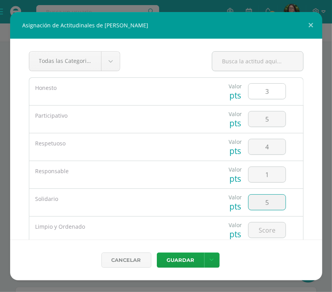
type input "5"
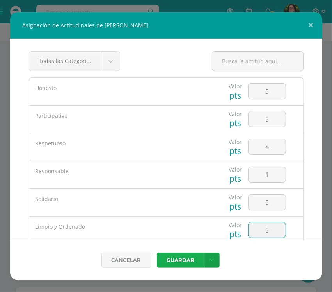
type input "5"
click at [166, 257] on button "Guardar" at bounding box center [181, 259] width 48 height 15
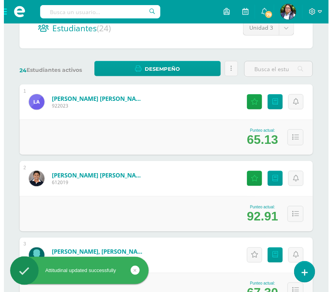
scroll to position [195, 0]
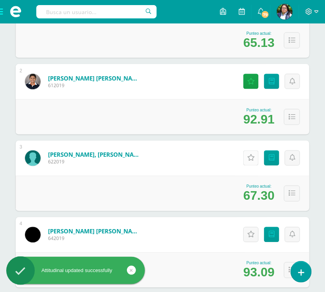
click at [254, 156] on icon at bounding box center [250, 158] width 7 height 7
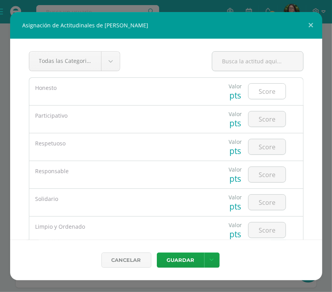
click at [258, 93] on input "number" at bounding box center [267, 91] width 37 height 15
type input "5"
type input "2"
type input "3"
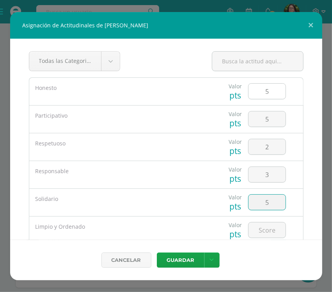
type input "5"
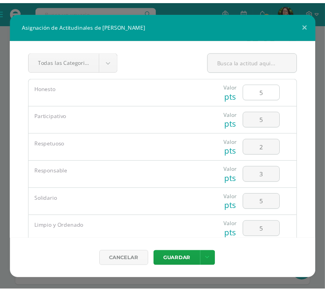
scroll to position [74, 0]
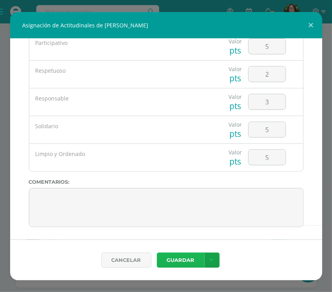
drag, startPoint x: 182, startPoint y: 261, endPoint x: 175, endPoint y: 263, distance: 7.2
click at [181, 261] on button "Guardar" at bounding box center [181, 259] width 48 height 15
drag, startPoint x: 180, startPoint y: 259, endPoint x: 225, endPoint y: 241, distance: 49.0
click at [180, 259] on button "Guardar" at bounding box center [181, 259] width 48 height 15
click at [190, 259] on button "Guardar" at bounding box center [181, 259] width 48 height 15
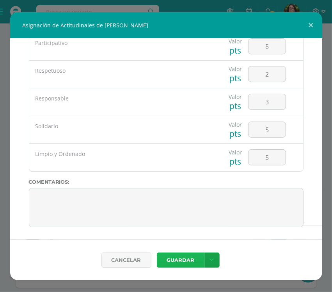
click at [190, 259] on button "Guardar" at bounding box center [181, 259] width 48 height 15
click at [315, 27] on button at bounding box center [311, 25] width 22 height 27
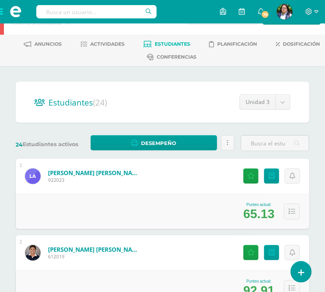
scroll to position [0, 0]
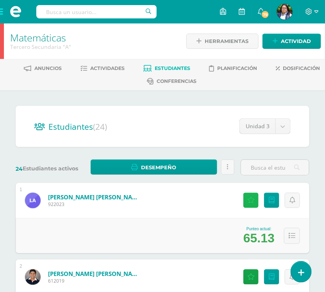
click at [248, 200] on icon at bounding box center [250, 200] width 7 height 7
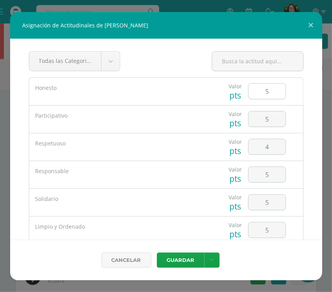
click at [269, 96] on input "5" at bounding box center [267, 91] width 37 height 15
type input "4"
type input "5"
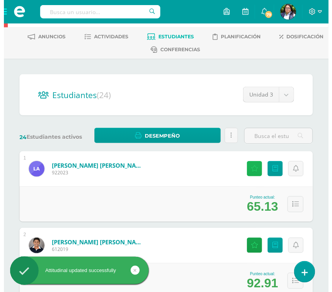
scroll to position [49, 0]
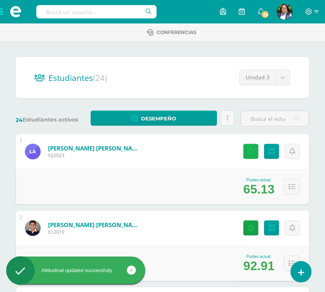
click at [251, 155] on link "Actitudinales" at bounding box center [250, 151] width 15 height 15
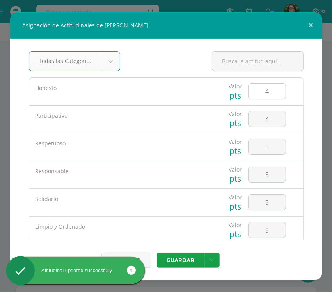
click at [263, 90] on input "4" at bounding box center [267, 91] width 37 height 15
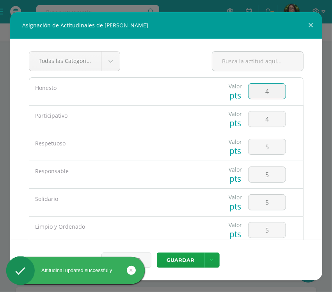
click at [263, 90] on input "4" at bounding box center [267, 91] width 37 height 15
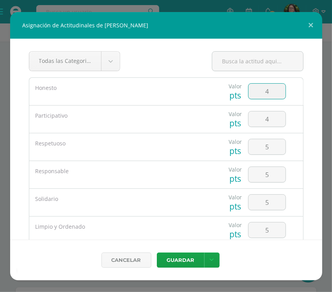
click at [263, 90] on input "4" at bounding box center [267, 91] width 37 height 15
type input "4"
type input "1"
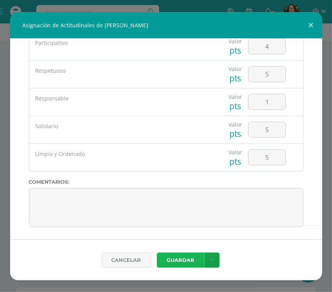
click at [159, 258] on button "Guardar" at bounding box center [181, 259] width 48 height 15
click at [167, 260] on button "Guardar" at bounding box center [181, 259] width 48 height 15
click at [211, 259] on icon at bounding box center [212, 260] width 4 height 7
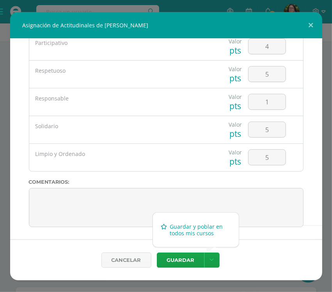
click at [202, 235] on link "Guardar y poblar en todos mis cursos" at bounding box center [196, 229] width 86 height 19
click at [313, 26] on button at bounding box center [311, 25] width 22 height 27
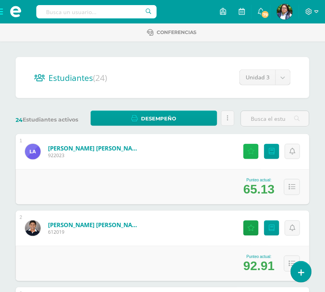
click at [253, 148] on icon at bounding box center [250, 151] width 7 height 7
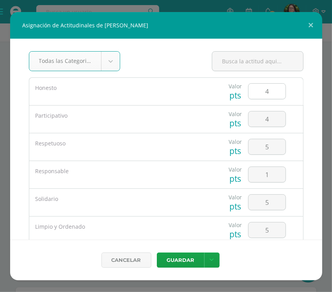
click at [249, 95] on input "4" at bounding box center [267, 91] width 37 height 15
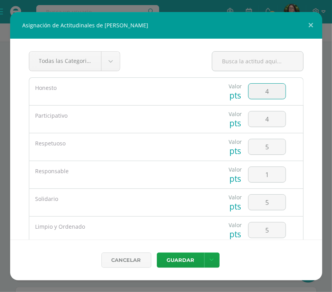
click at [249, 95] on input "4" at bounding box center [267, 91] width 37 height 15
click at [309, 30] on button at bounding box center [311, 25] width 22 height 27
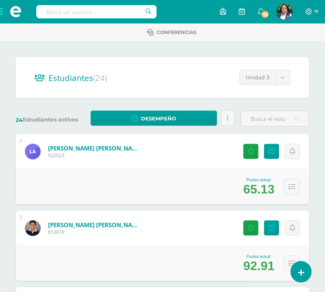
click at [252, 235] on div "Actitudinales Punteos" at bounding box center [271, 228] width 78 height 35
click at [252, 230] on icon at bounding box center [250, 228] width 7 height 7
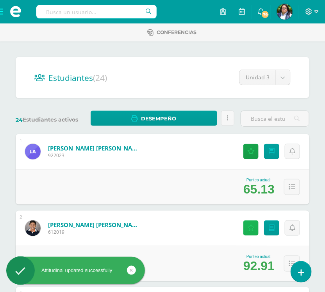
click at [255, 229] on icon at bounding box center [250, 228] width 7 height 7
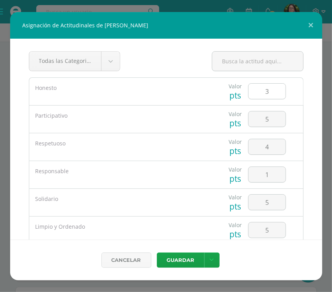
click at [261, 94] on input "3" at bounding box center [267, 91] width 37 height 15
type input "5"
type input "3"
type input "5"
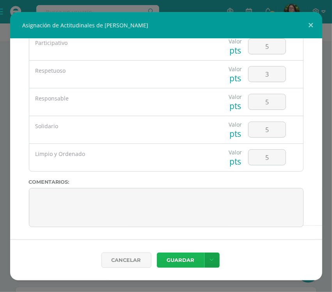
click at [168, 258] on button "Guardar" at bounding box center [181, 259] width 48 height 15
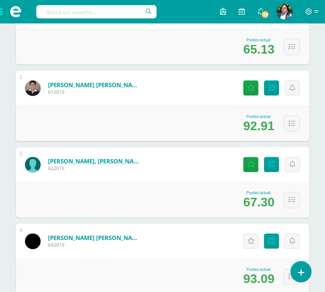
scroll to position [195, 0]
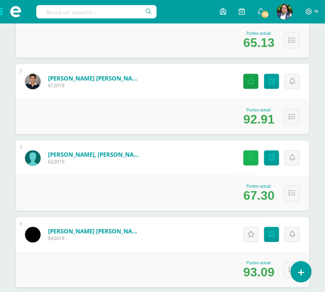
click at [253, 157] on icon at bounding box center [250, 158] width 7 height 7
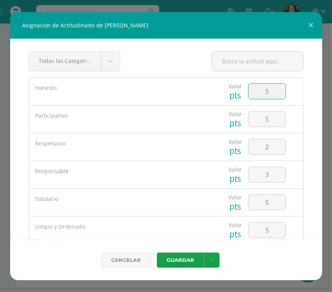
click at [256, 92] on input "5" at bounding box center [267, 91] width 37 height 15
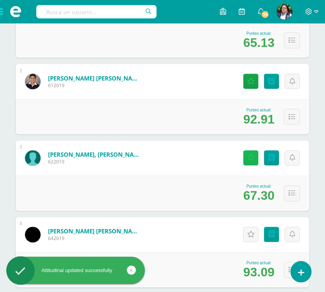
click at [249, 161] on link "Actitudinales" at bounding box center [250, 157] width 15 height 15
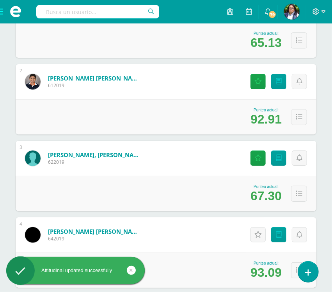
click at [264, 88] on div "5" at bounding box center [258, 96] width 40 height 25
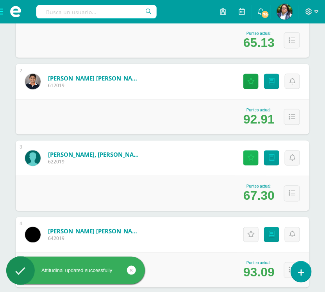
click at [251, 161] on icon at bounding box center [250, 158] width 7 height 7
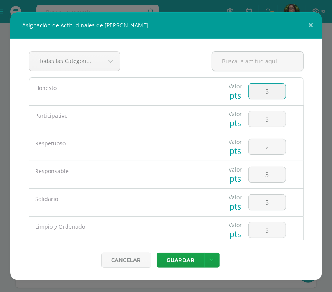
click at [262, 87] on input "5" at bounding box center [267, 91] width 37 height 15
type input "3"
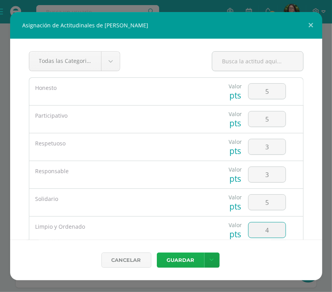
type input "4"
click at [165, 264] on button "Guardar" at bounding box center [181, 259] width 48 height 15
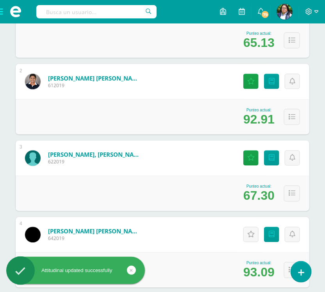
scroll to position [244, 0]
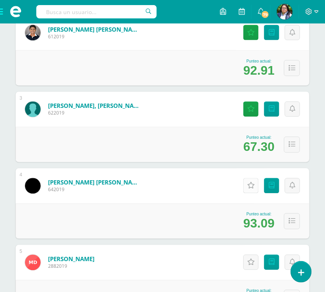
click at [258, 187] on link "Actitudinales" at bounding box center [250, 185] width 15 height 15
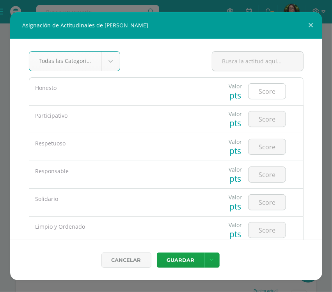
click at [272, 93] on input "number" at bounding box center [267, 91] width 37 height 15
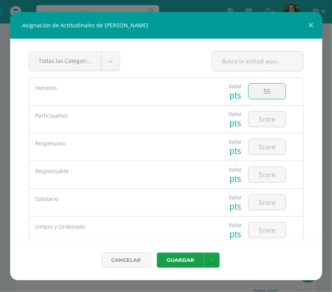
type input "5"
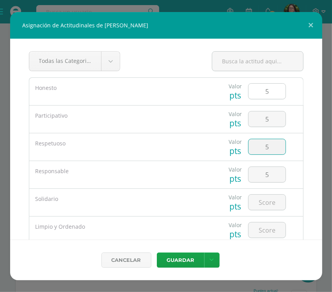
type input "5"
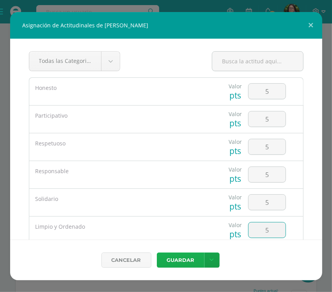
type input "5"
click at [177, 264] on button "Guardar" at bounding box center [181, 259] width 48 height 15
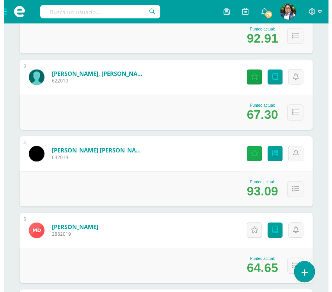
scroll to position [293, 0]
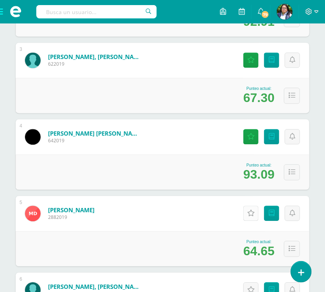
click at [249, 212] on icon at bounding box center [250, 213] width 7 height 7
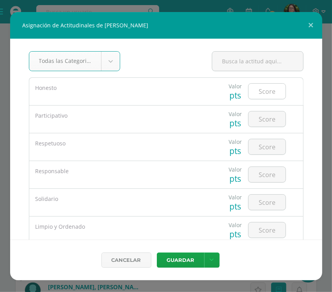
click at [269, 88] on input "number" at bounding box center [267, 91] width 37 height 15
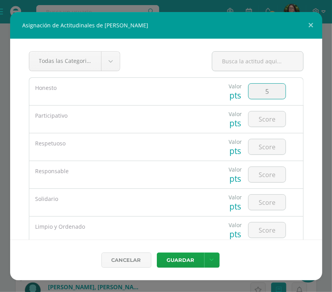
type input "5"
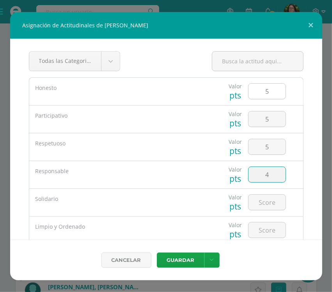
type input "4"
type input "5"
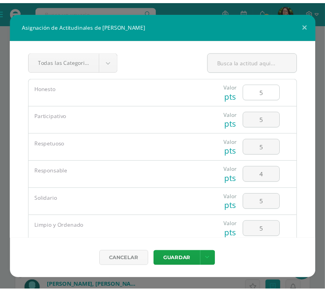
scroll to position [74, 0]
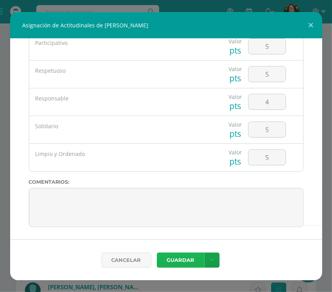
click at [188, 258] on button "Guardar" at bounding box center [181, 259] width 48 height 15
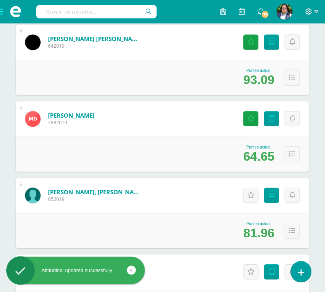
scroll to position [391, 0]
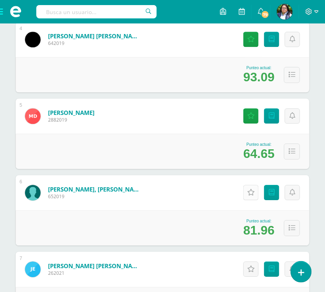
click at [249, 188] on link "Actitudinales" at bounding box center [250, 192] width 15 height 15
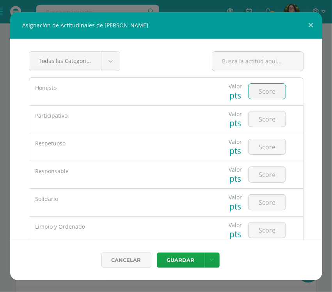
click at [262, 91] on input "number" at bounding box center [267, 91] width 37 height 15
type input "5"
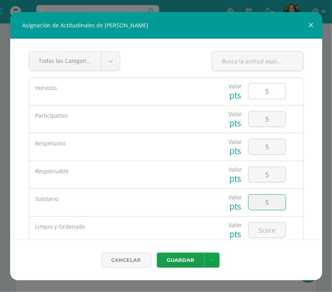
type input "5"
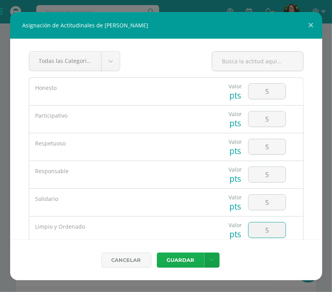
type input "5"
click at [172, 261] on button "Guardar" at bounding box center [181, 259] width 48 height 15
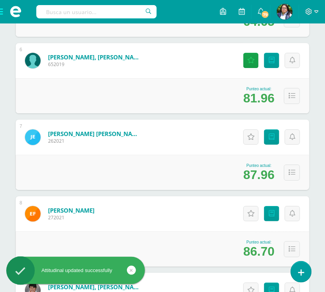
scroll to position [537, 0]
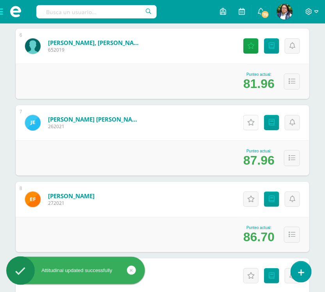
click at [248, 122] on icon at bounding box center [250, 122] width 7 height 7
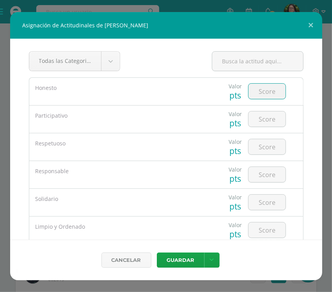
click at [261, 92] on input "number" at bounding box center [267, 91] width 37 height 15
type input "5"
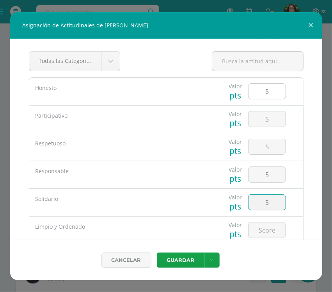
type input "5"
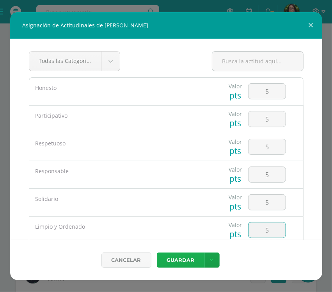
type input "5"
click at [179, 258] on button "Guardar" at bounding box center [181, 259] width 48 height 15
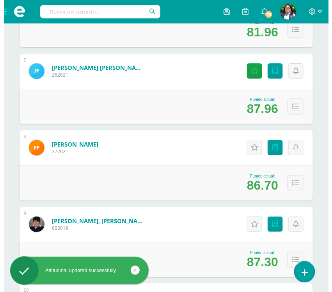
scroll to position [635, 0]
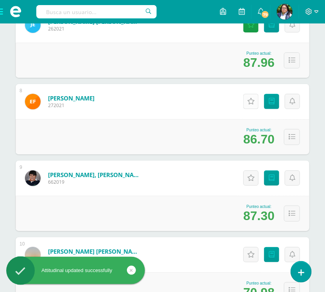
click at [252, 99] on icon at bounding box center [250, 101] width 7 height 7
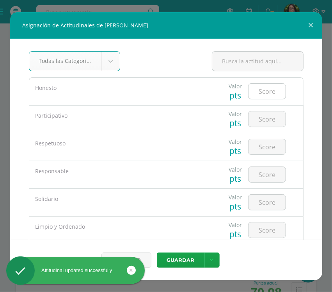
click at [270, 90] on input "number" at bounding box center [267, 91] width 37 height 15
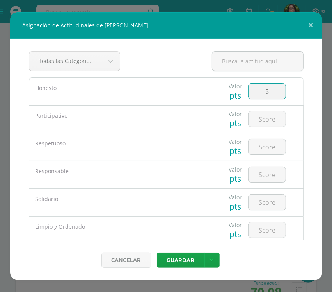
type input "5"
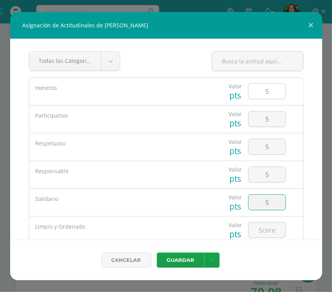
type input "5"
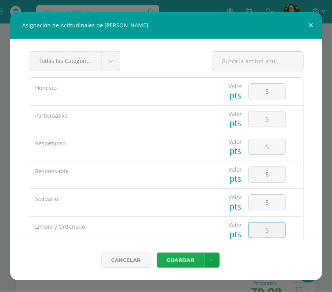
type input "5"
click at [172, 262] on button "Guardar" at bounding box center [181, 259] width 48 height 15
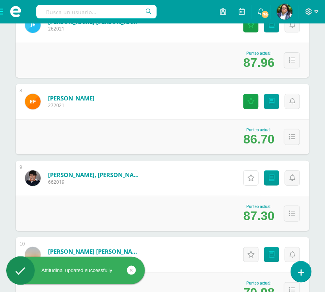
click at [250, 180] on icon at bounding box center [250, 178] width 7 height 7
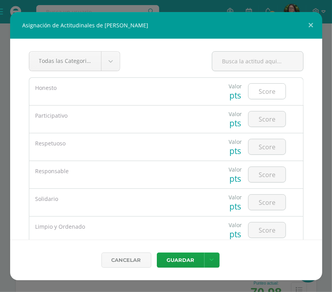
click at [251, 92] on input "number" at bounding box center [267, 91] width 37 height 15
type input "5"
type input "4"
type input "5"
type input "4"
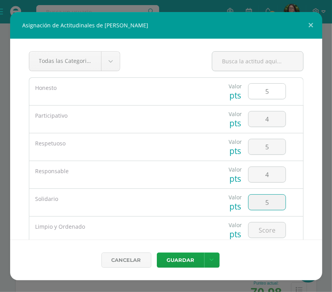
type input "5"
type input "3"
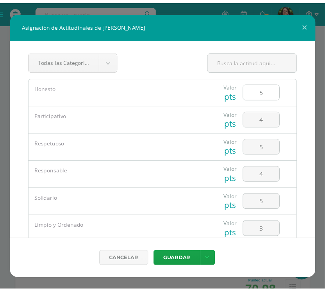
scroll to position [74, 0]
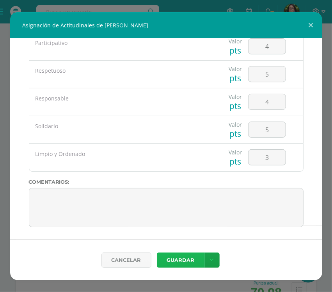
click at [176, 254] on button "Guardar" at bounding box center [181, 259] width 48 height 15
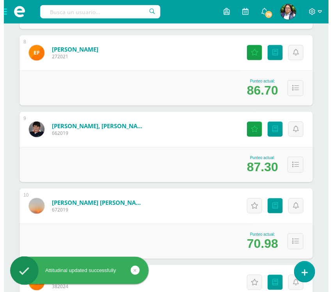
scroll to position [732, 0]
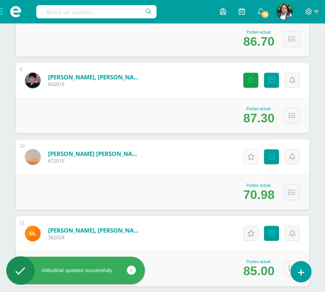
click at [247, 157] on link "Actitudinales" at bounding box center [250, 156] width 15 height 15
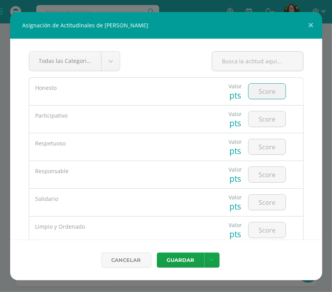
click at [272, 90] on input "number" at bounding box center [267, 91] width 37 height 15
type input "5"
type input "3"
type input "5"
type input "1"
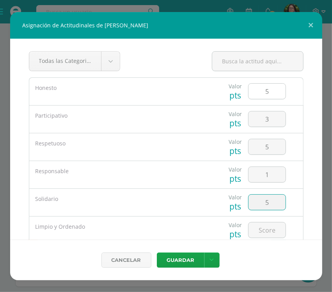
type input "5"
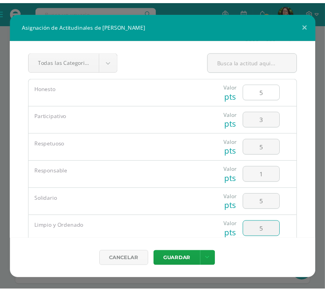
scroll to position [74, 0]
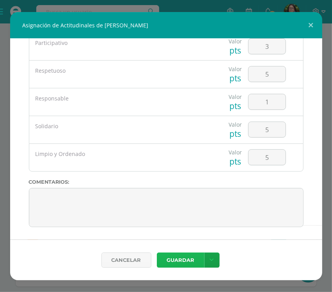
click at [179, 255] on button "Guardar" at bounding box center [181, 259] width 48 height 15
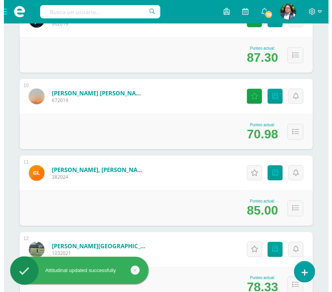
scroll to position [830, 0]
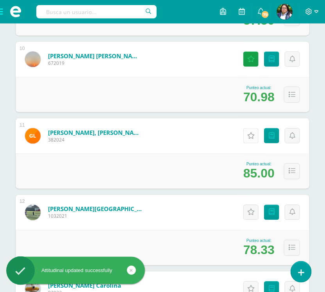
click at [245, 135] on link "Actitudinales" at bounding box center [250, 135] width 15 height 15
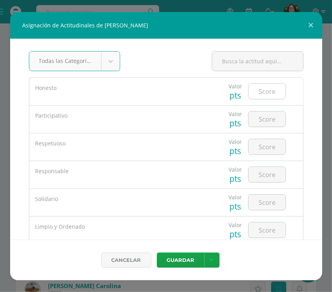
click at [253, 96] on input "number" at bounding box center [267, 91] width 37 height 15
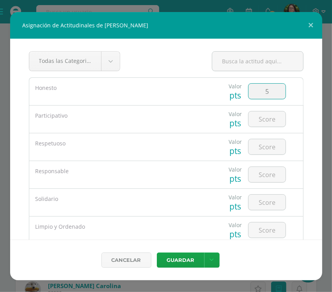
type input "5"
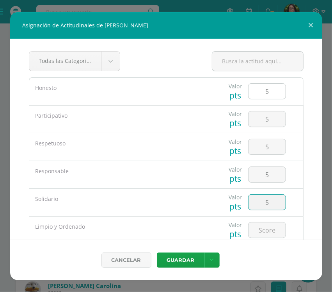
type input "5"
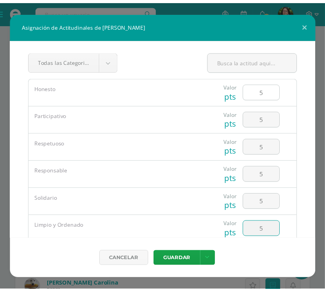
scroll to position [74, 0]
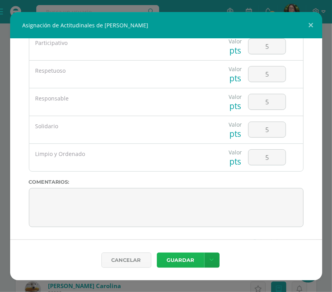
click at [184, 261] on button "Guardar" at bounding box center [181, 259] width 48 height 15
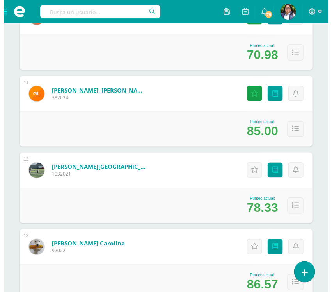
scroll to position [928, 0]
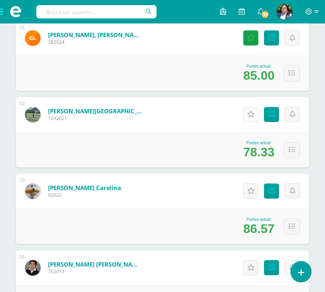
click at [256, 116] on link "Actitudinales" at bounding box center [250, 114] width 15 height 15
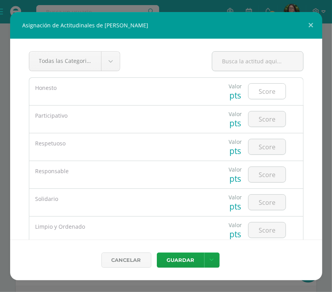
click at [267, 99] on div at bounding box center [267, 91] width 38 height 16
click at [266, 95] on input "number" at bounding box center [267, 91] width 37 height 15
type input "5"
type input "4"
type input "5"
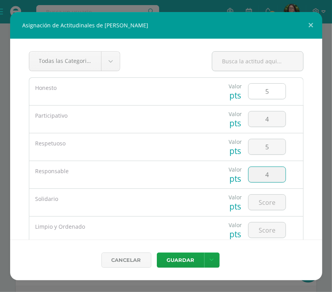
type input "4"
type input "5"
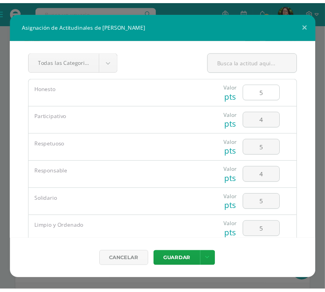
scroll to position [74, 0]
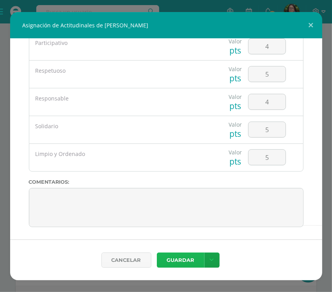
click at [183, 267] on button "Guardar" at bounding box center [181, 259] width 48 height 15
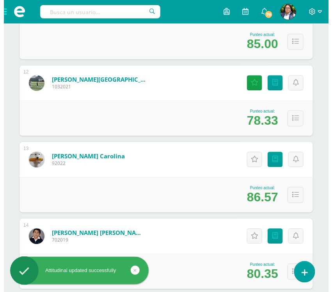
scroll to position [977, 0]
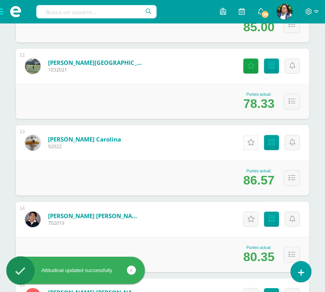
click at [248, 142] on icon at bounding box center [250, 142] width 7 height 7
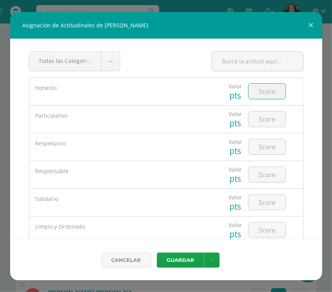
click at [263, 92] on input "number" at bounding box center [267, 91] width 37 height 15
type input "5"
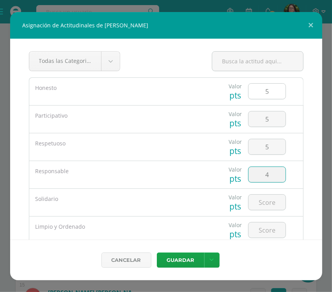
type input "4"
type input "5"
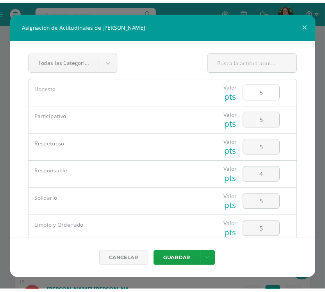
scroll to position [74, 0]
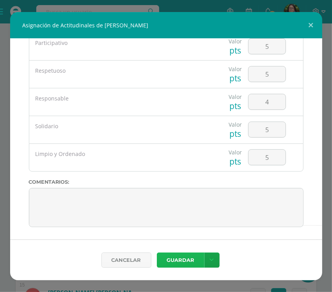
click at [180, 260] on button "Guardar" at bounding box center [181, 259] width 48 height 15
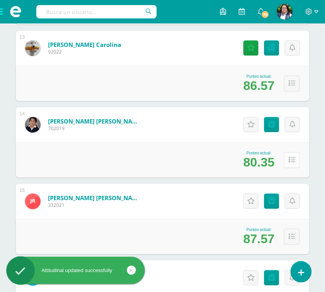
scroll to position [1074, 0]
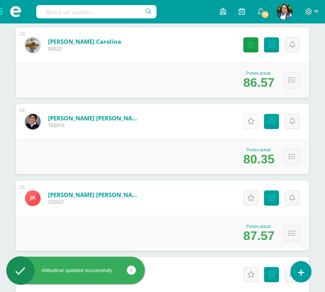
click at [251, 123] on icon at bounding box center [250, 121] width 7 height 7
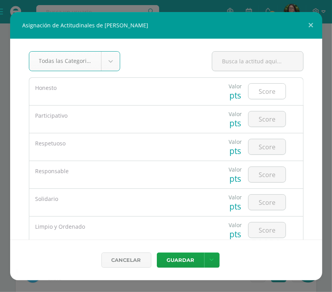
click at [270, 95] on input "number" at bounding box center [267, 91] width 37 height 15
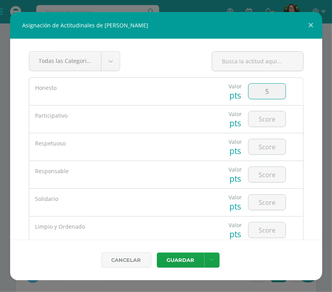
type input "5"
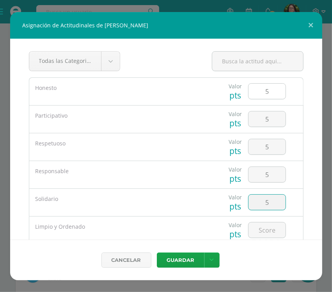
type input "5"
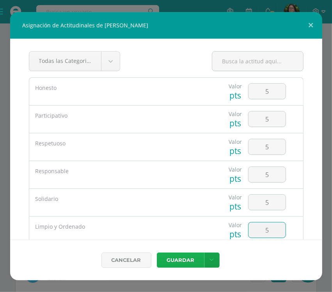
type input "5"
click at [180, 256] on button "Guardar" at bounding box center [181, 259] width 48 height 15
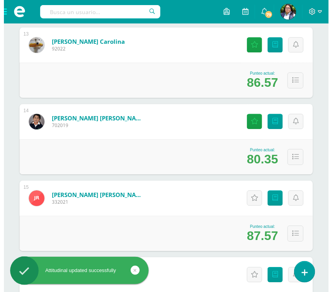
scroll to position [1172, 0]
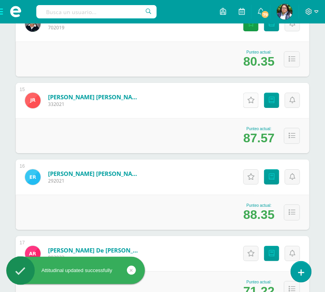
click at [249, 98] on icon at bounding box center [250, 100] width 7 height 7
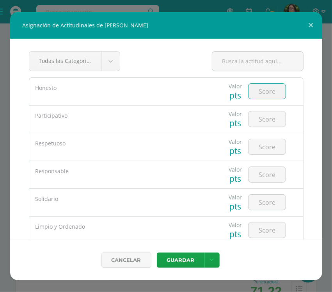
click at [261, 91] on input "number" at bounding box center [267, 91] width 37 height 15
type input "5"
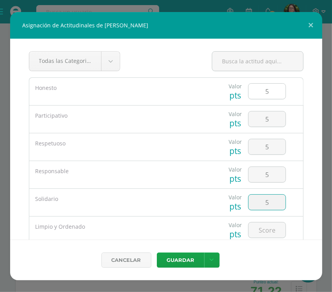
type input "5"
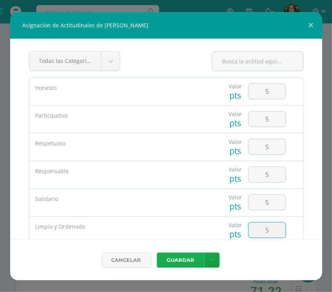
type input "5"
click at [174, 263] on button "Guardar" at bounding box center [181, 259] width 48 height 15
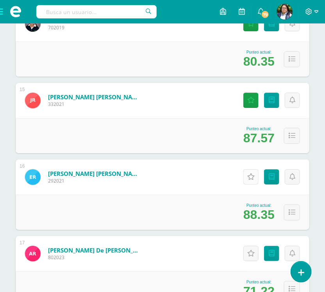
click at [254, 175] on icon at bounding box center [250, 176] width 7 height 7
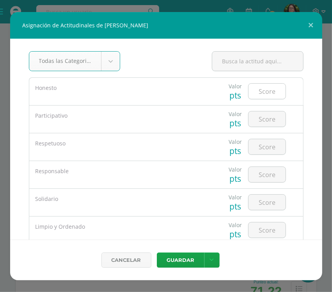
click at [268, 94] on input "number" at bounding box center [267, 91] width 37 height 15
click at [256, 88] on input "number" at bounding box center [267, 91] width 37 height 15
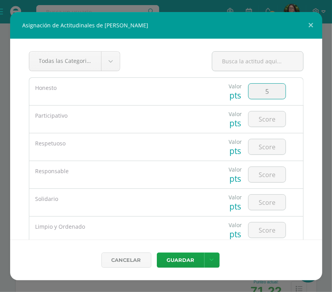
type input "5"
type input "3"
type input "5"
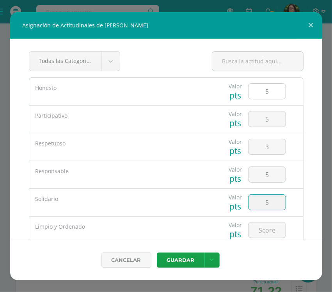
type input "5"
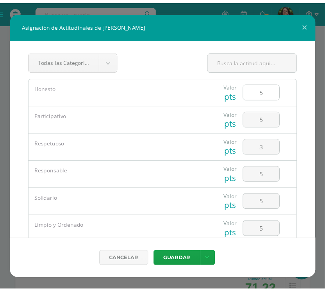
scroll to position [74, 0]
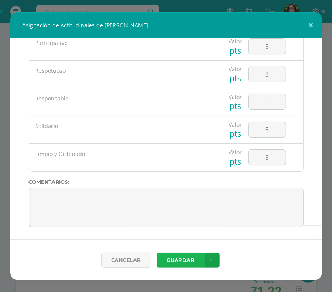
click at [168, 258] on button "Guardar" at bounding box center [181, 259] width 48 height 15
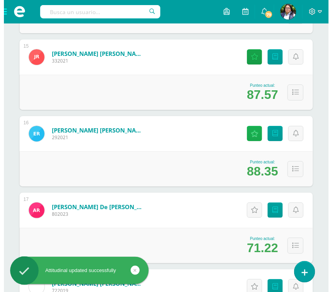
scroll to position [1221, 0]
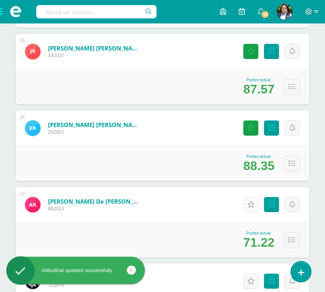
click at [247, 206] on icon at bounding box center [250, 204] width 7 height 7
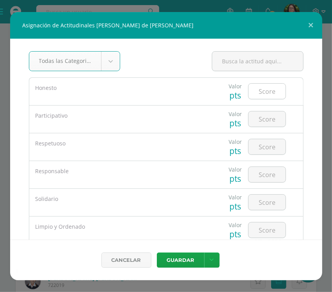
click at [249, 89] on input "number" at bounding box center [267, 91] width 37 height 15
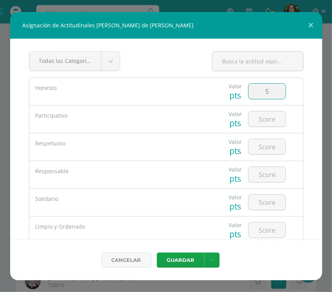
type input "5"
type input "3"
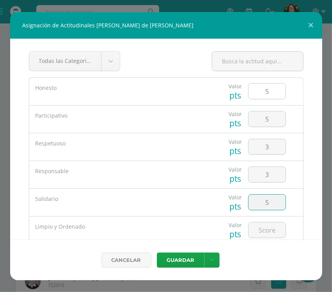
type input "5"
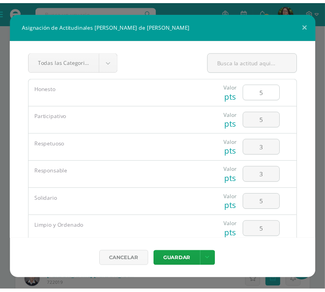
scroll to position [74, 0]
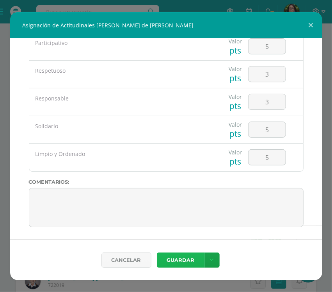
drag, startPoint x: 179, startPoint y: 256, endPoint x: 80, endPoint y: 252, distance: 98.5
click at [178, 256] on button "Guardar" at bounding box center [181, 259] width 48 height 15
click at [190, 256] on button "Guardar" at bounding box center [181, 259] width 48 height 15
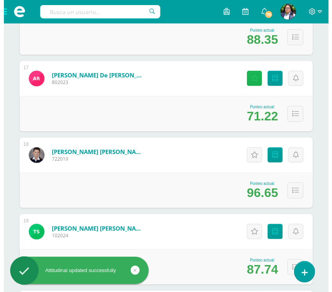
scroll to position [1367, 0]
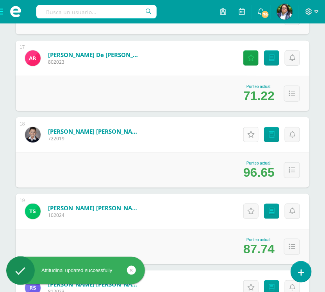
click at [254, 132] on icon at bounding box center [250, 134] width 7 height 7
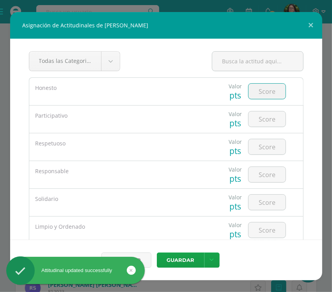
click at [260, 93] on input "number" at bounding box center [267, 91] width 37 height 15
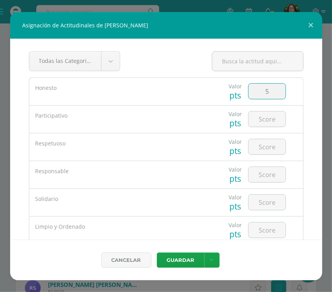
type input "5"
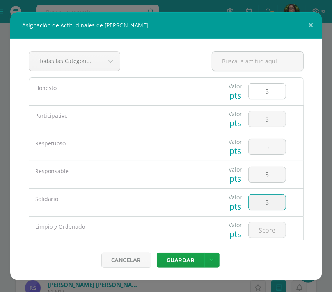
type input "5"
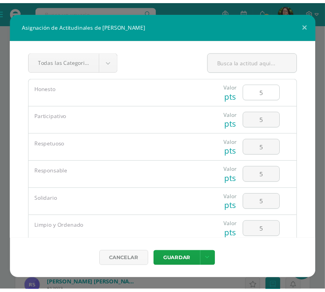
scroll to position [74, 0]
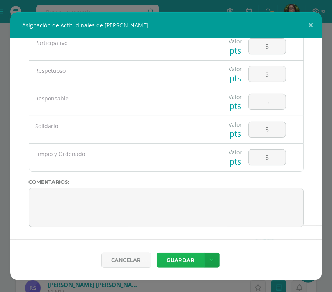
click at [175, 257] on button "Guardar" at bounding box center [181, 259] width 48 height 15
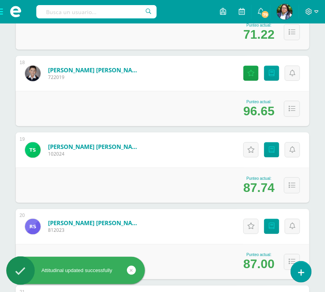
scroll to position [1465, 0]
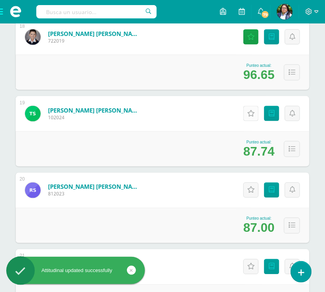
click at [254, 116] on icon at bounding box center [250, 113] width 7 height 7
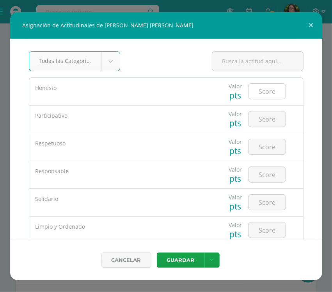
click at [271, 91] on input "number" at bounding box center [267, 91] width 37 height 15
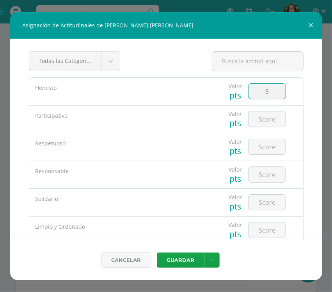
type input "5"
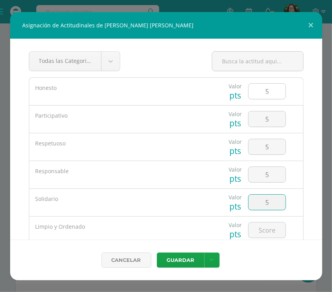
type input "5"
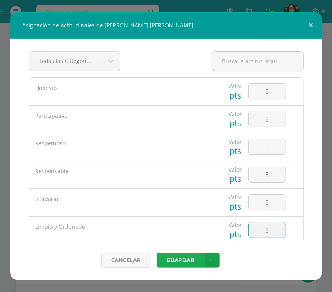
type input "5"
drag, startPoint x: 189, startPoint y: 260, endPoint x: 86, endPoint y: 259, distance: 102.7
click at [188, 260] on button "Guardar" at bounding box center [181, 259] width 48 height 15
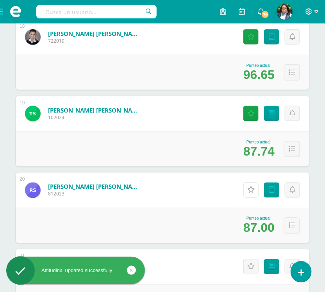
click at [247, 194] on link "Actitudinales" at bounding box center [250, 189] width 15 height 15
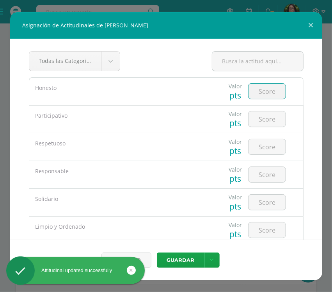
click at [266, 92] on input "number" at bounding box center [267, 91] width 37 height 15
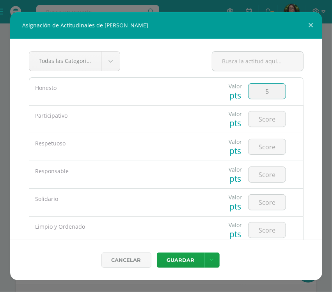
type input "5"
type input "4"
type input "5"
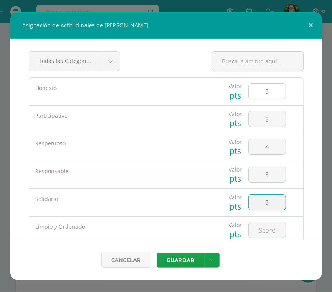
type input "5"
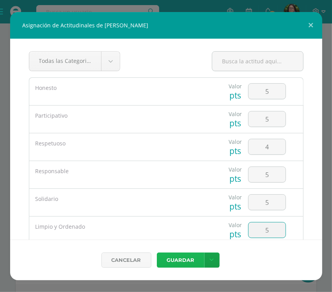
click at [178, 256] on button "Guardar" at bounding box center [181, 259] width 48 height 15
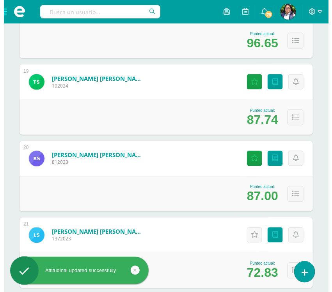
scroll to position [1514, 0]
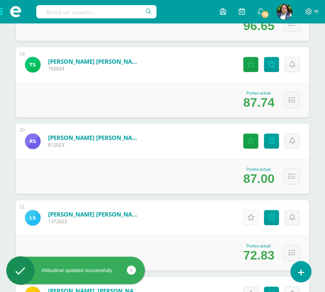
click at [245, 219] on link "Actitudinales" at bounding box center [250, 217] width 15 height 15
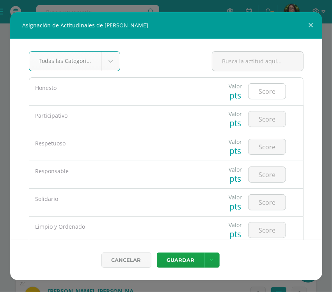
click at [268, 94] on input "number" at bounding box center [267, 91] width 37 height 15
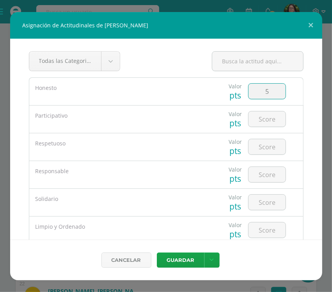
type input "5"
type input "3"
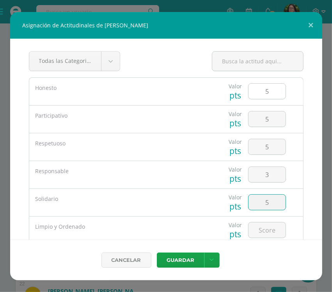
type input "5"
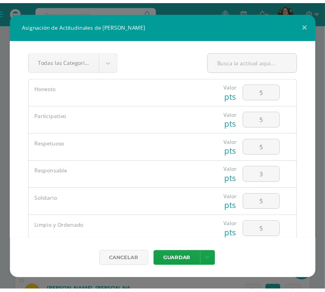
scroll to position [74, 0]
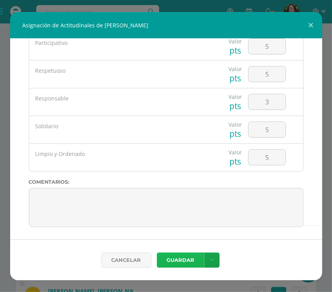
click at [184, 263] on button "Guardar" at bounding box center [181, 259] width 48 height 15
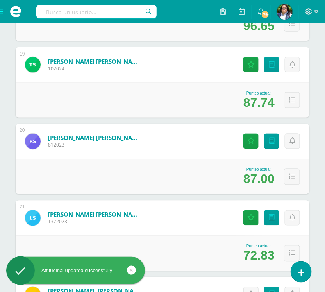
scroll to position [1611, 0]
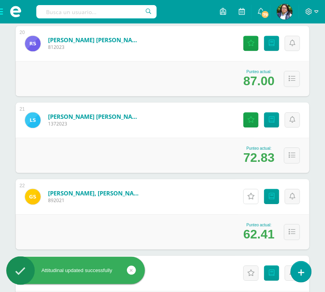
click at [253, 200] on link "Actitudinales" at bounding box center [250, 196] width 15 height 15
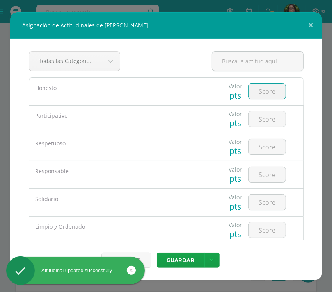
click at [267, 94] on input "number" at bounding box center [267, 91] width 37 height 15
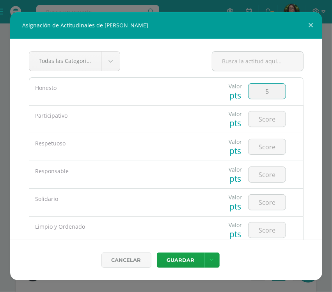
type input "5"
type input "2"
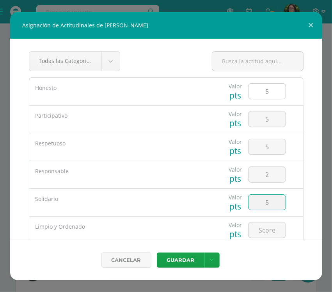
type input "5"
type input "2"
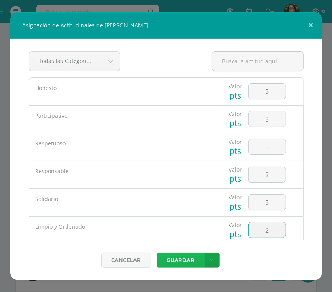
click at [184, 261] on button "Guardar" at bounding box center [181, 259] width 48 height 15
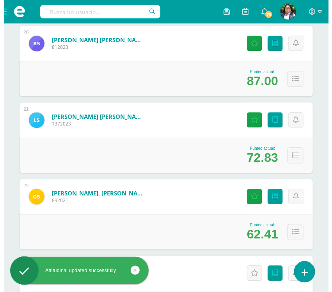
scroll to position [1660, 0]
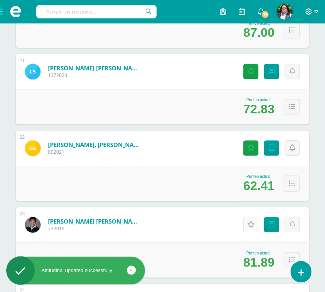
click at [251, 226] on icon at bounding box center [250, 224] width 7 height 7
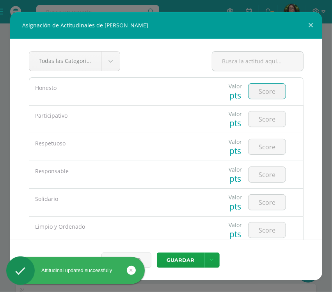
click at [260, 95] on input "number" at bounding box center [267, 91] width 37 height 15
type input "5"
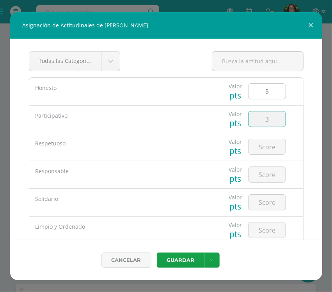
type input "3"
type input "2"
type input "4"
type input "5"
type input "3"
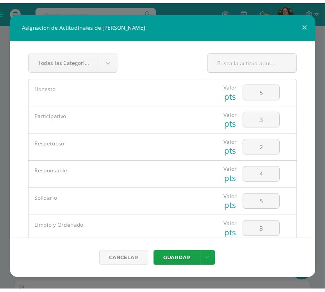
scroll to position [74, 0]
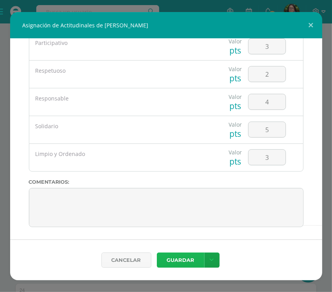
drag, startPoint x: 186, startPoint y: 258, endPoint x: 167, endPoint y: 261, distance: 19.7
click at [186, 258] on button "Guardar" at bounding box center [181, 259] width 48 height 15
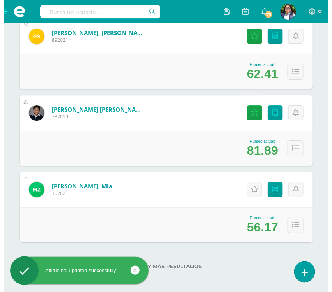
scroll to position [1774, 0]
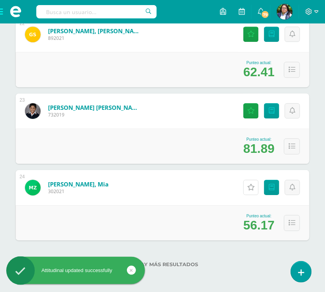
drag, startPoint x: 249, startPoint y: 190, endPoint x: 245, endPoint y: 188, distance: 4.0
click at [249, 190] on icon at bounding box center [250, 187] width 7 height 7
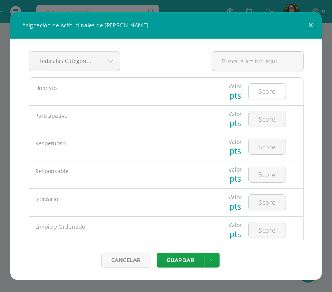
click at [263, 90] on input "number" at bounding box center [267, 91] width 37 height 15
type input "5"
type input "4"
type input "2"
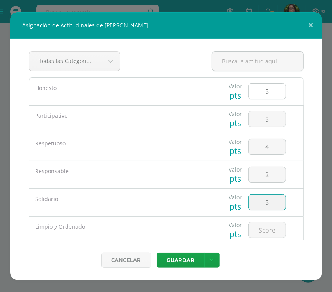
type input "5"
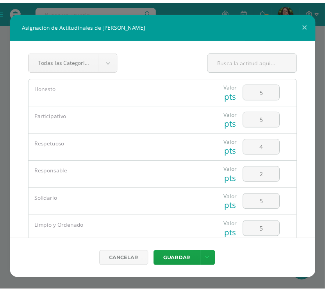
scroll to position [74, 0]
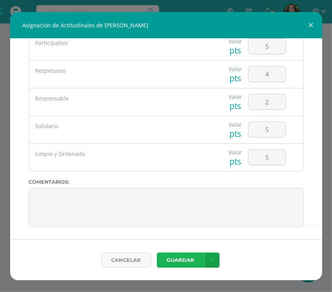
click at [167, 264] on button "Guardar" at bounding box center [181, 259] width 48 height 15
